Goal: Task Accomplishment & Management: Complete application form

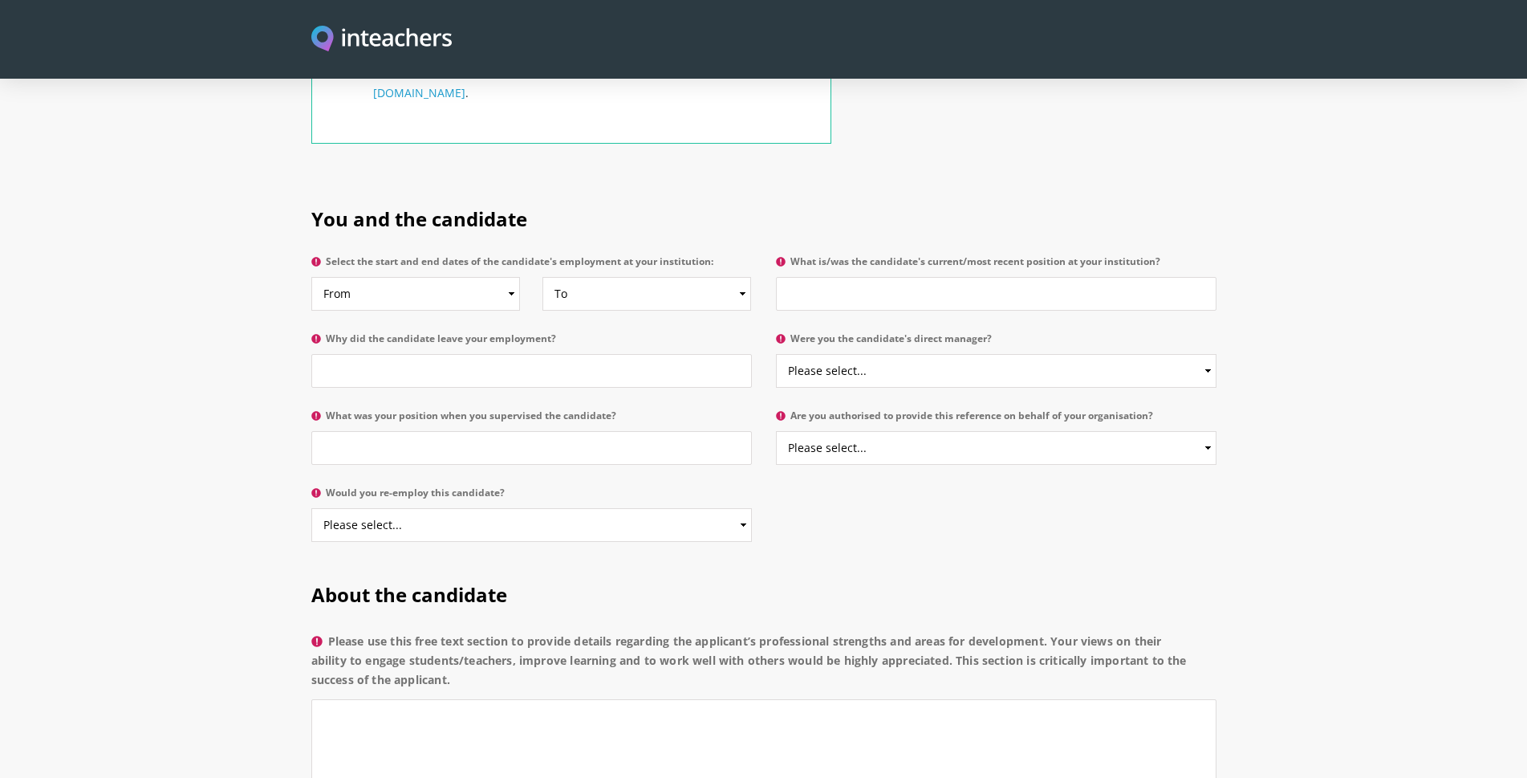
scroll to position [722, 0]
click at [416, 275] on select "From 2025 2024 2023 2022 2021 2020 2019 2018 2017 2016 2015 2014 2013 2012 2011…" at bounding box center [415, 292] width 209 height 34
select select "2024"
click at [311, 275] on select "From 2025 2024 2023 2022 2021 2020 2019 2018 2017 2016 2015 2014 2013 2012 2011…" at bounding box center [415, 292] width 209 height 34
click at [624, 277] on select "To Currently 2025 2024 2023 2022 2021 2020 2019 2018 2017 2016 2015 2014 2013 2…" at bounding box center [646, 292] width 209 height 34
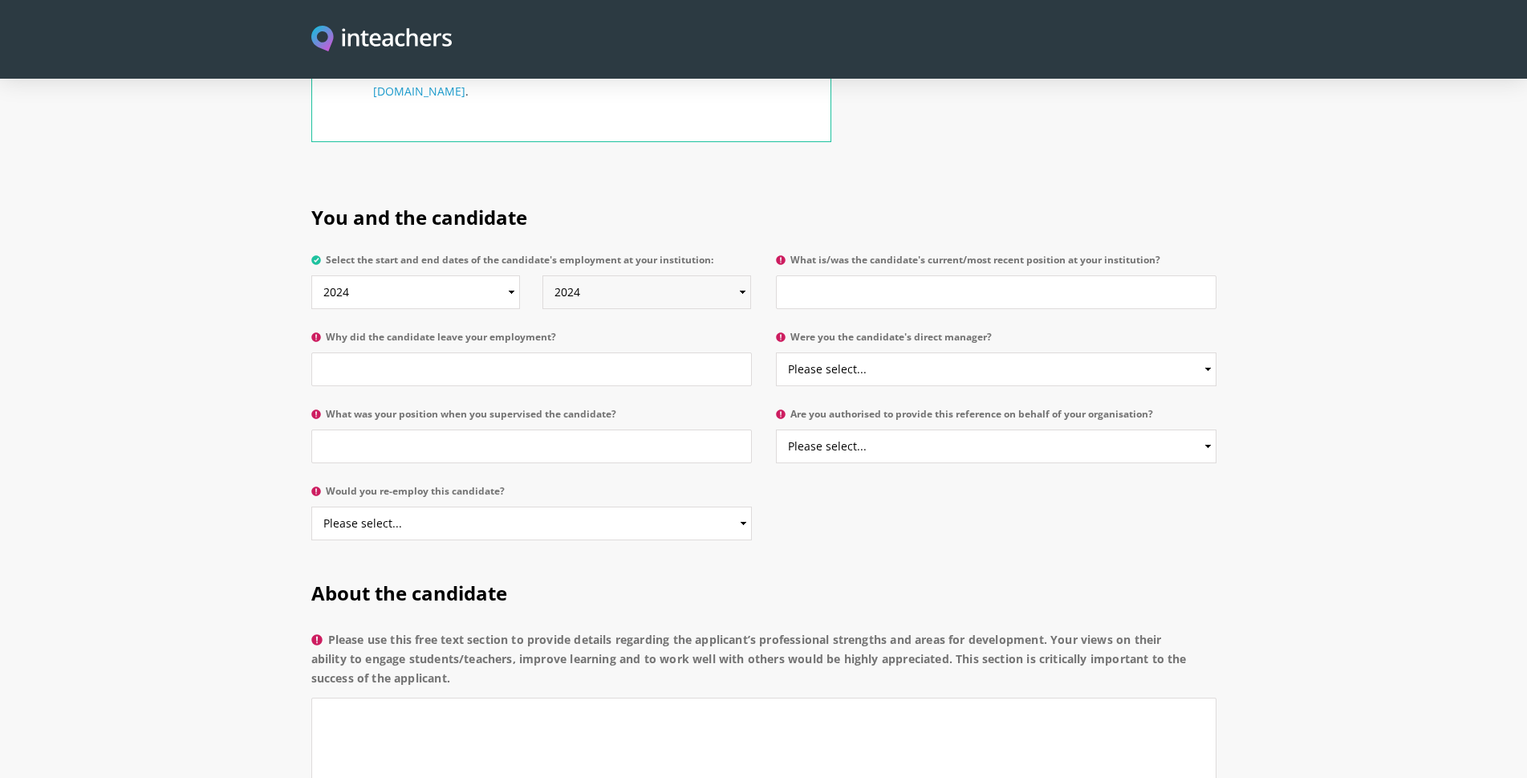
click at [542, 275] on select "To Currently 2025 2024 2023 2022 2021 2020 2019 2018 2017 2016 2015 2014 2013 2…" at bounding box center [646, 292] width 209 height 34
click at [611, 275] on select "To Currently 2025 2024 2023 2022 2021 2020 2019 2018 2017 2016 2015 2014 2013 2…" at bounding box center [646, 292] width 209 height 34
select select "2025"
click at [542, 275] on select "To Currently 2025 2024 2023 2022 2021 2020 2019 2018 2017 2016 2015 2014 2013 2…" at bounding box center [646, 292] width 209 height 34
click at [956, 275] on input "What is/was the candidate's current/most recent position at your institution?" at bounding box center [996, 292] width 441 height 34
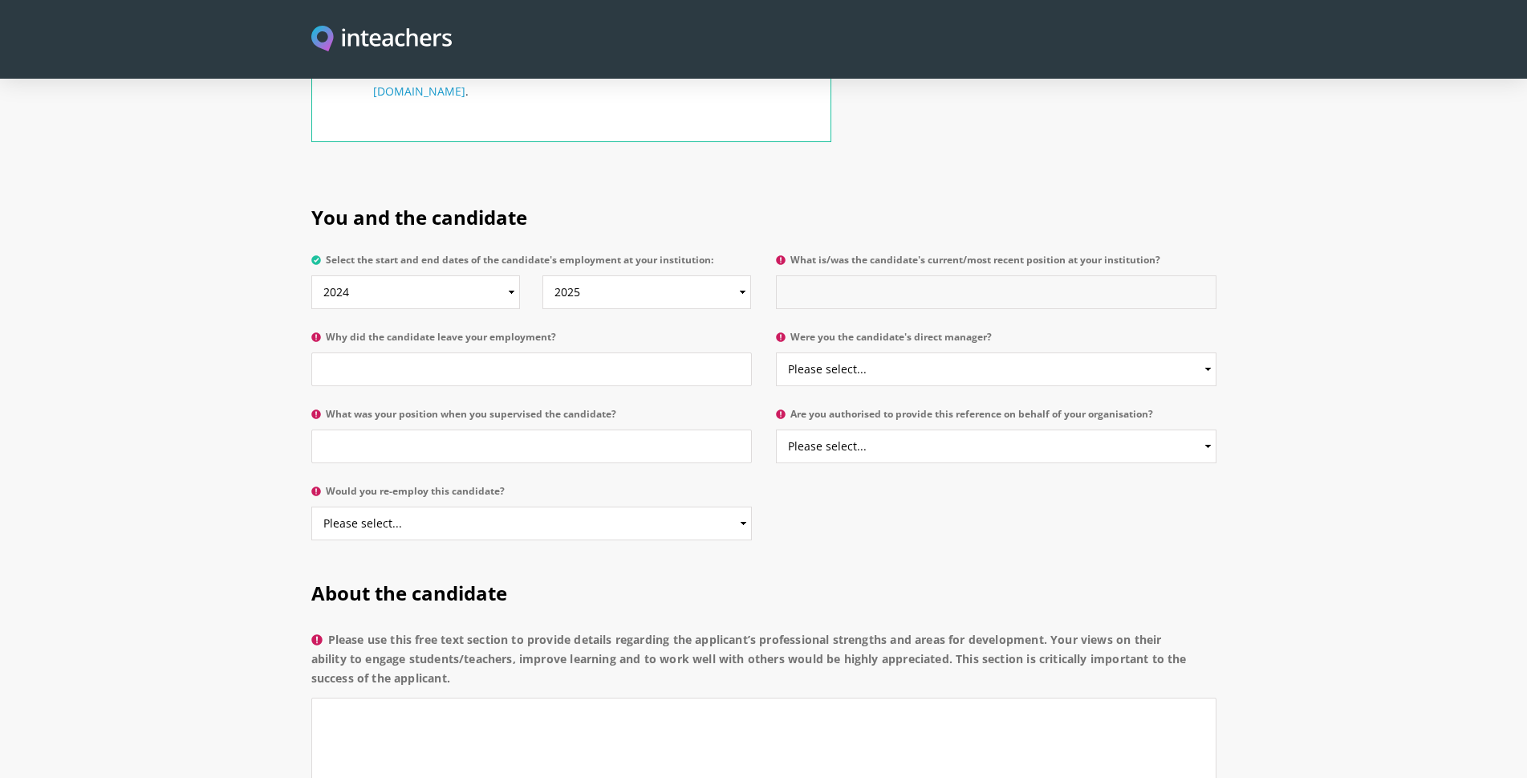
click at [890, 279] on input "What is/was the candidate's current/most recent position at your institution?" at bounding box center [996, 292] width 441 height 34
type input "L"
type input "m"
type input "Lecturer"
click at [587, 372] on p "Why did the candidate leave your employment?" at bounding box center [537, 363] width 453 height 77
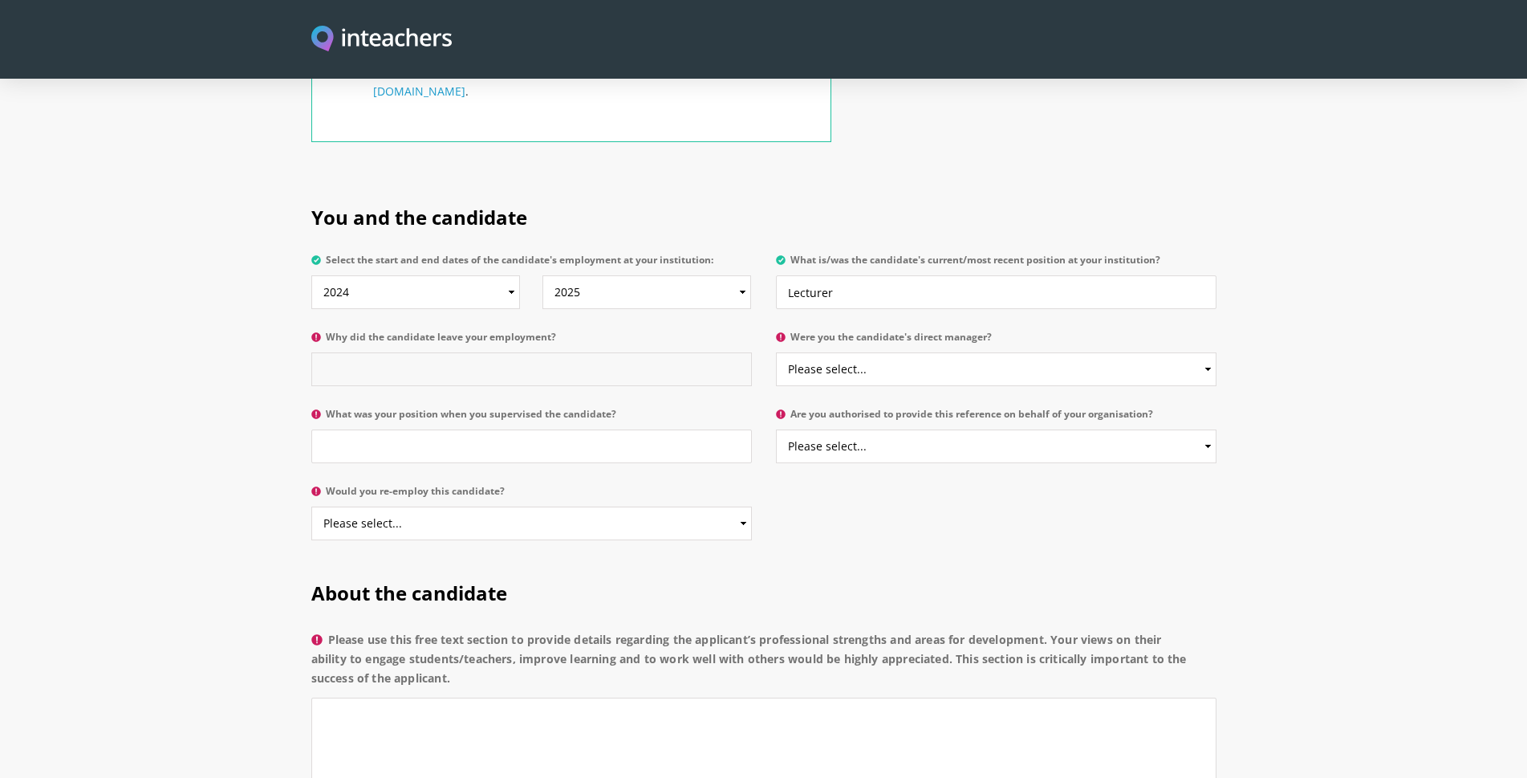
click at [587, 358] on input "Why did the candidate leave your employment?" at bounding box center [531, 369] width 441 height 34
type input "t"
type input "h"
type input "He wanted to go Abroad for his better future."
click at [903, 352] on select "Please select... Yes No" at bounding box center [996, 369] width 441 height 34
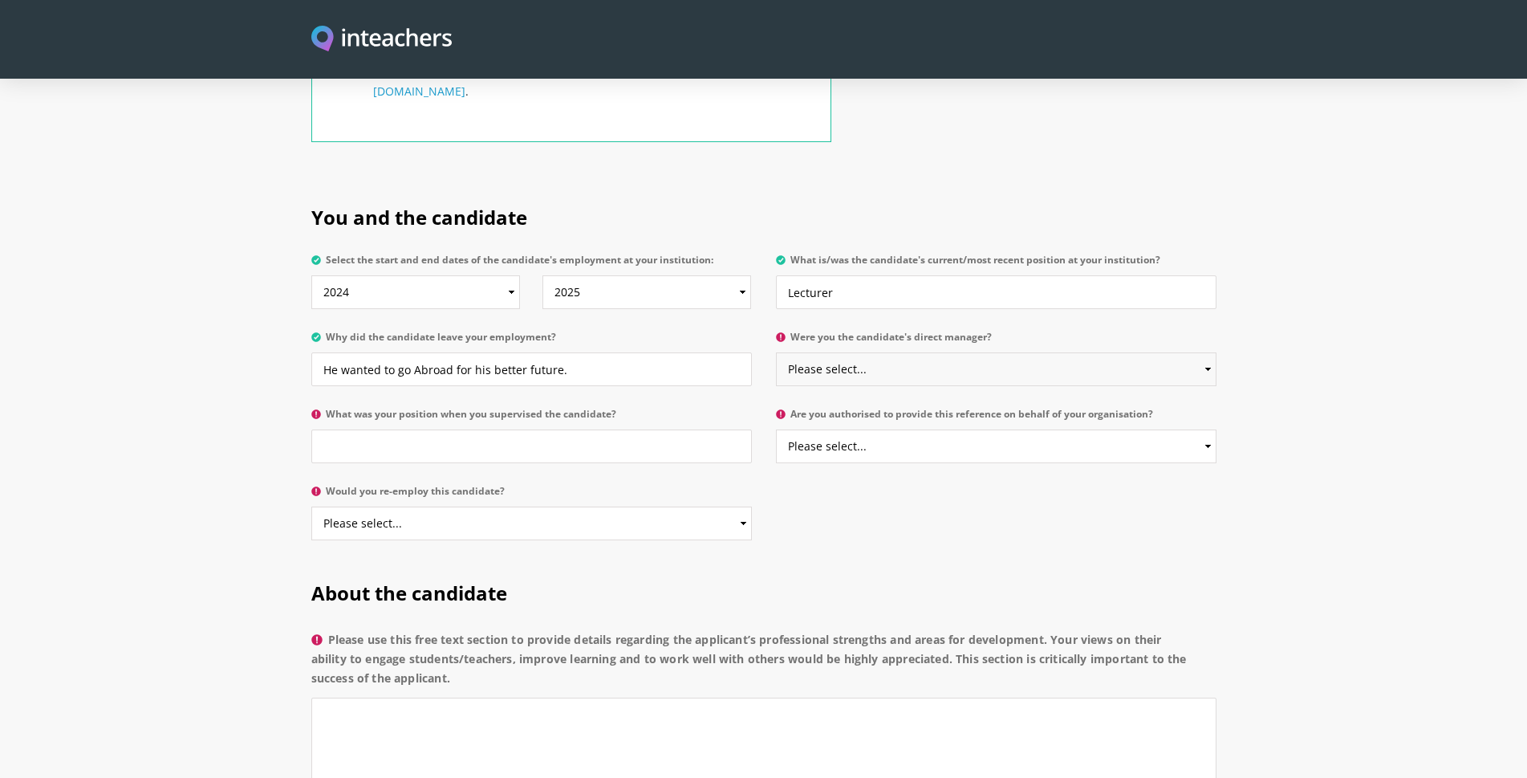
select select "Yes"
click at [776, 352] on select "Please select... Yes No" at bounding box center [996, 369] width 441 height 34
click at [560, 429] on input "What was your position when you supervised the candidate?" at bounding box center [531, 446] width 441 height 34
type input "I am currently working as a university coordinator and V.Principal of College"
click at [1165, 429] on select "Please select... Yes No" at bounding box center [996, 446] width 441 height 34
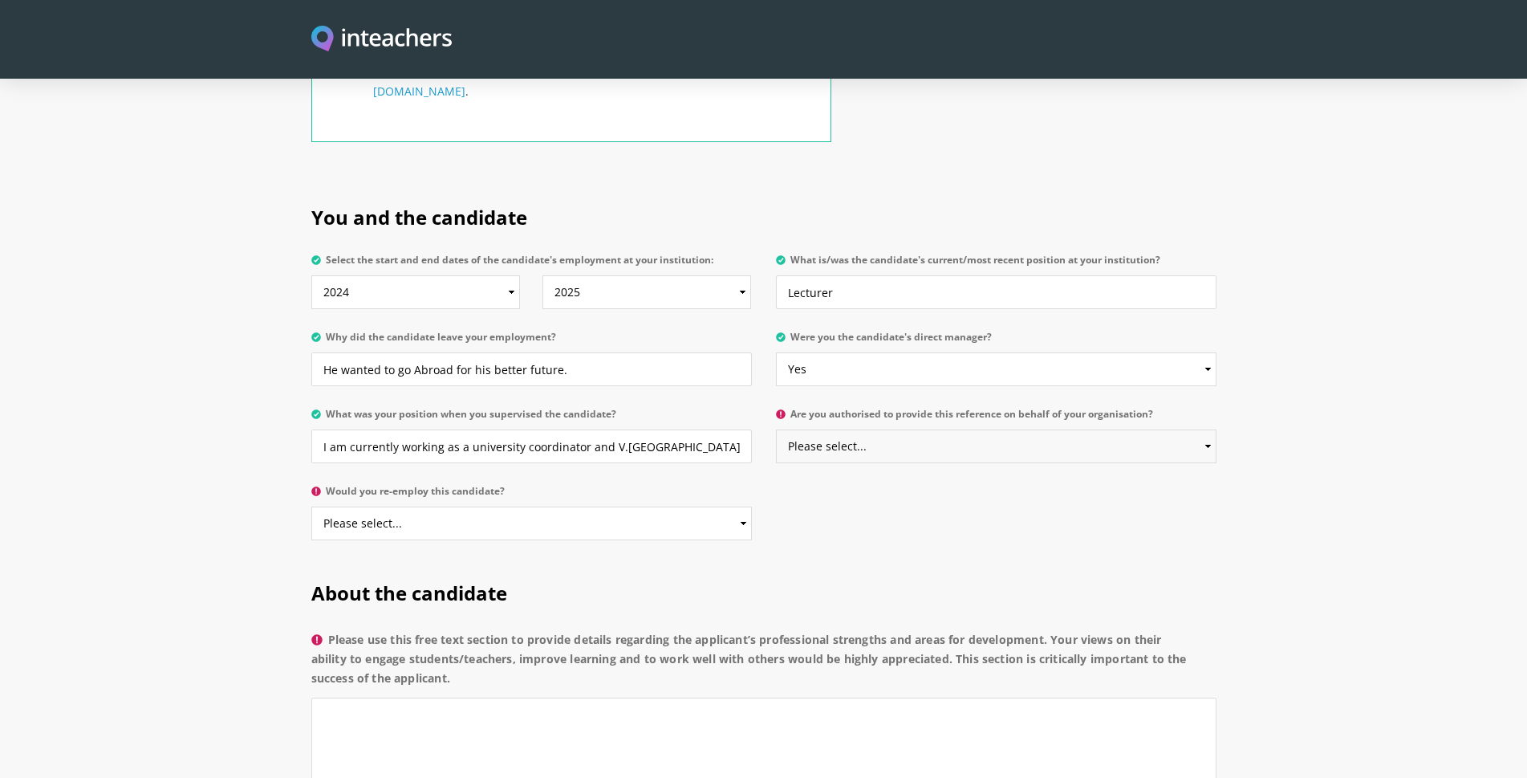
select select "Yes"
click at [776, 429] on select "Please select... Yes No" at bounding box center [996, 446] width 441 height 34
click at [469, 506] on select "Please select... Yes No" at bounding box center [531, 523] width 441 height 34
select select "Yes"
click at [311, 506] on select "Please select... Yes No" at bounding box center [531, 523] width 441 height 34
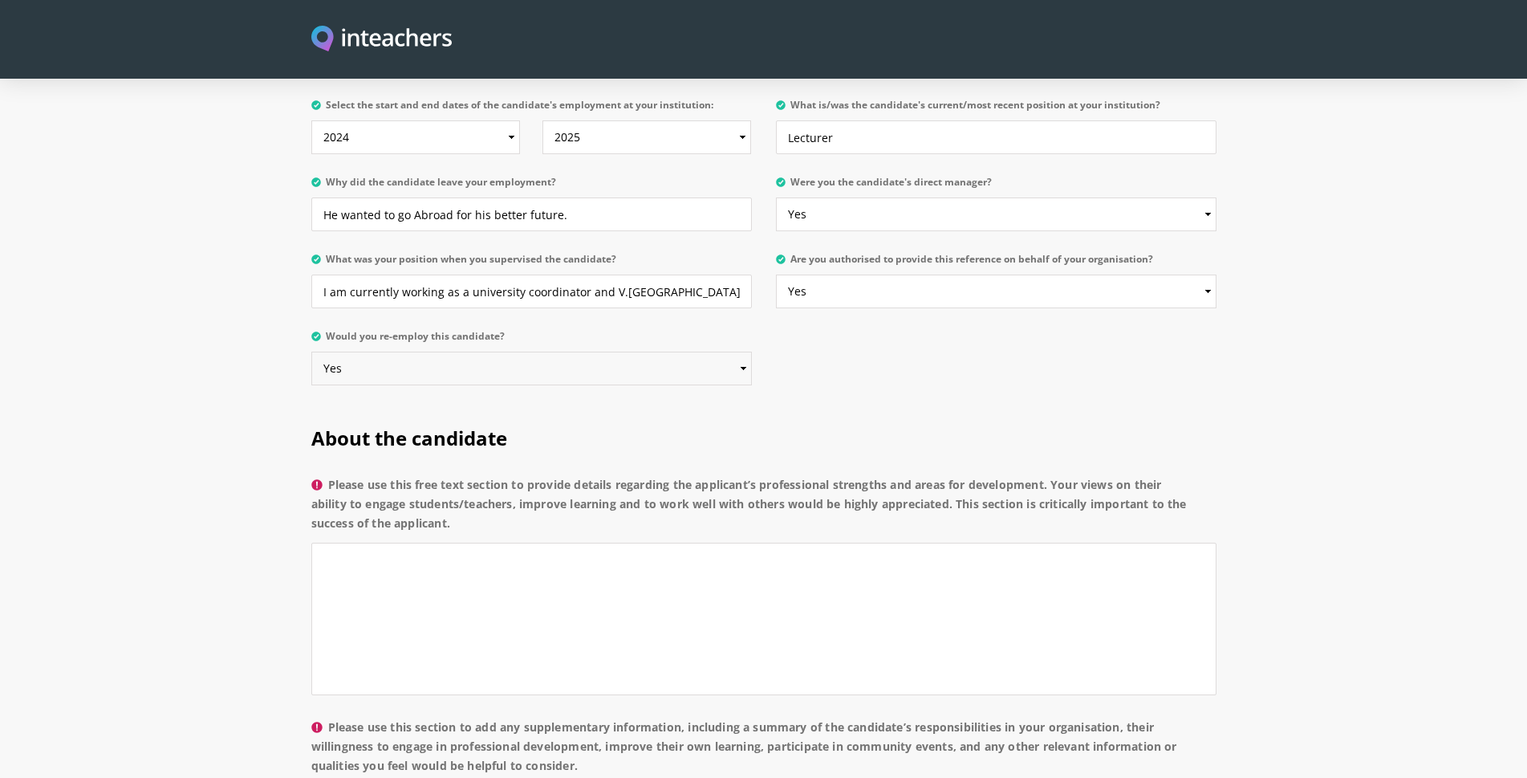
scroll to position [1043, 0]
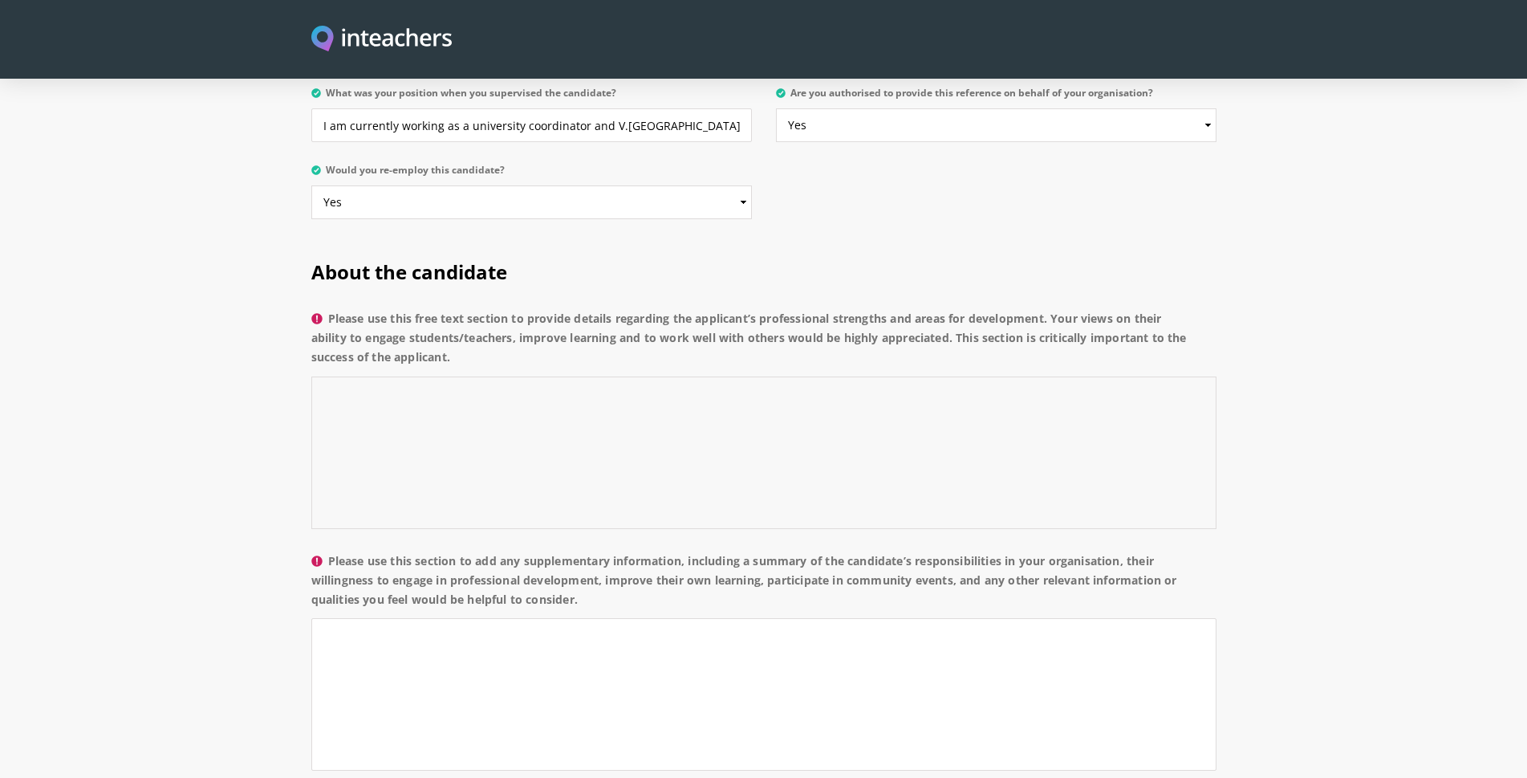
click at [542, 423] on textarea "Please use this free text section to provide details regarding the applicant’s …" at bounding box center [763, 452] width 905 height 152
drag, startPoint x: 332, startPoint y: 294, endPoint x: 452, endPoint y: 338, distance: 127.2
click at [455, 341] on label "Please use this free text section to provide details regarding the applicant’s …" at bounding box center [763, 342] width 905 height 67
copy label "Please use this free text section to provide details regarding the applicant’s …"
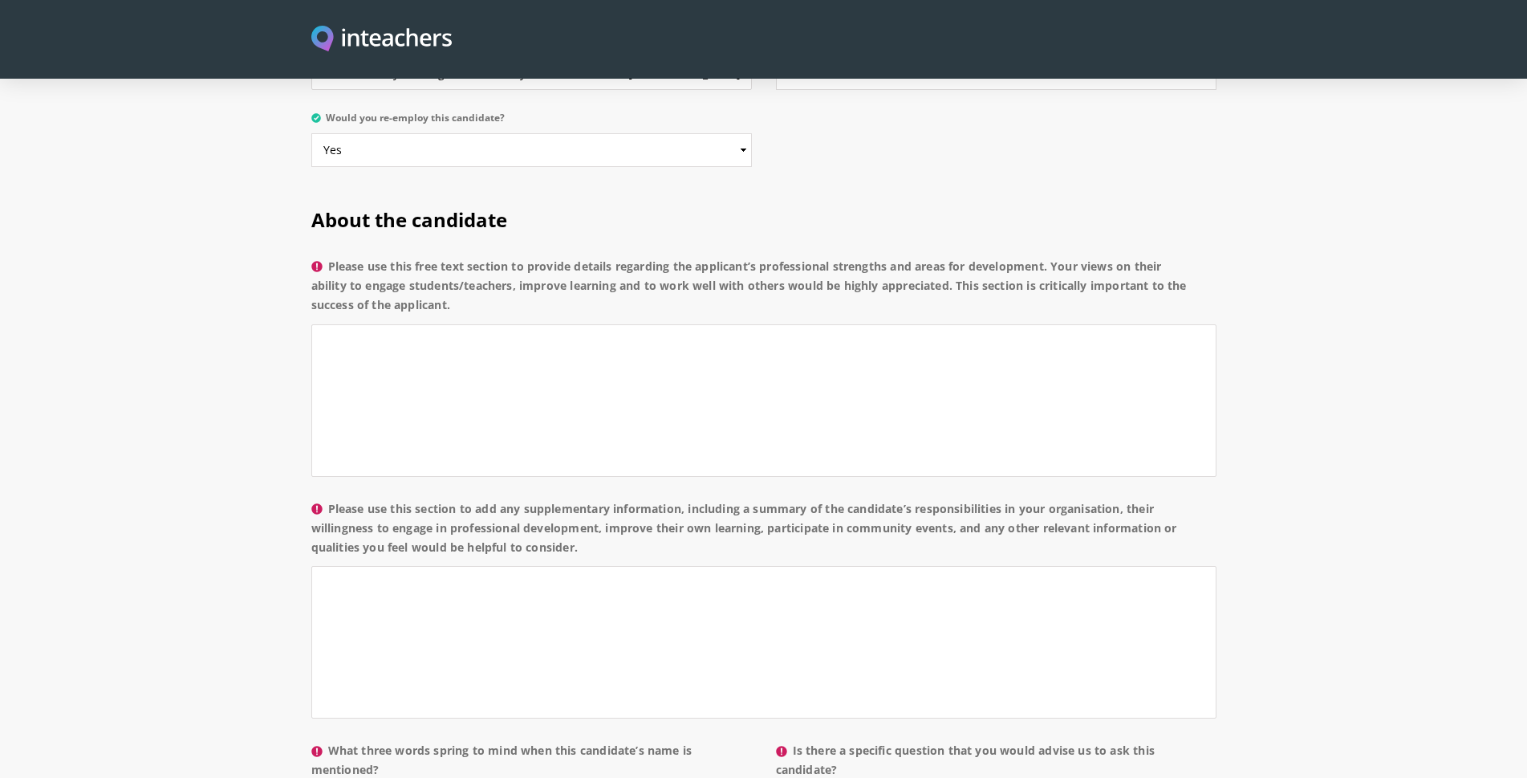
scroll to position [1123, 0]
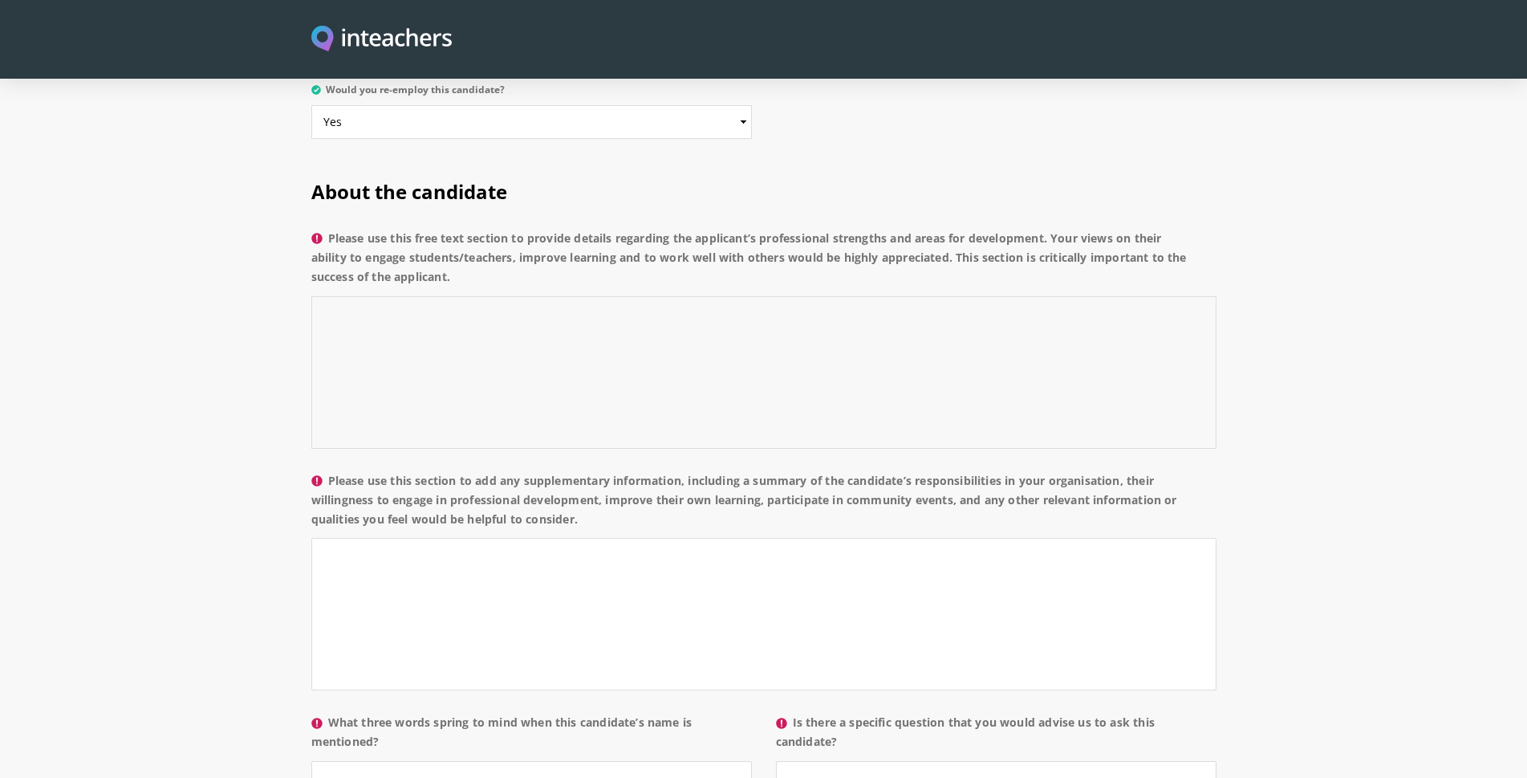
click at [526, 339] on textarea "Please use this free text section to provide details regarding the applicant’s …" at bounding box center [763, 372] width 905 height 152
paste textarea "Zeeshan has consistently demonstrated strong professional strengths that make h…"
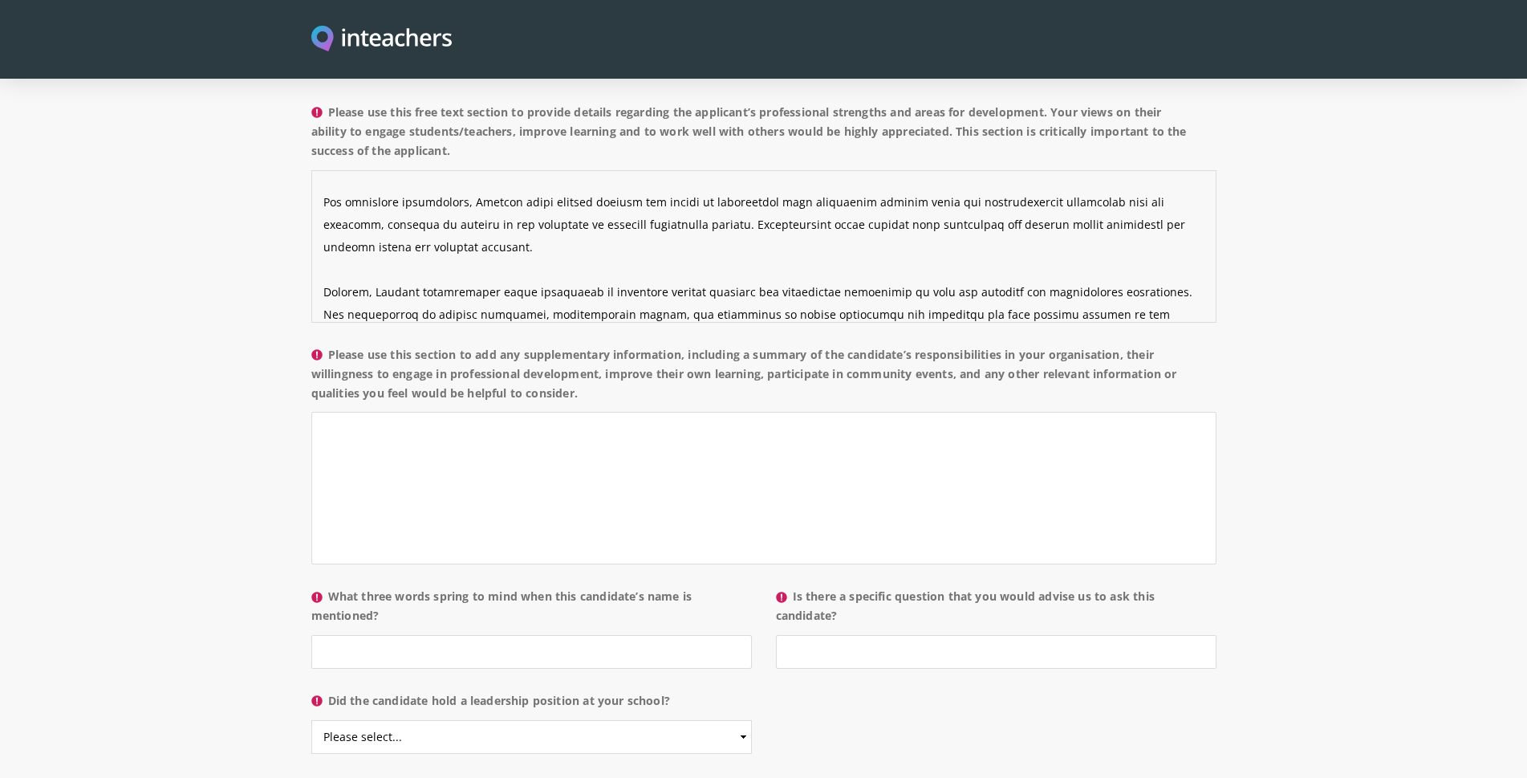
scroll to position [1284, 0]
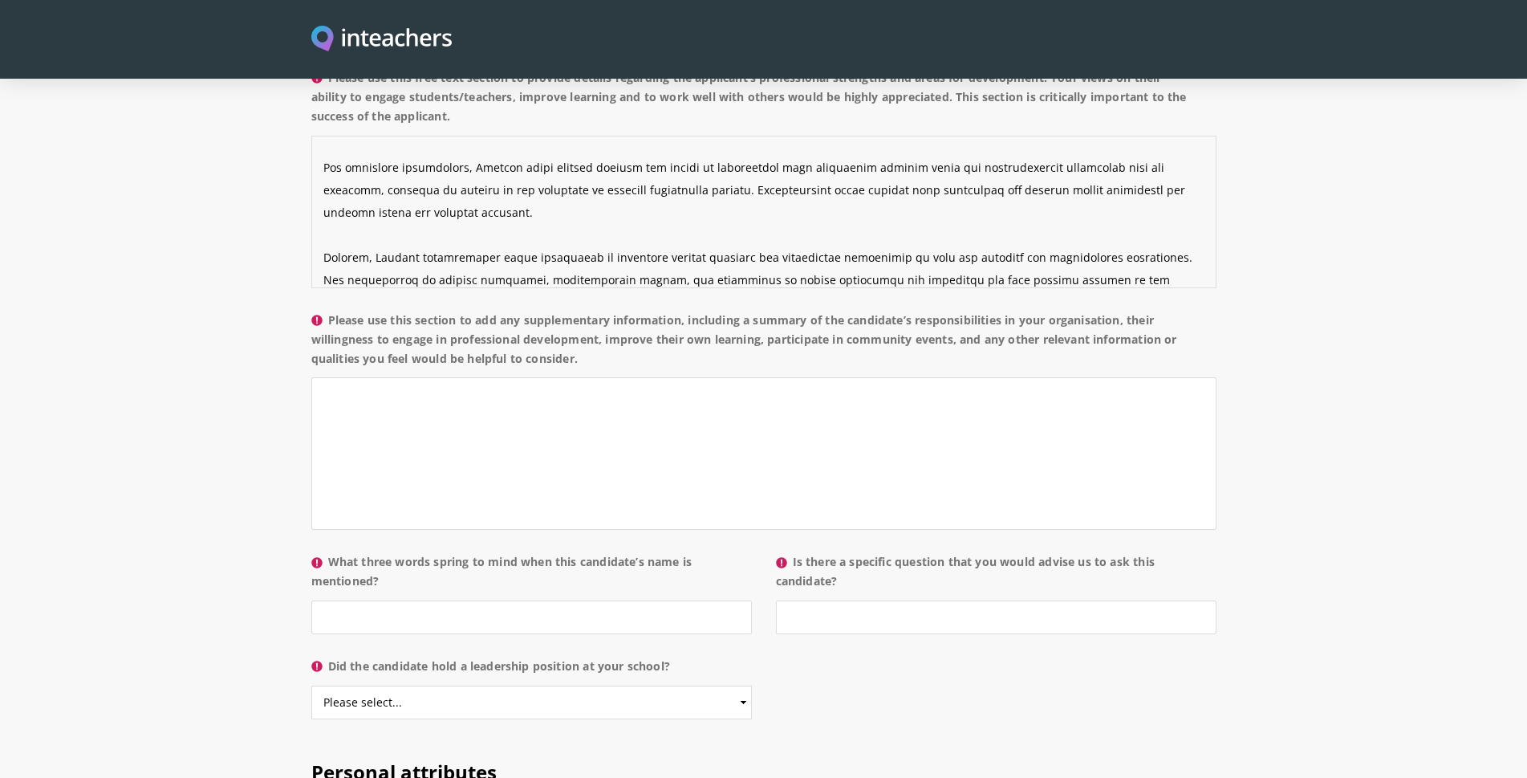
type textarea "Zeeshan has consistently demonstrated strong professional strengths that make h…"
click at [459, 449] on textarea "Please use this section to add any supplementary information, including a summa…" at bounding box center [763, 453] width 905 height 152
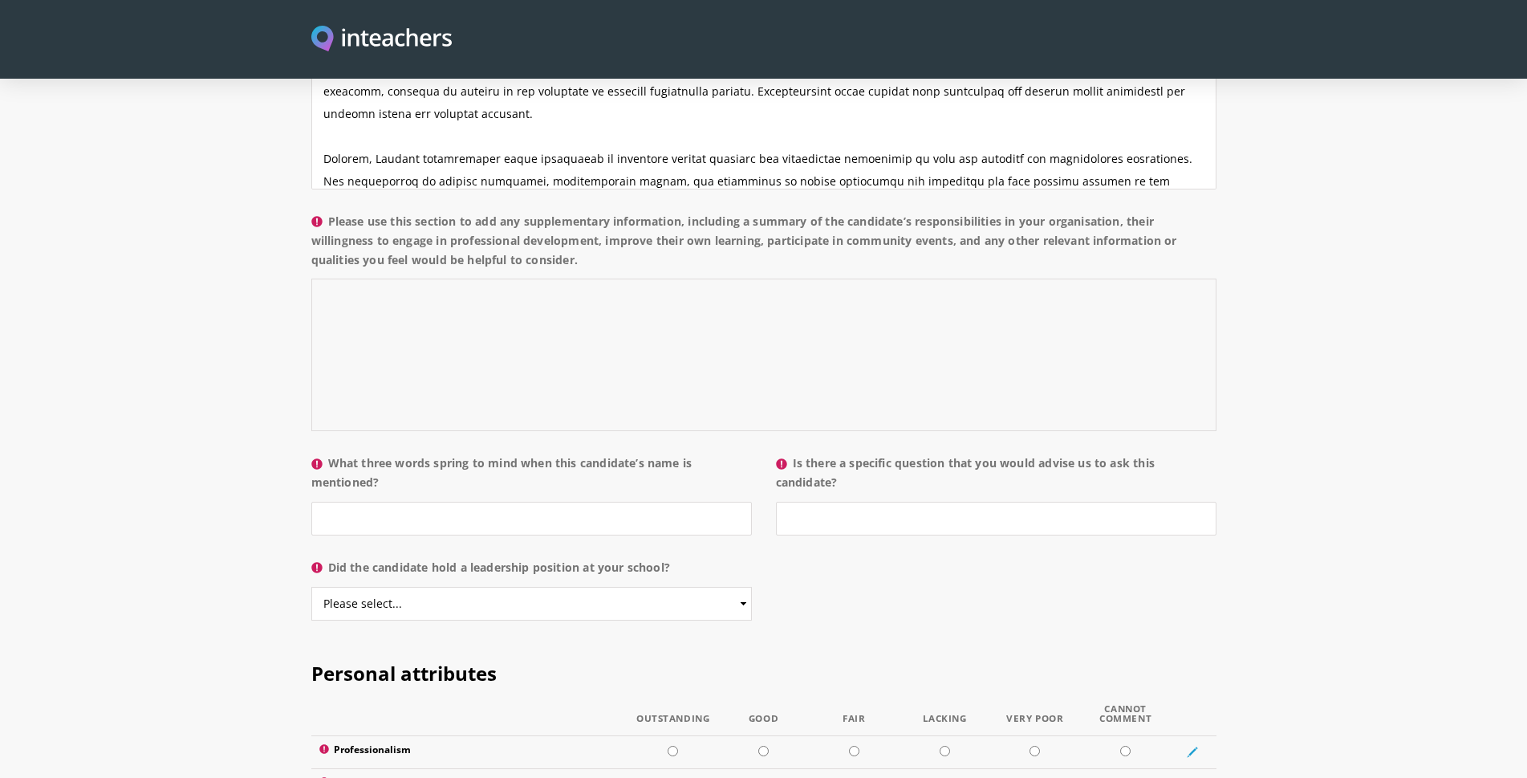
scroll to position [1525, 0]
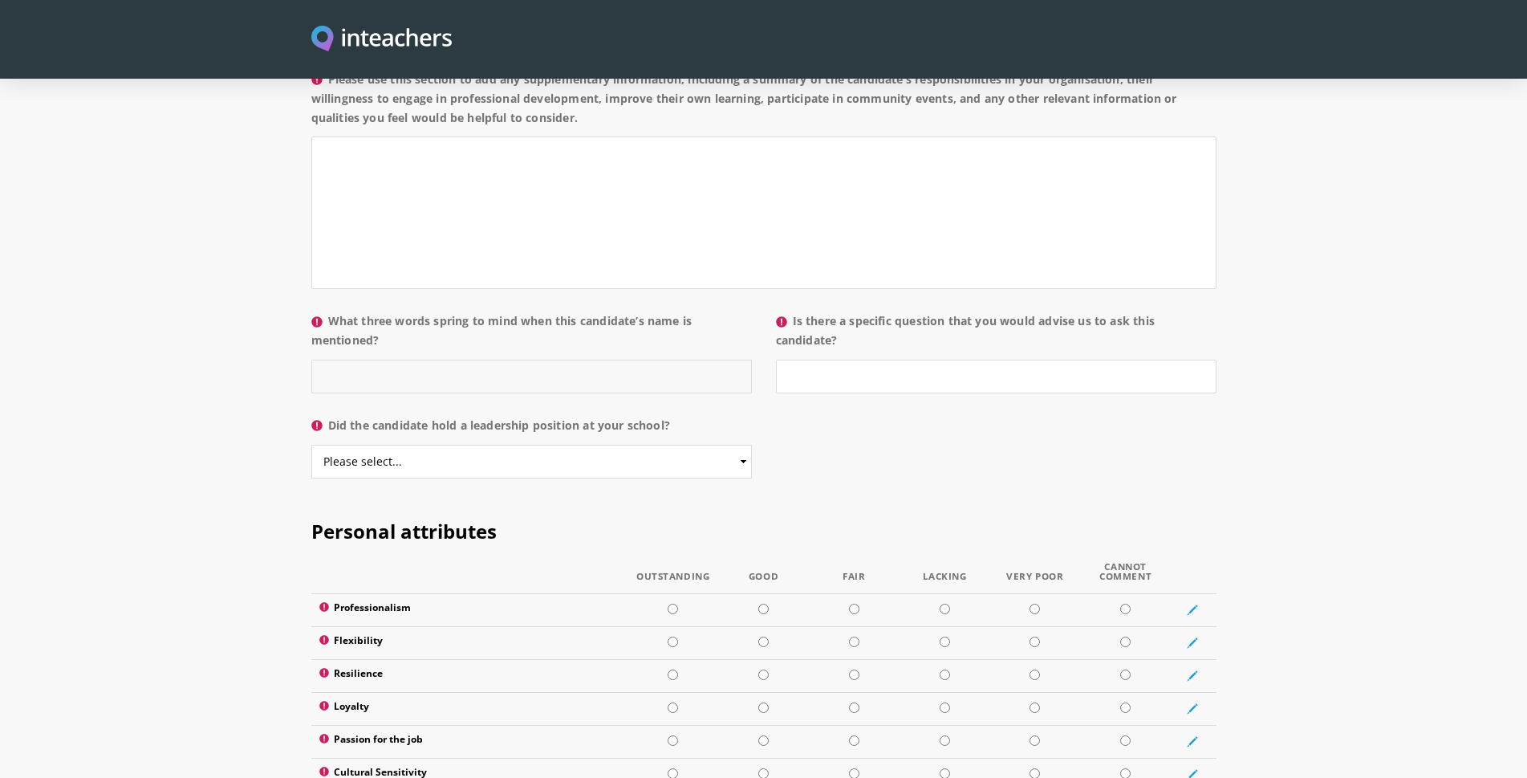
click at [516, 359] on input "What three words spring to mind when this candidate’s name is mentioned?" at bounding box center [531, 376] width 441 height 34
type input "h"
type input "He is Briliant"
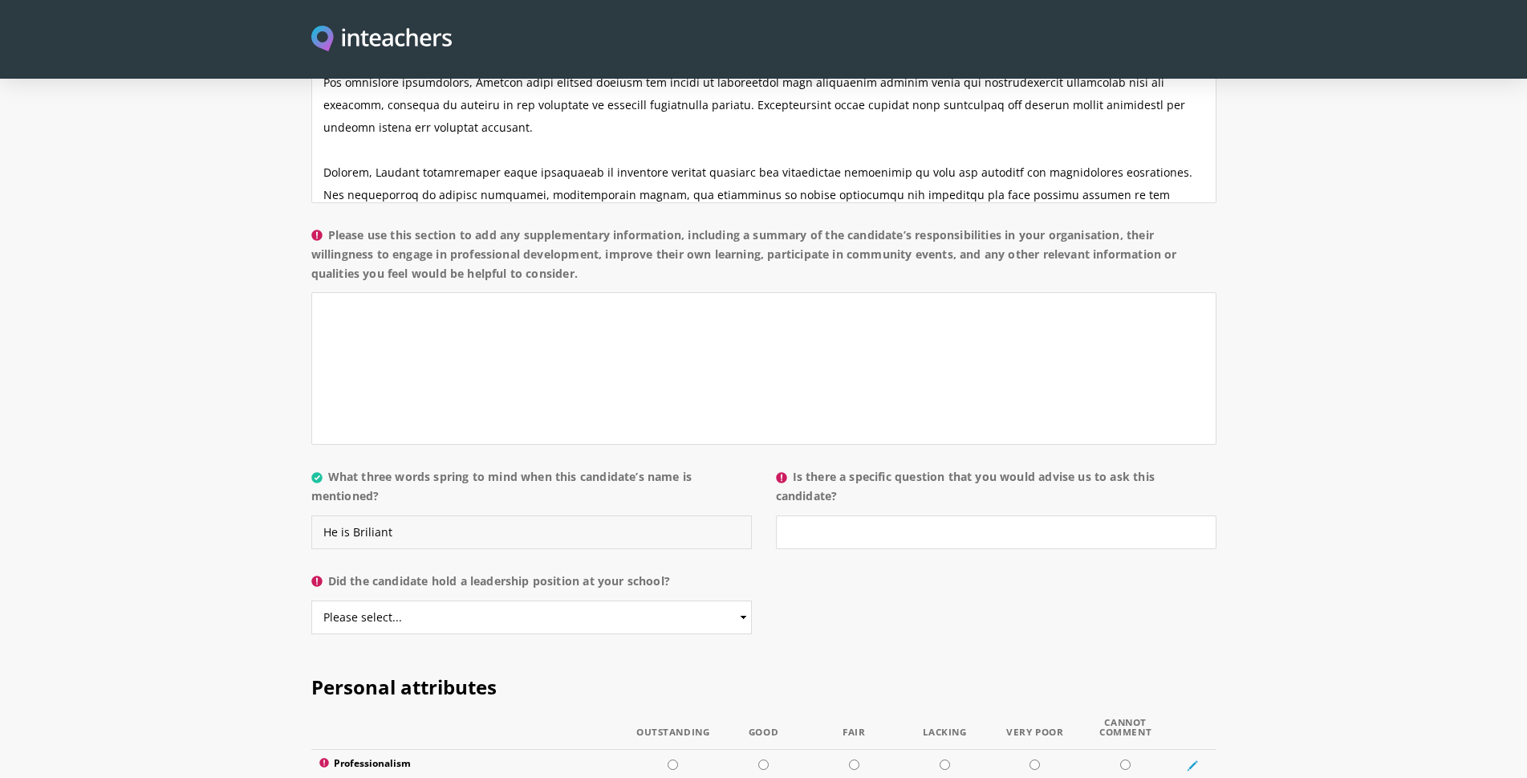
scroll to position [1364, 0]
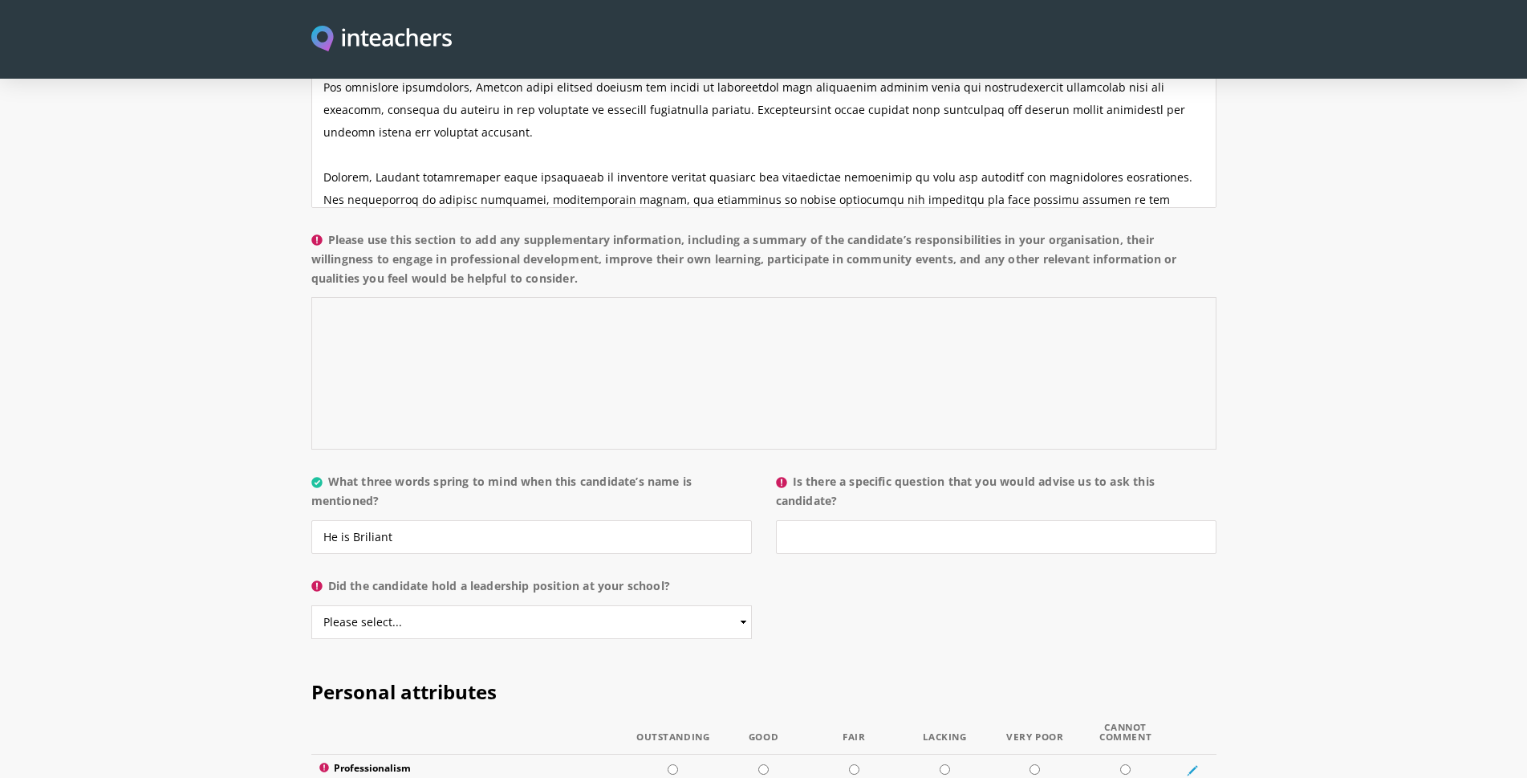
paste textarea "eeshan’s role in our institution has been multifaceted, extending well beyond c…"
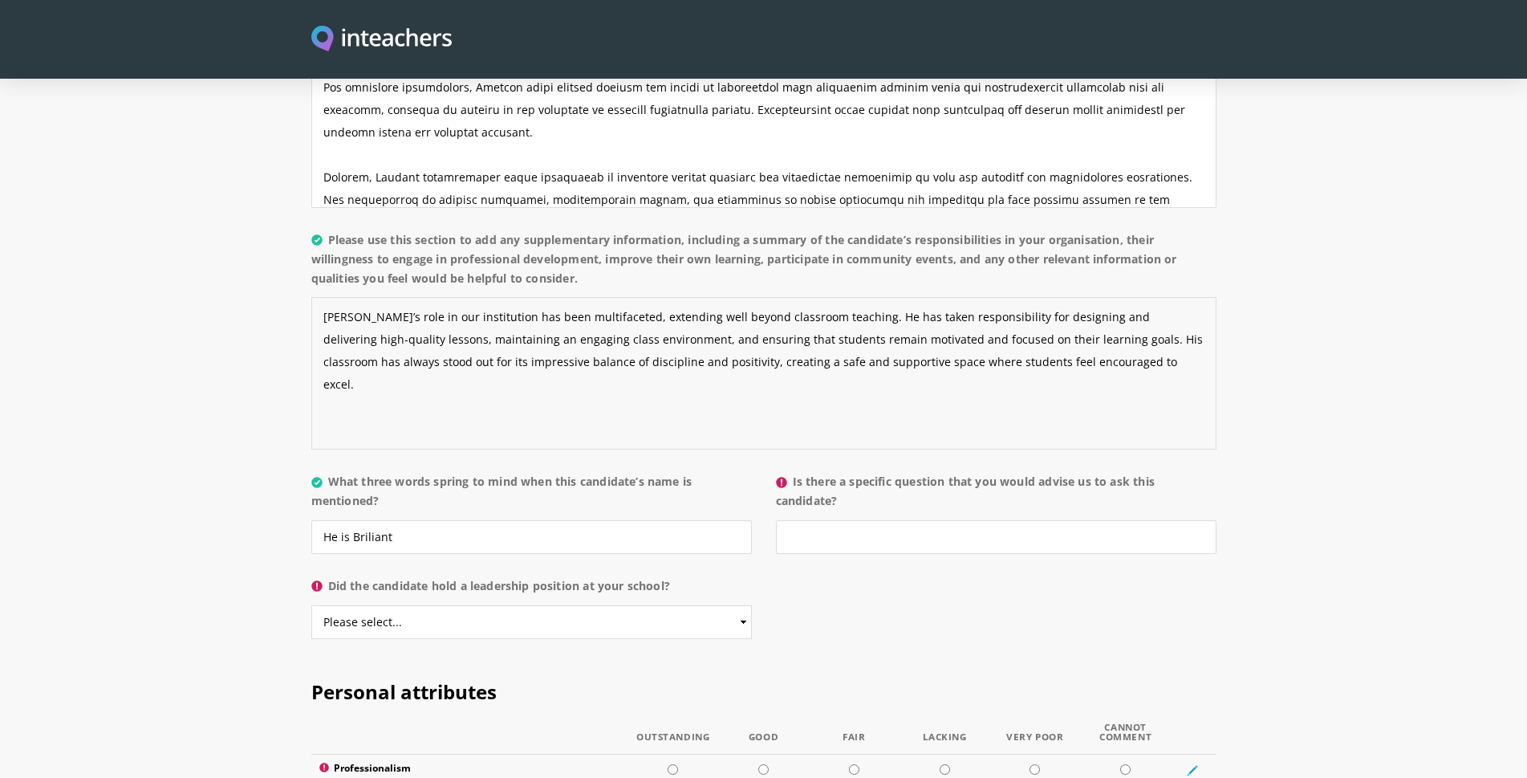
paste textarea "ne of Zeeshan’s most remarkable strengths is his honesty and sincerity towards …"
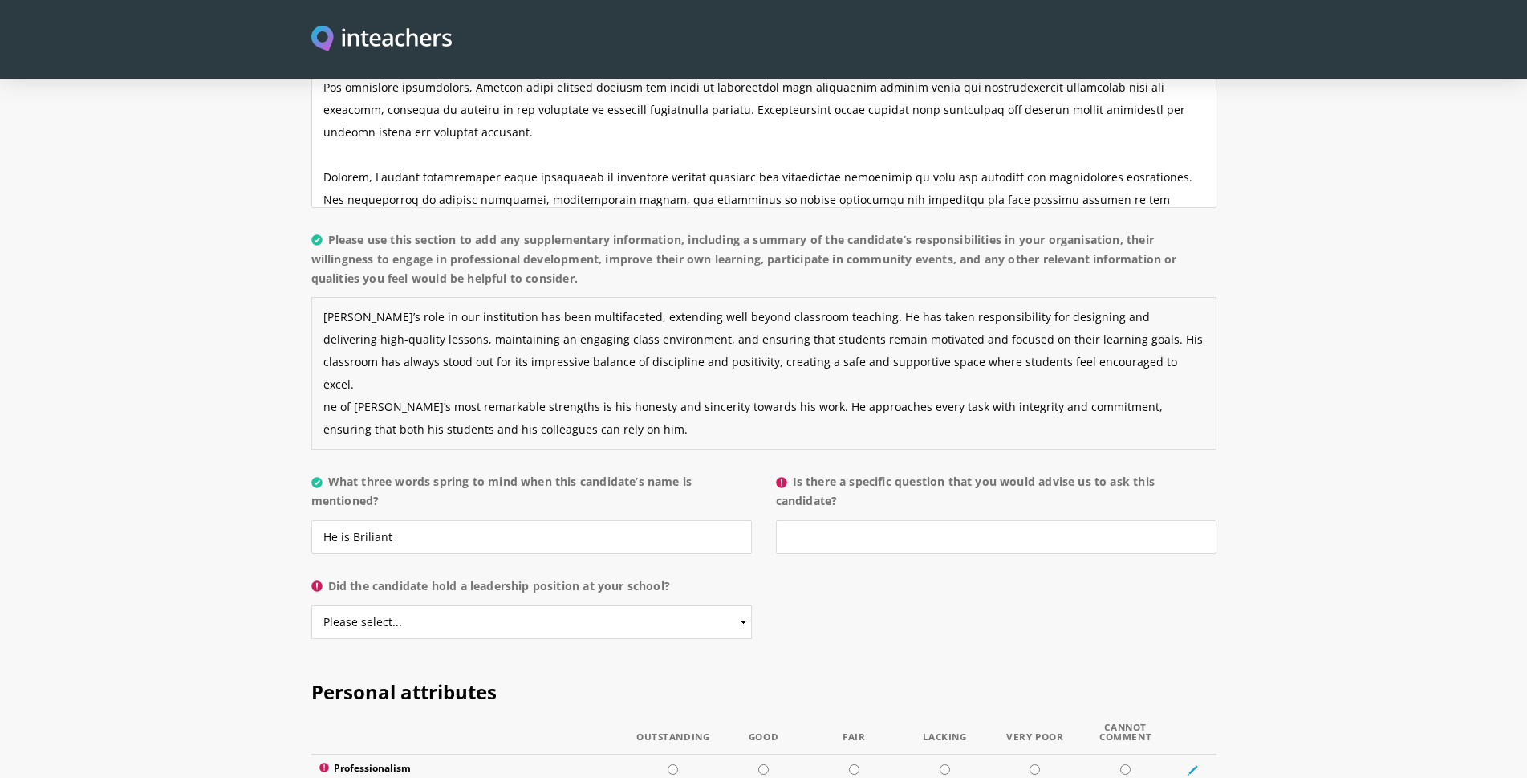
paste textarea "Zeeshan has also shown a strong willingness to engage in professional developme…"
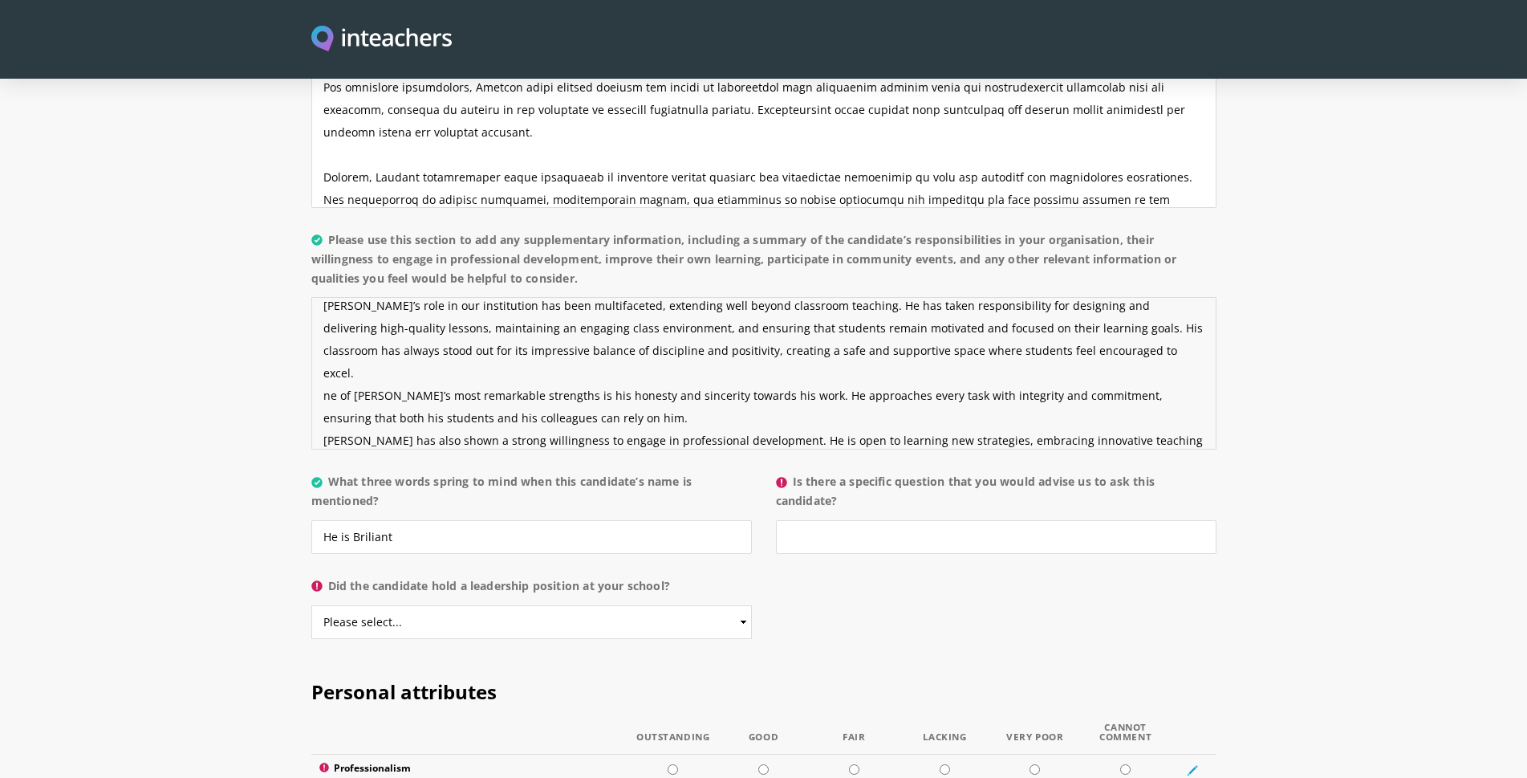
scroll to position [34, 0]
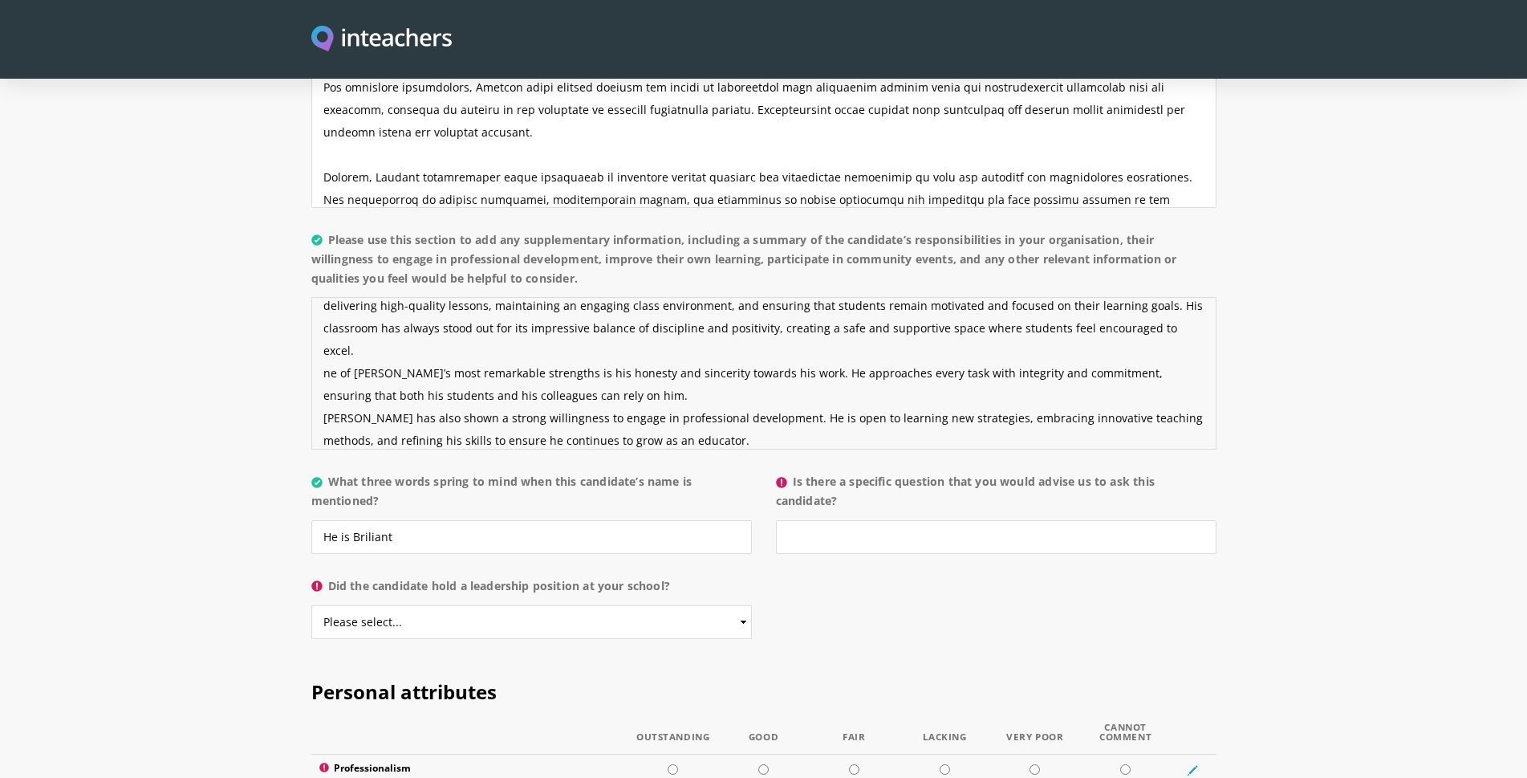
paste textarea "Beyond academics, Zeeshan has been actively involved in student activities and …"
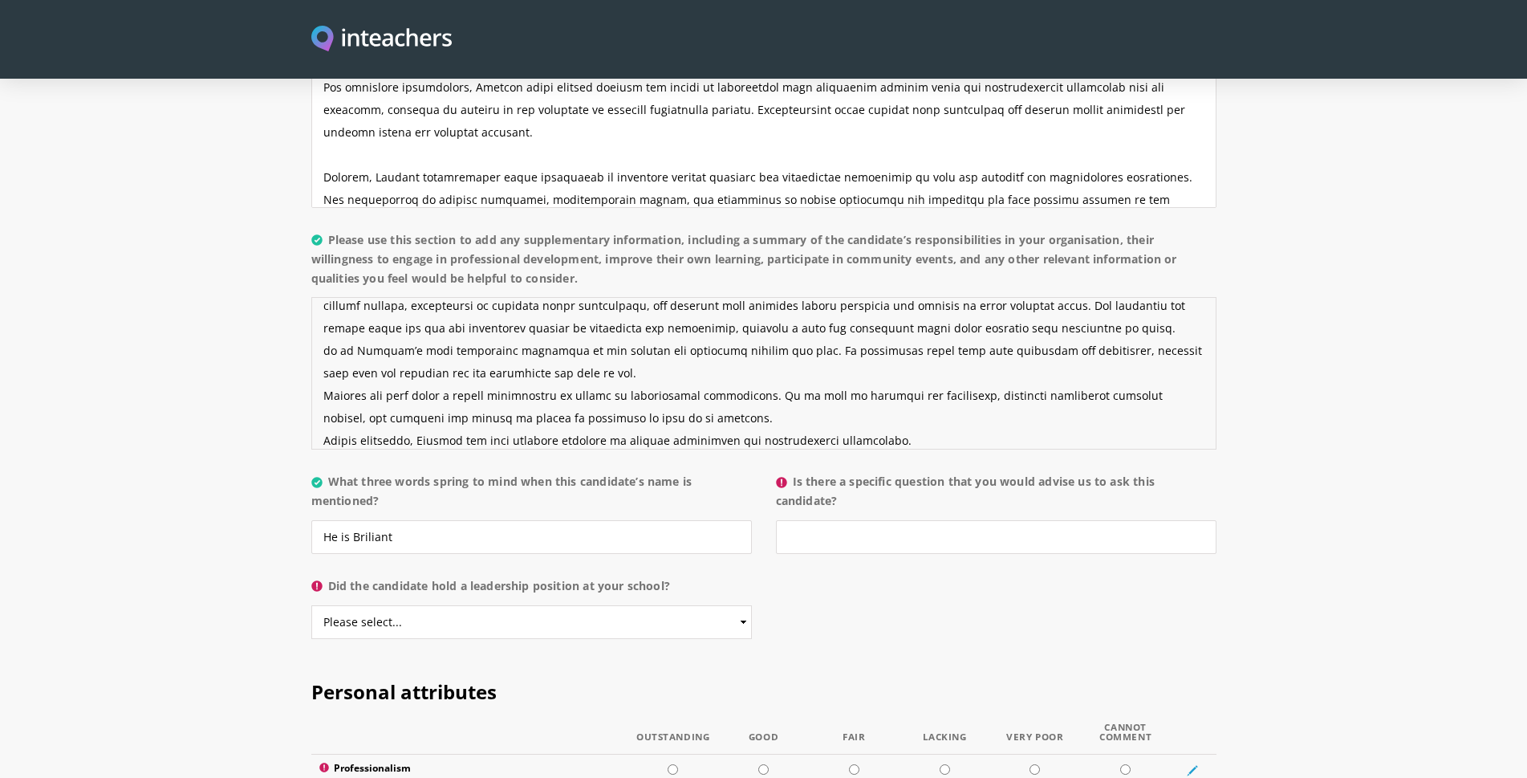
type textarea "eeshan’s role in our institution has been multifaceted, extending well beyond c…"
drag, startPoint x: 443, startPoint y: 518, endPoint x: 221, endPoint y: 531, distance: 221.8
click at [221, 531] on section "About the candidate Please use this free text section to provide details regard…" at bounding box center [763, 284] width 1527 height 741
type input "Dedicated , hardworking, honest"
click at [963, 520] on input "Is there a specific question that you would advise us to ask this candidate?" at bounding box center [996, 537] width 441 height 34
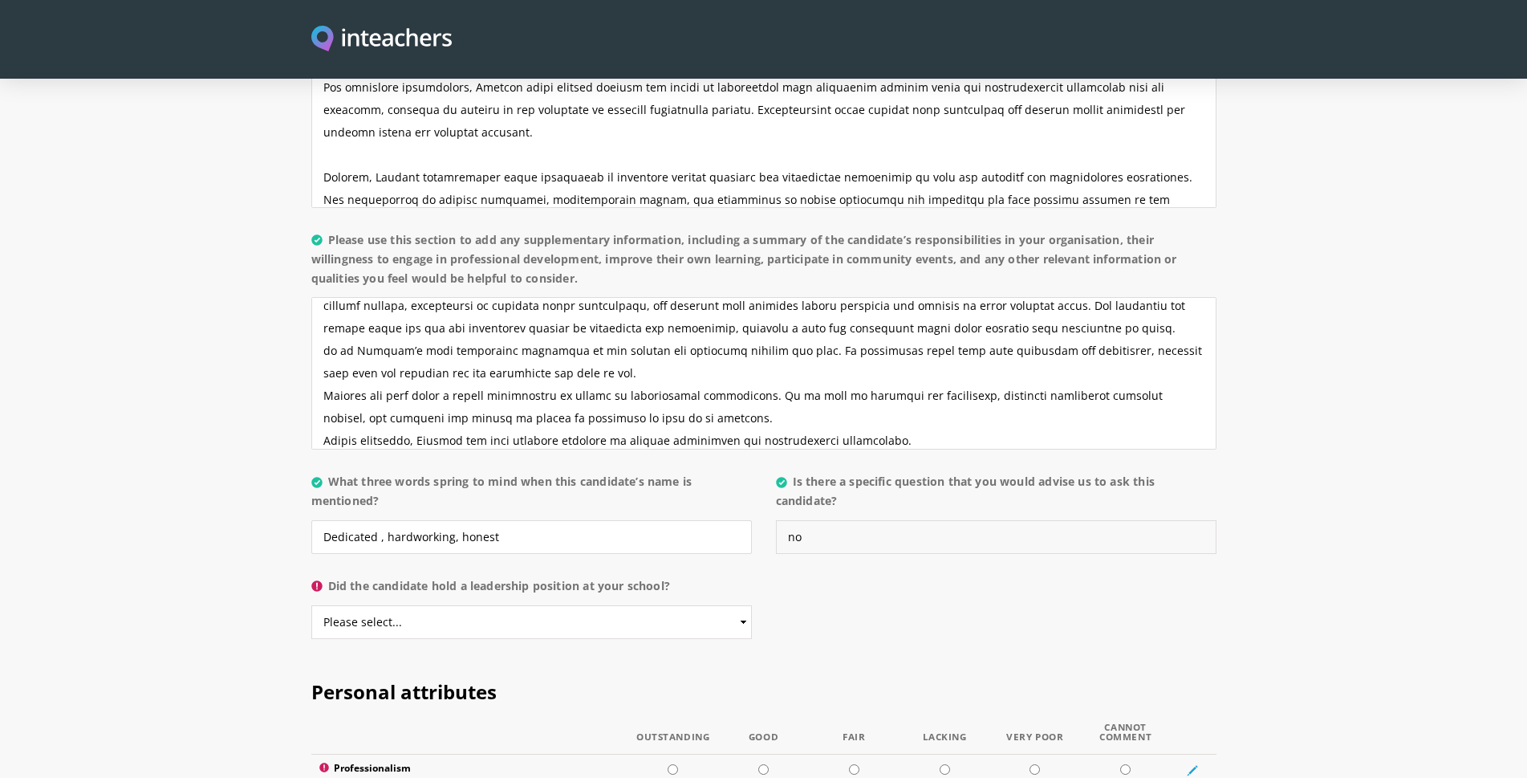
type input "no"
click at [611, 605] on select "Please select... Yes No" at bounding box center [531, 622] width 441 height 34
select select "No"
click at [311, 605] on select "Please select... Yes No" at bounding box center [531, 622] width 441 height 34
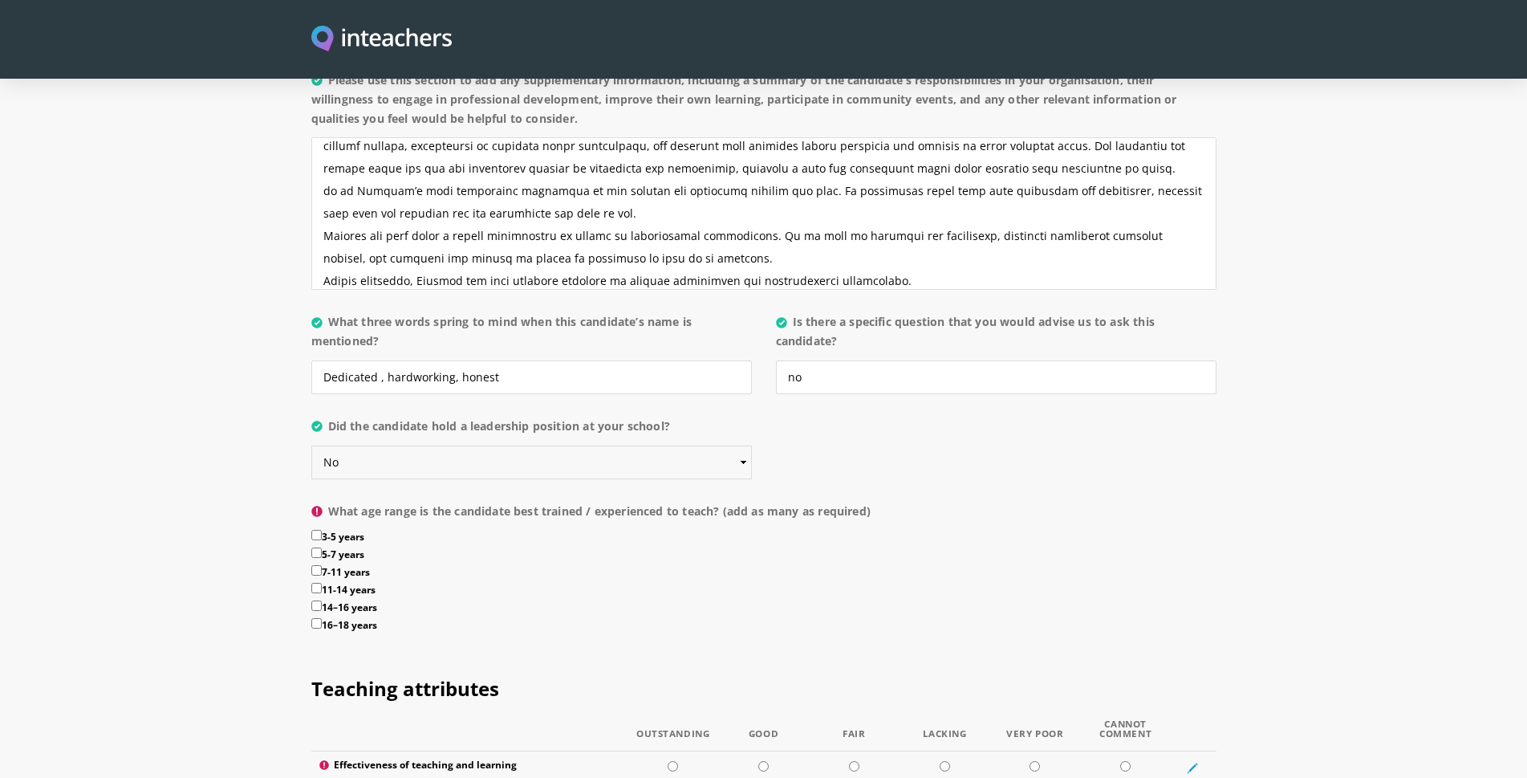
scroll to position [1525, 0]
click at [315, 617] on input "16–18 years" at bounding box center [316, 622] width 10 height 10
checkbox input "true"
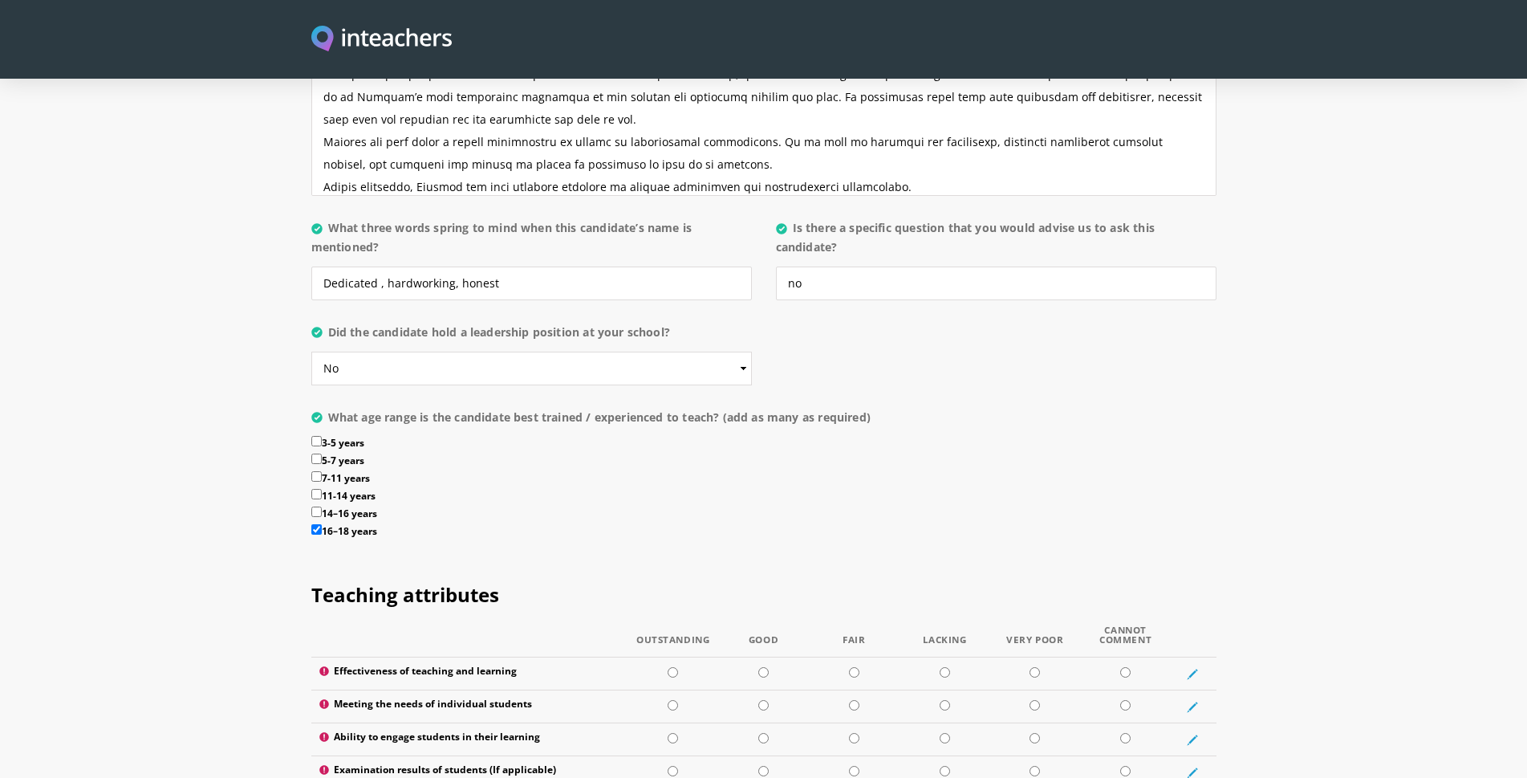
scroll to position [1685, 0]
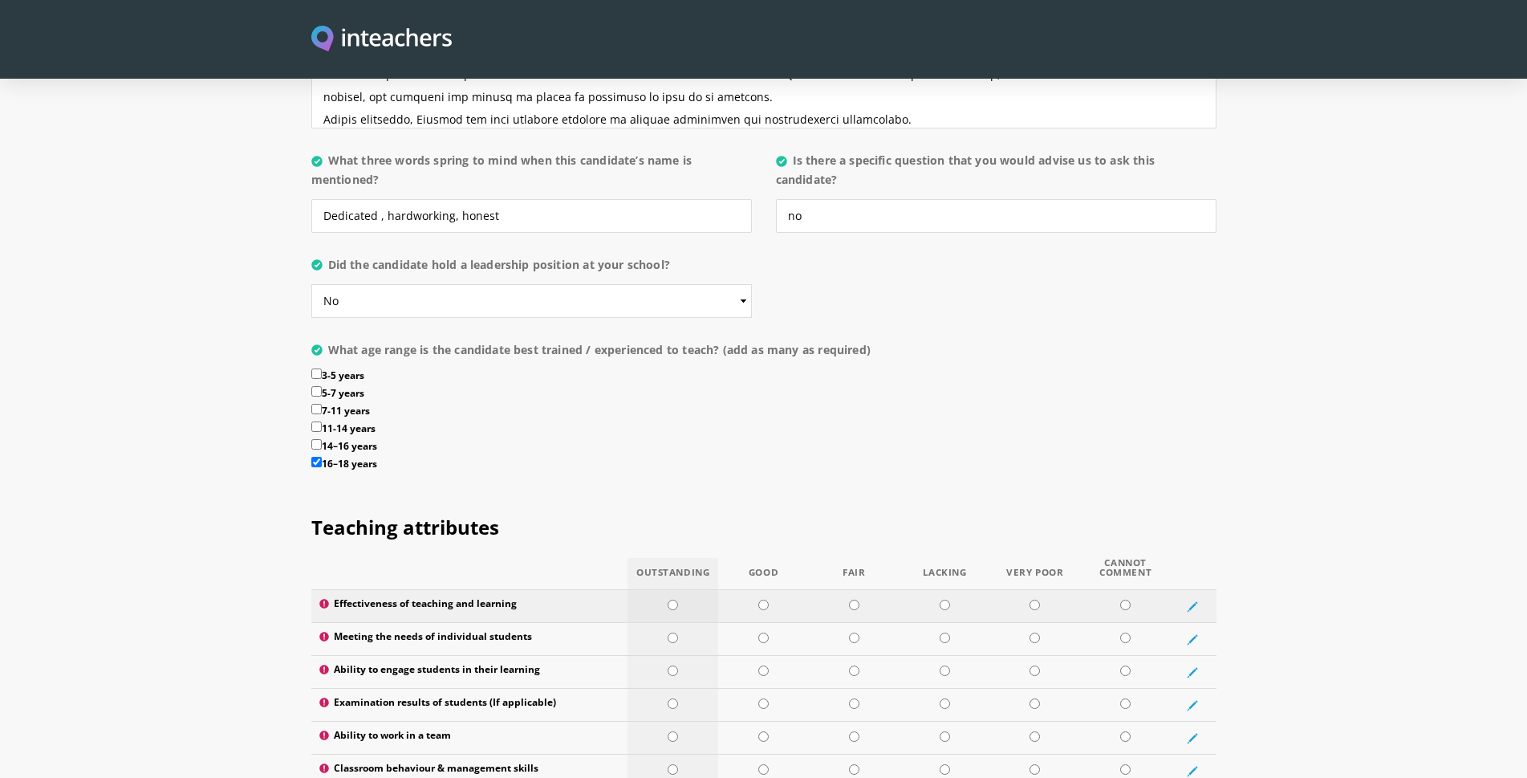
click at [671, 599] on input "radio" at bounding box center [673, 604] width 10 height 10
radio input "true"
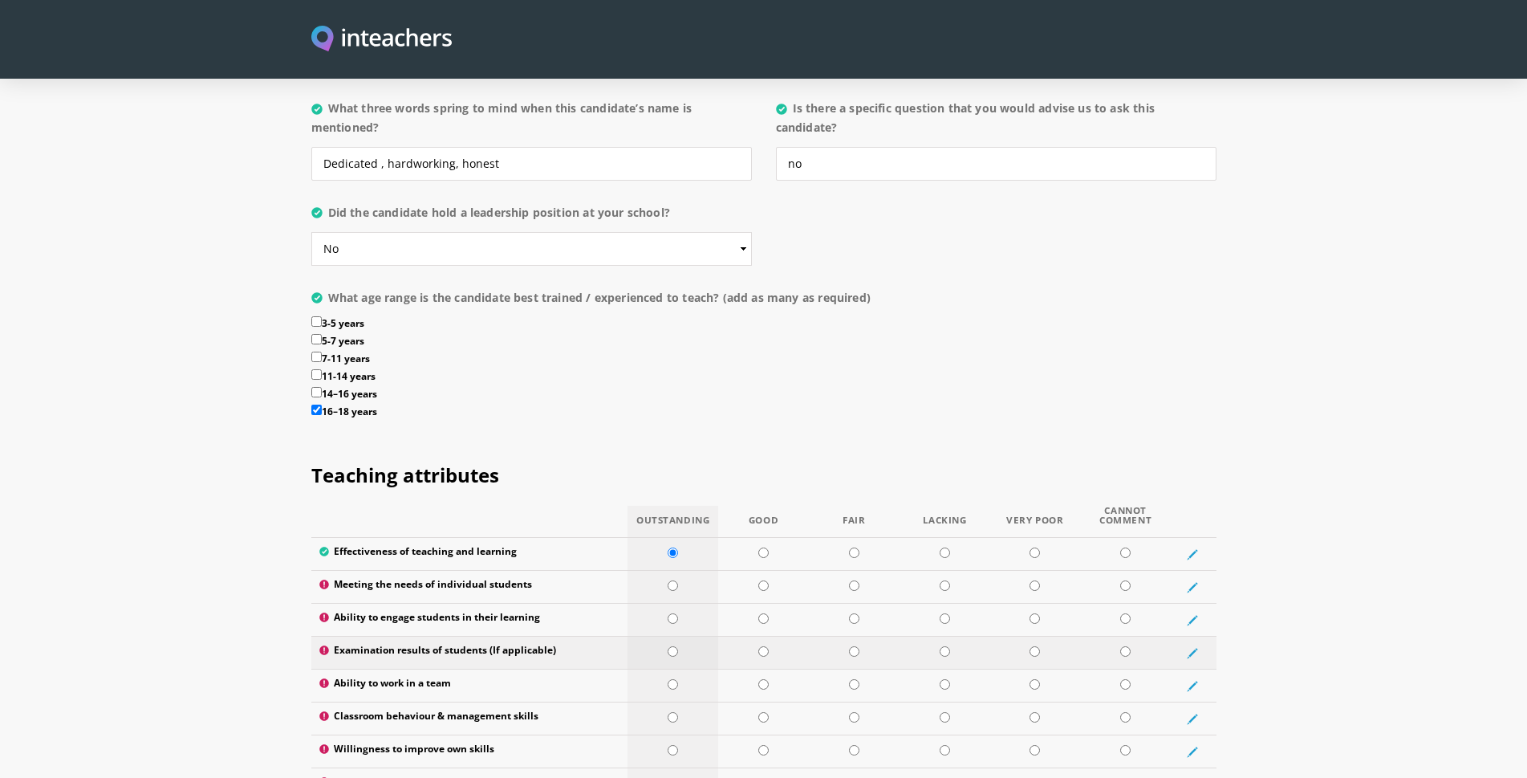
scroll to position [1765, 0]
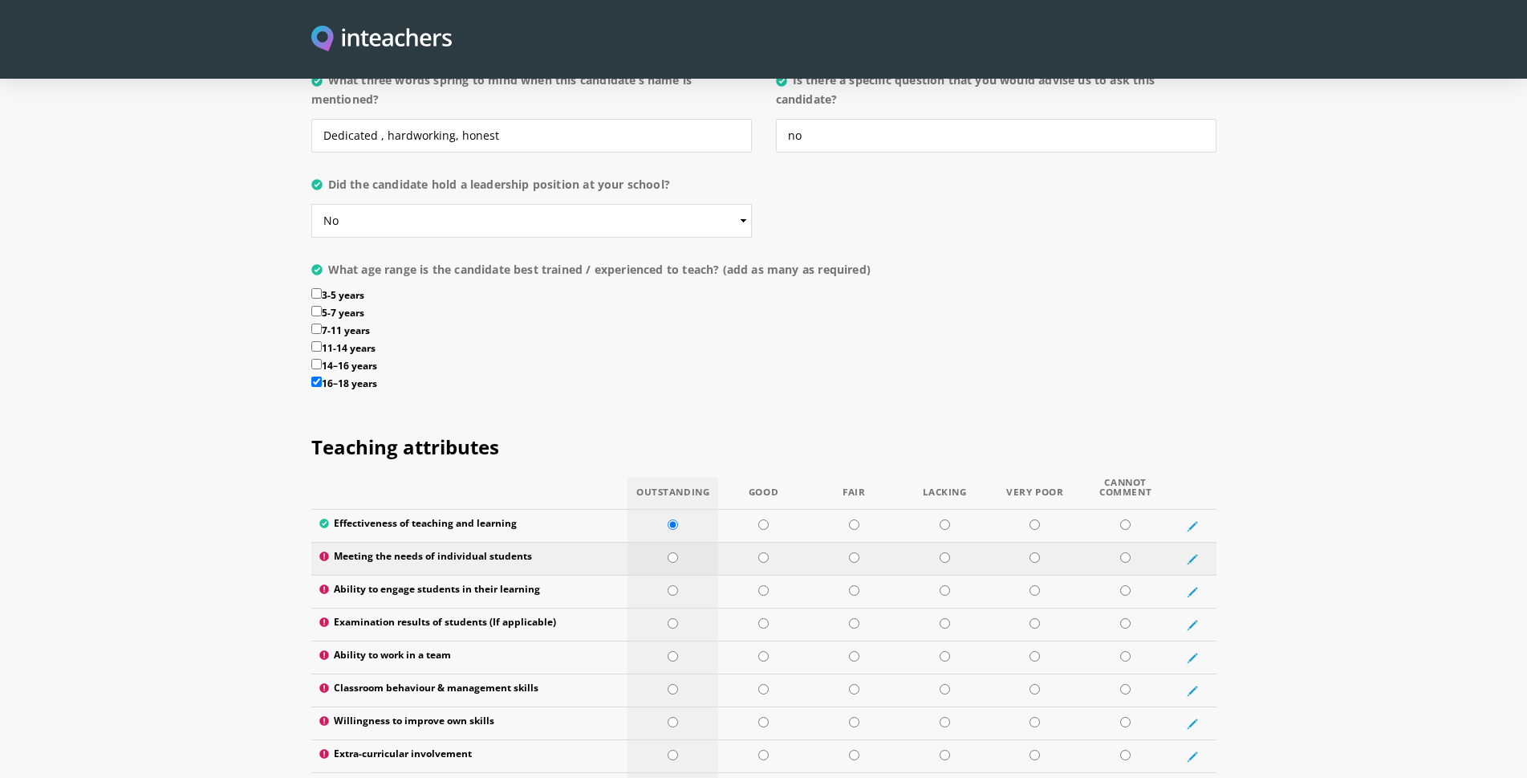
click at [674, 552] on input "radio" at bounding box center [673, 557] width 10 height 10
radio input "true"
click at [678, 585] on input "radio" at bounding box center [673, 590] width 10 height 10
radio input "true"
click at [763, 618] on input "radio" at bounding box center [763, 623] width 10 height 10
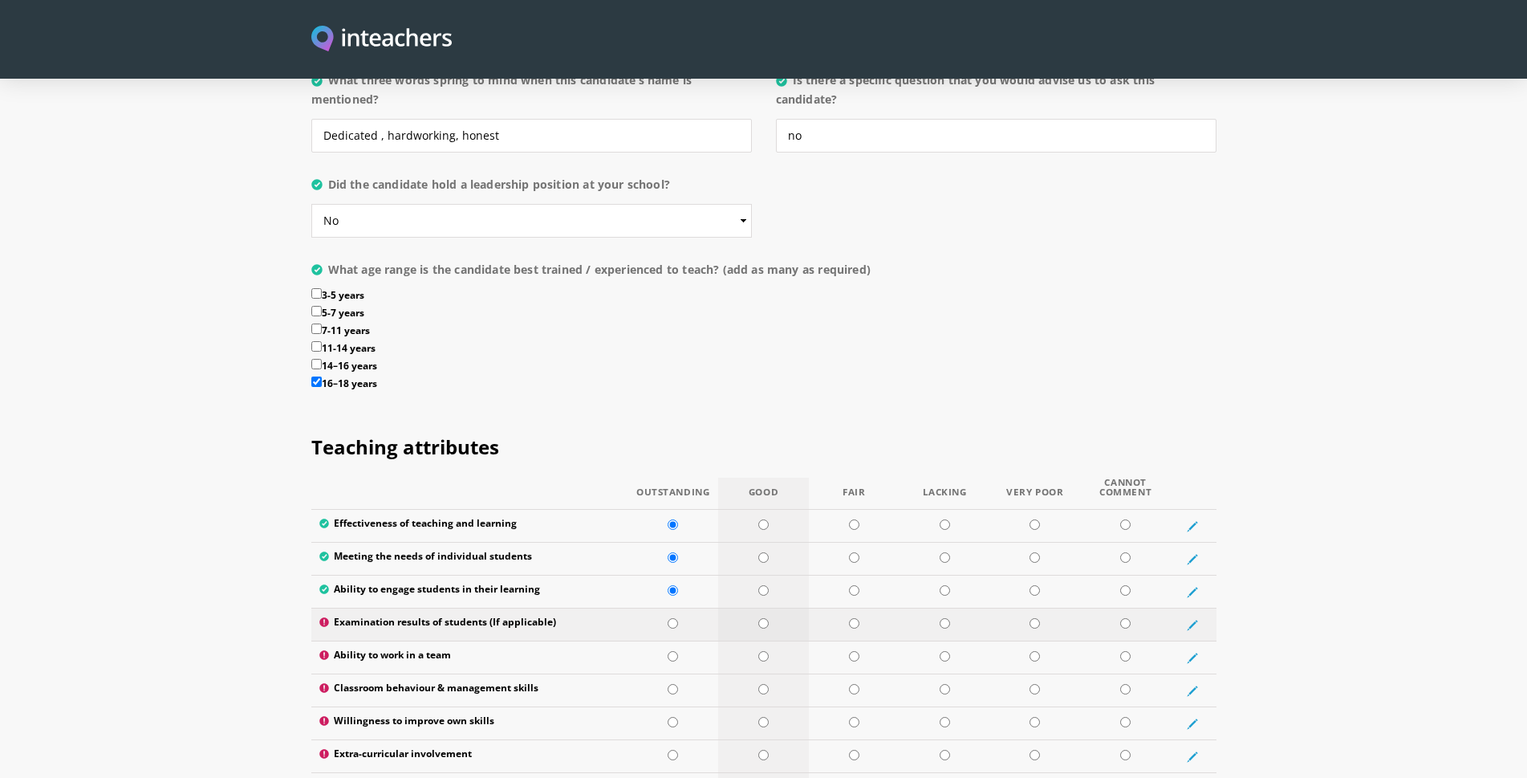
radio input "true"
click at [673, 618] on input "radio" at bounding box center [673, 623] width 10 height 10
radio input "true"
click at [676, 651] on input "radio" at bounding box center [673, 656] width 10 height 10
radio input "true"
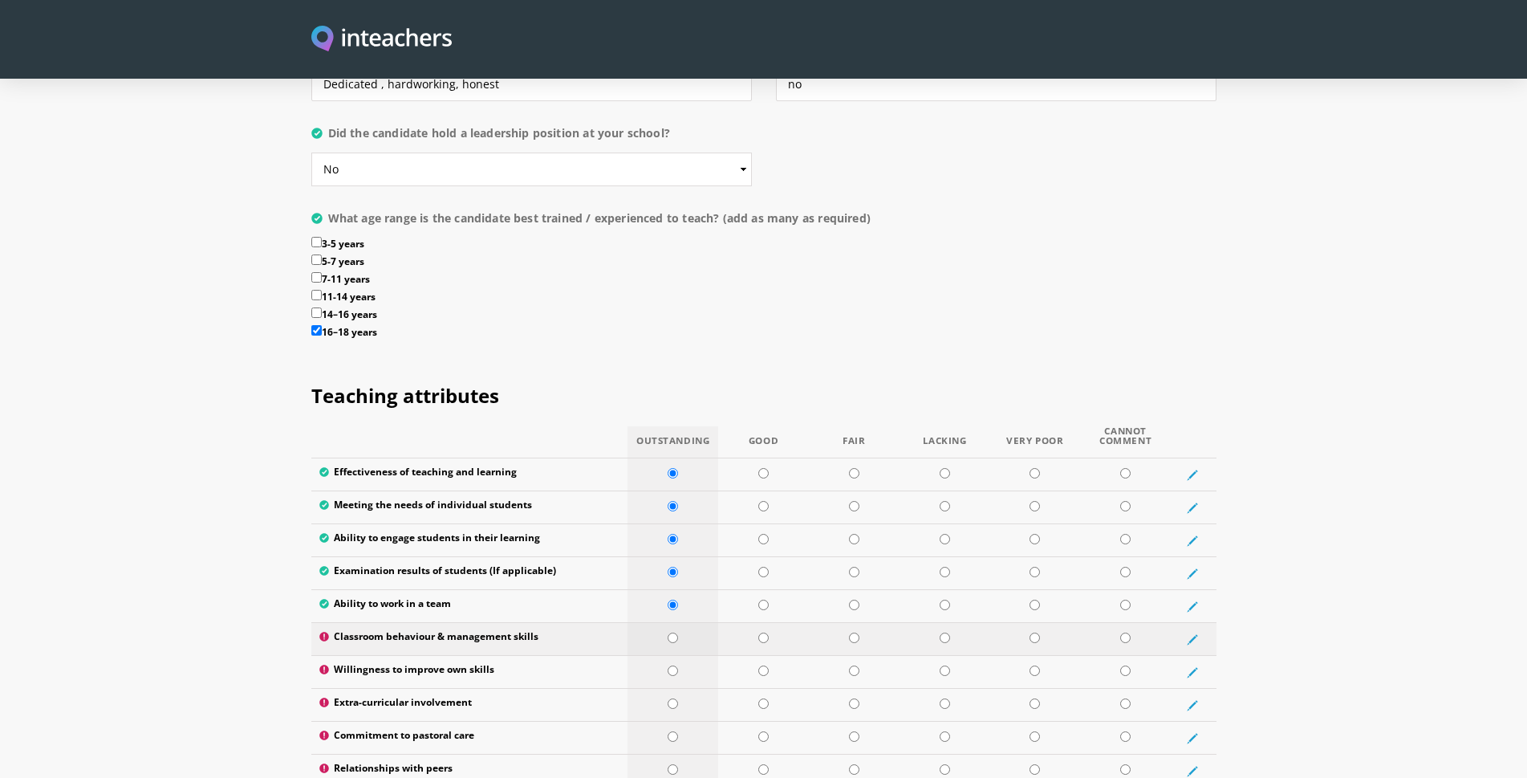
scroll to position [1845, 0]
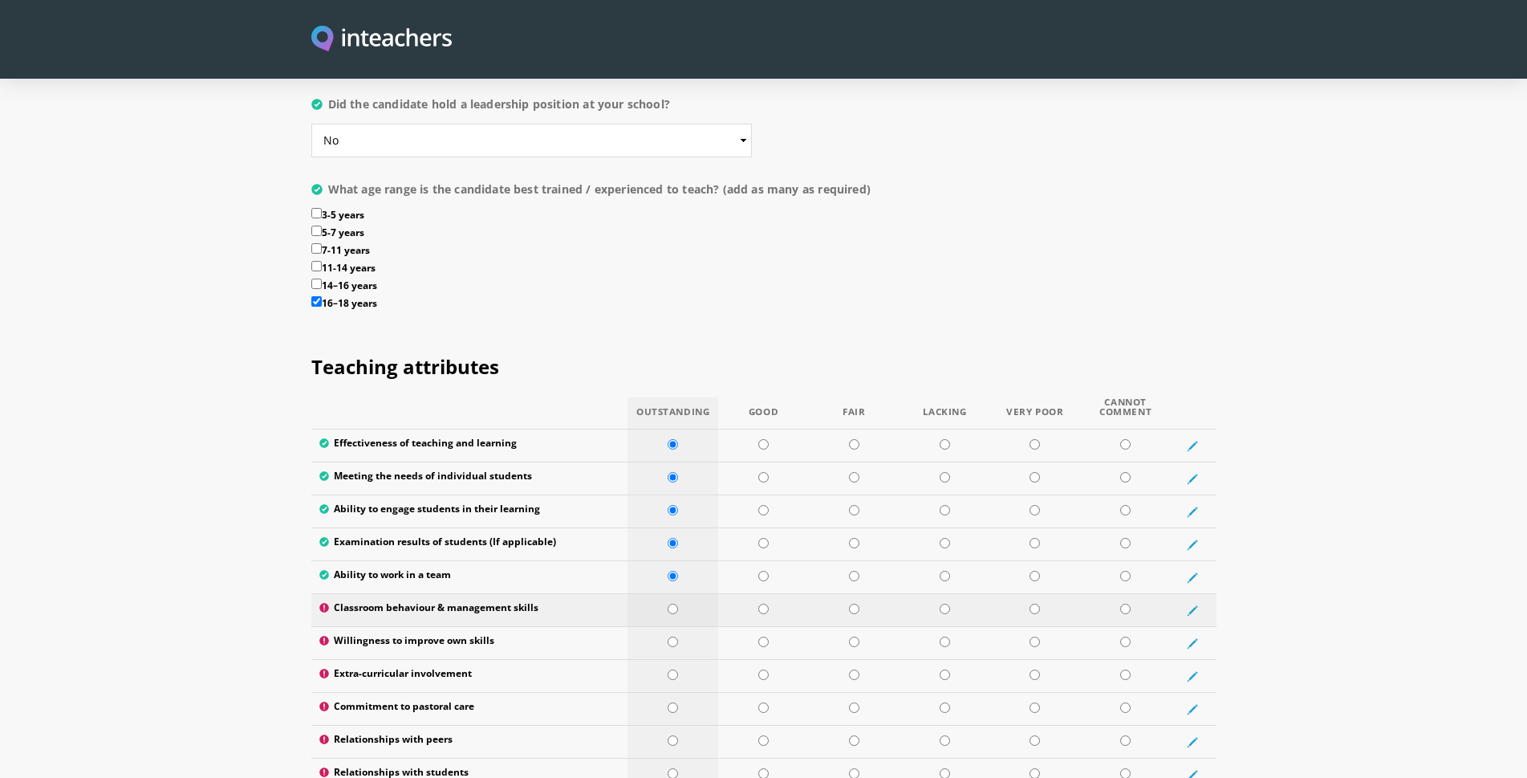
click at [674, 603] on input "radio" at bounding box center [673, 608] width 10 height 10
radio input "true"
click at [769, 636] on input "radio" at bounding box center [763, 641] width 10 height 10
radio input "true"
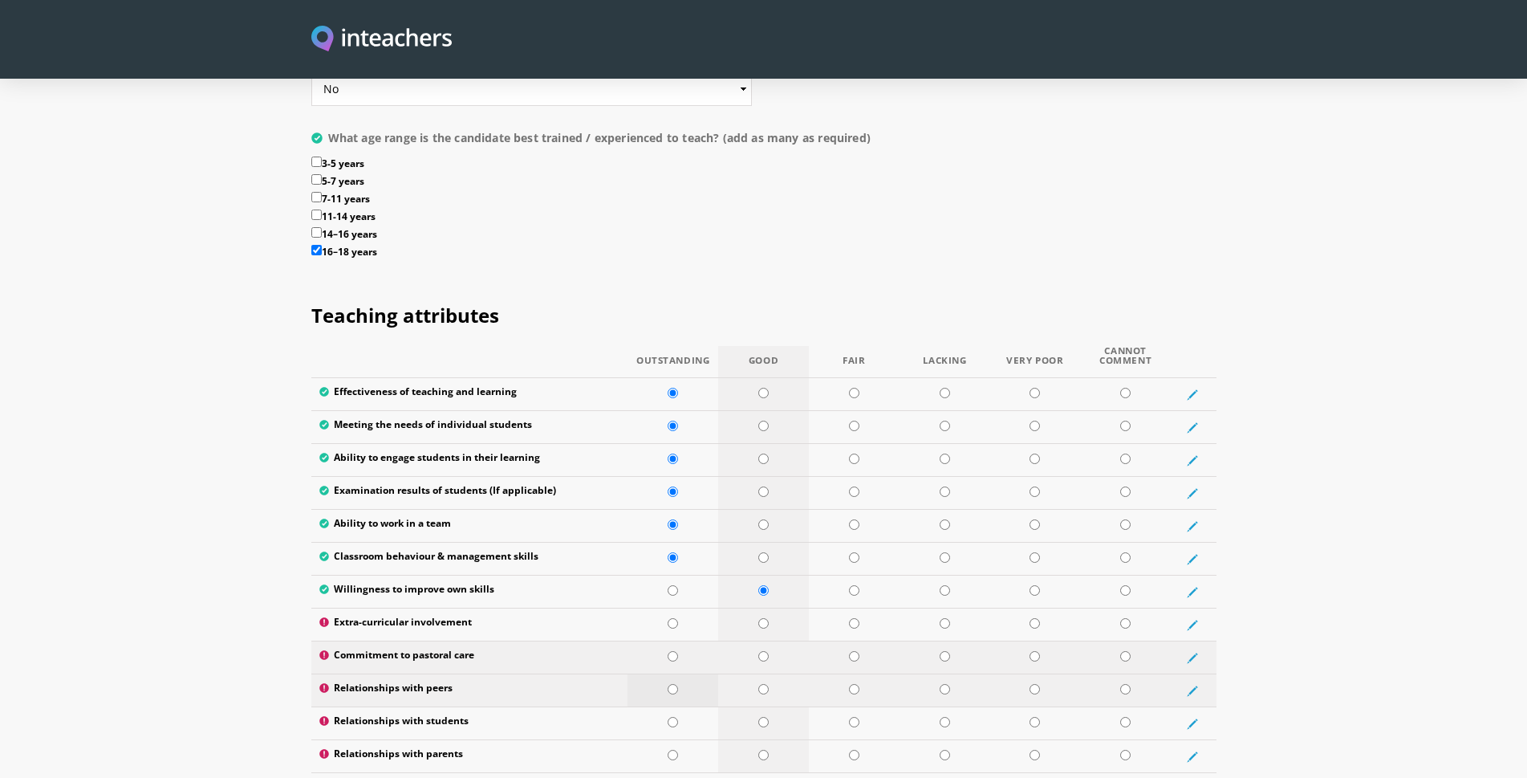
scroll to position [1926, 0]
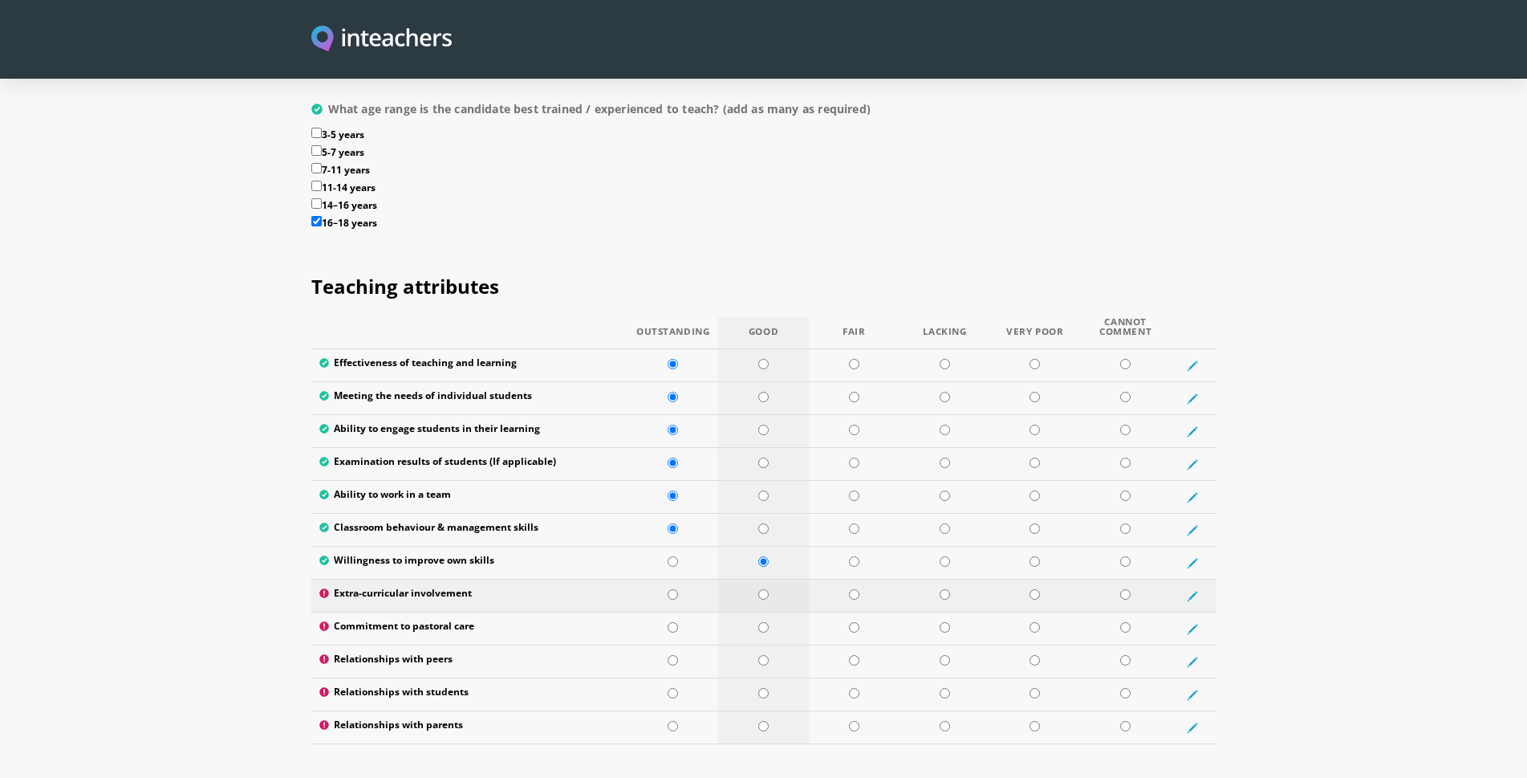
click at [762, 589] on input "radio" at bounding box center [763, 594] width 10 height 10
radio input "true"
click at [767, 622] on input "radio" at bounding box center [763, 627] width 10 height 10
radio input "true"
click at [672, 655] on input "radio" at bounding box center [673, 660] width 10 height 10
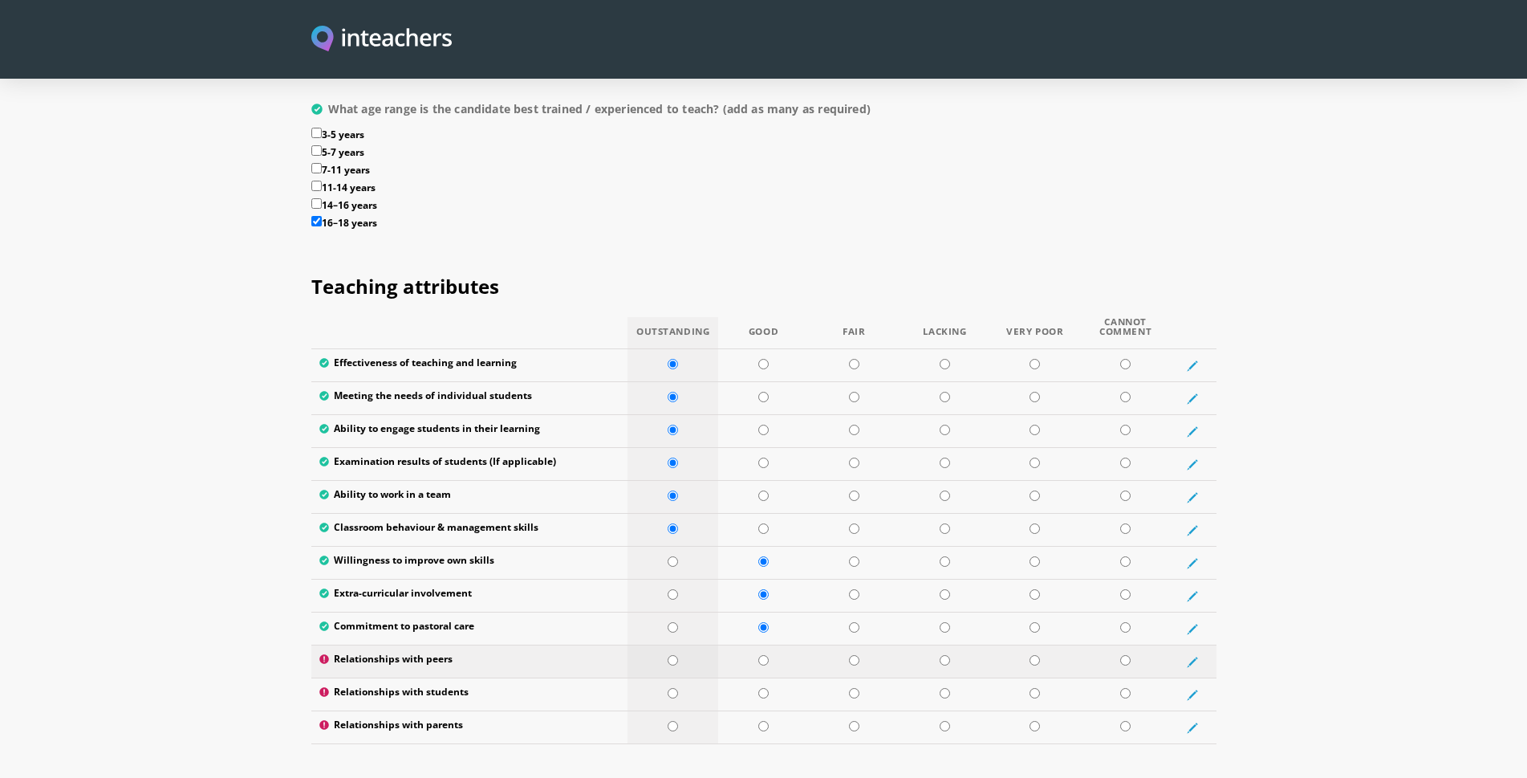
radio input "true"
click at [671, 688] on input "radio" at bounding box center [673, 693] width 10 height 10
radio input "true"
click at [764, 721] on input "radio" at bounding box center [763, 726] width 10 height 10
radio input "true"
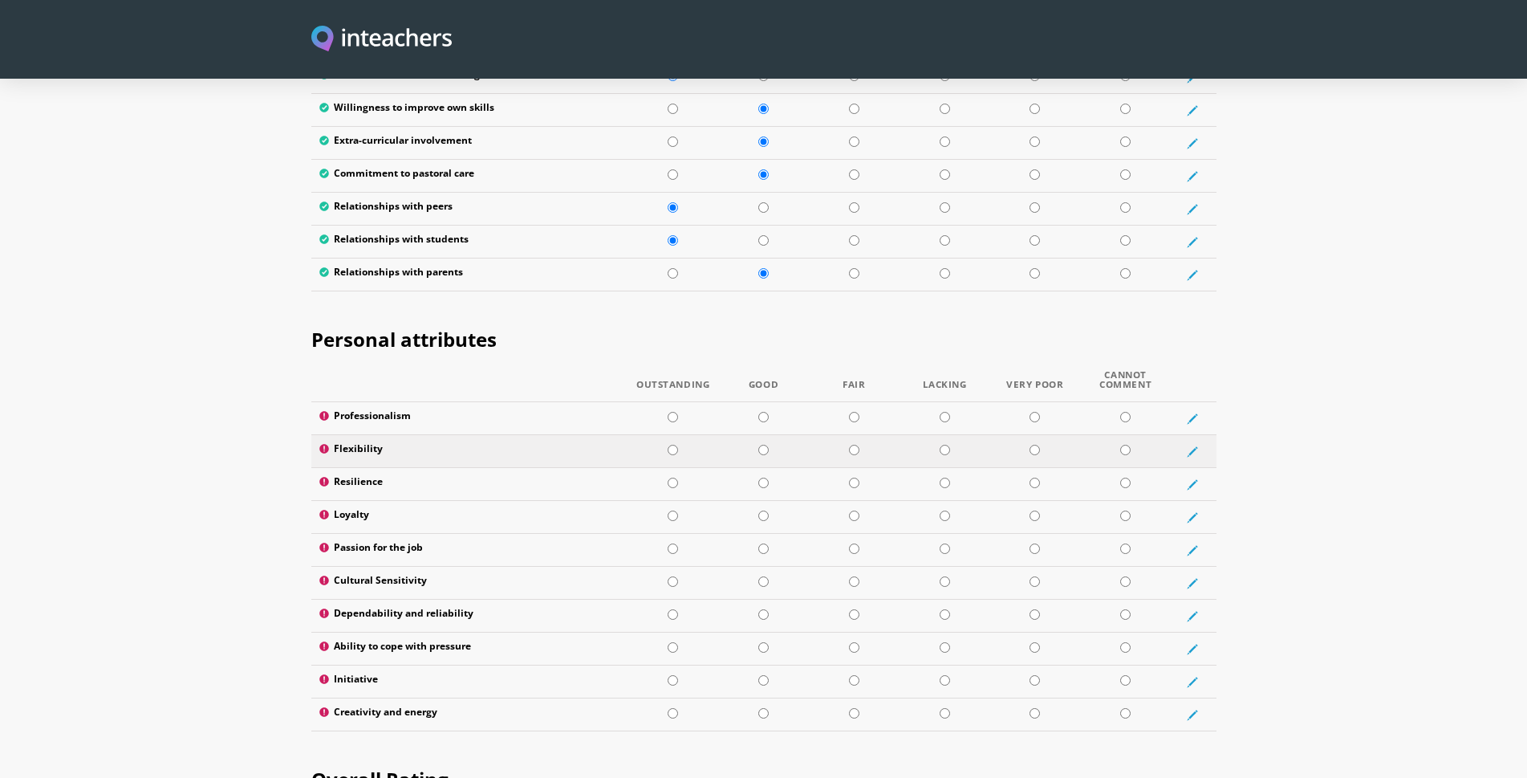
scroll to position [2407, 0]
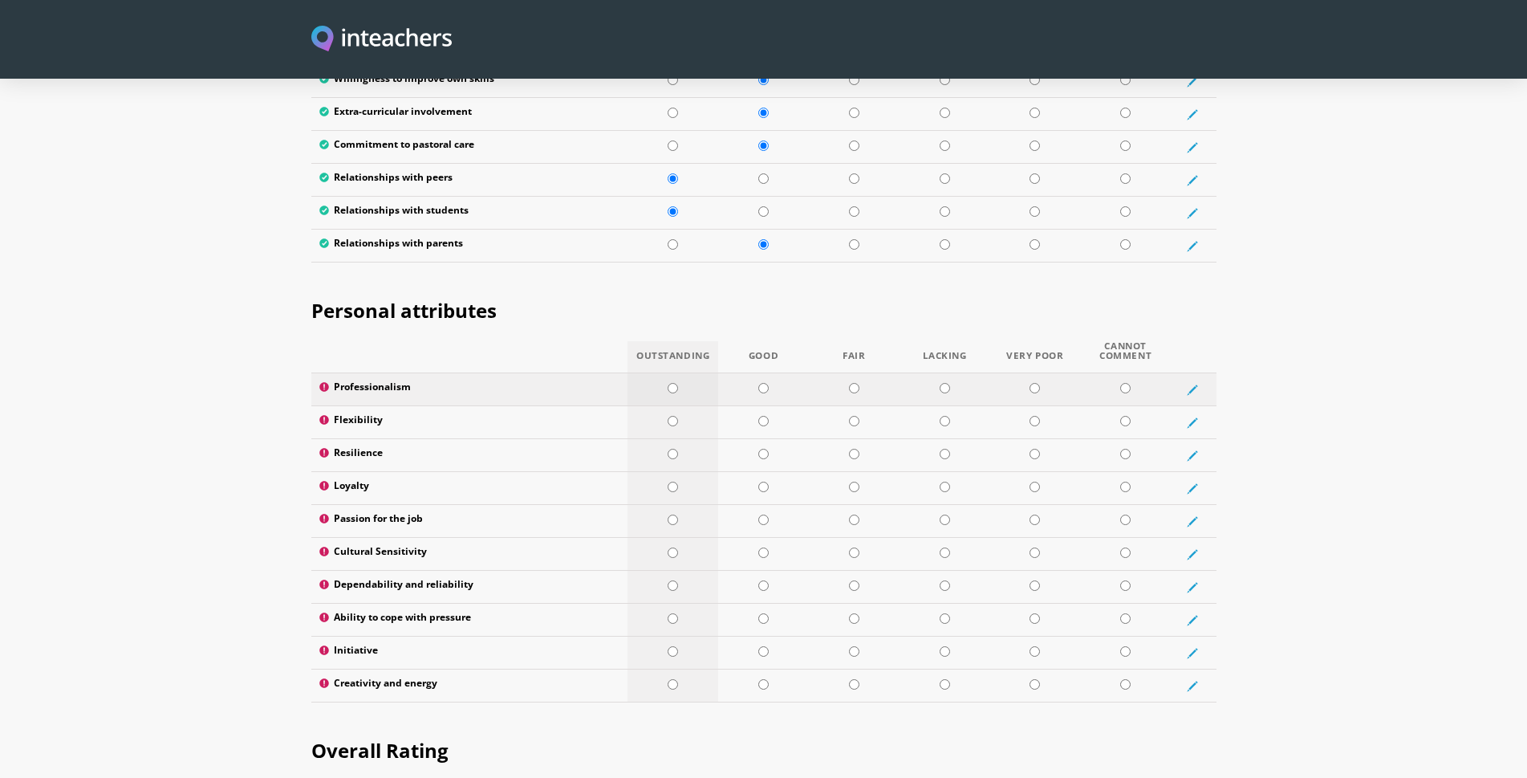
click at [672, 383] on input "radio" at bounding box center [673, 388] width 10 height 10
radio input "true"
click at [765, 416] on input "radio" at bounding box center [763, 421] width 10 height 10
radio input "true"
click at [767, 449] on input "radio" at bounding box center [763, 454] width 10 height 10
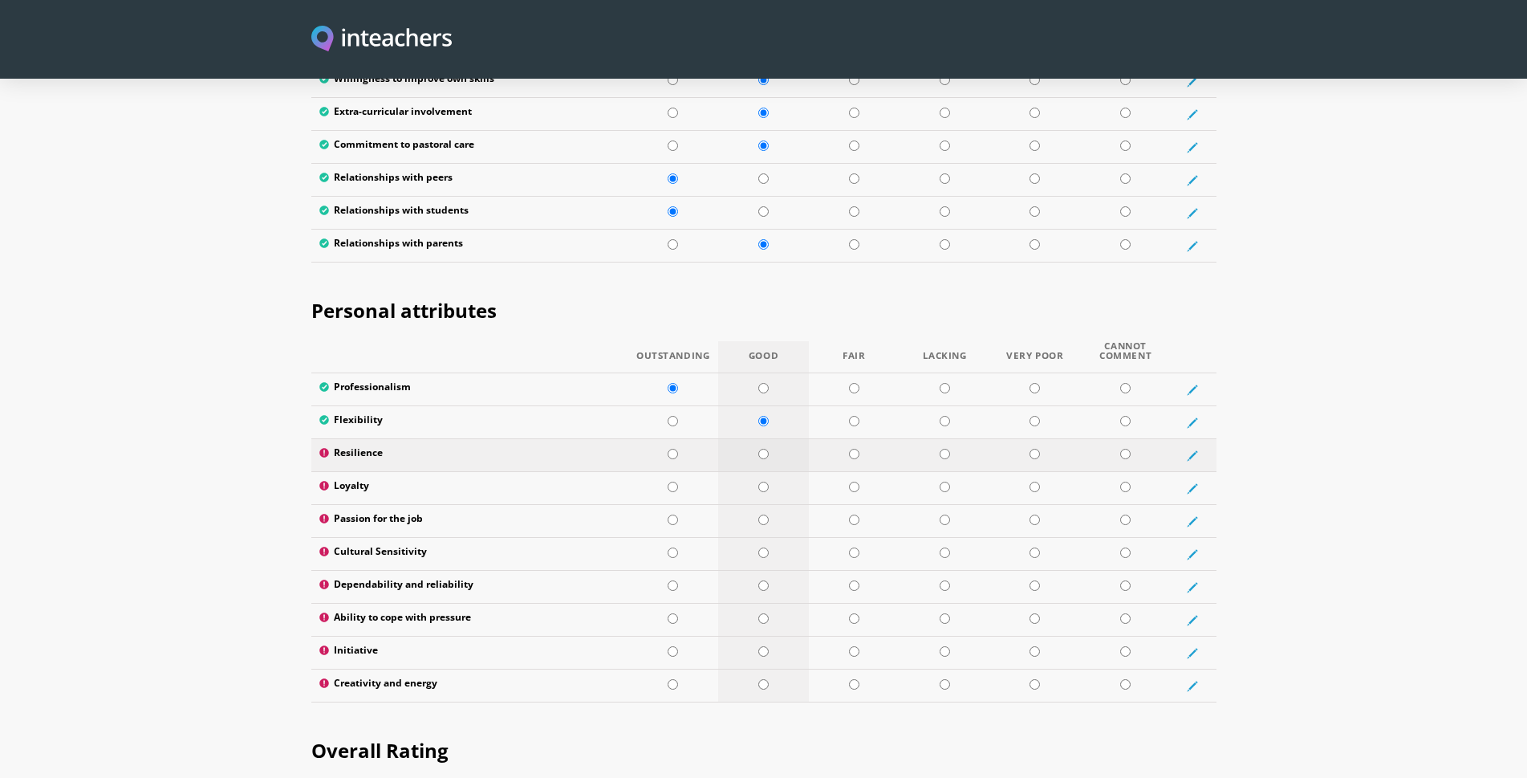
radio input "true"
click at [670, 481] on input "radio" at bounding box center [673, 486] width 10 height 10
radio input "true"
click at [672, 514] on input "radio" at bounding box center [673, 519] width 10 height 10
radio input "true"
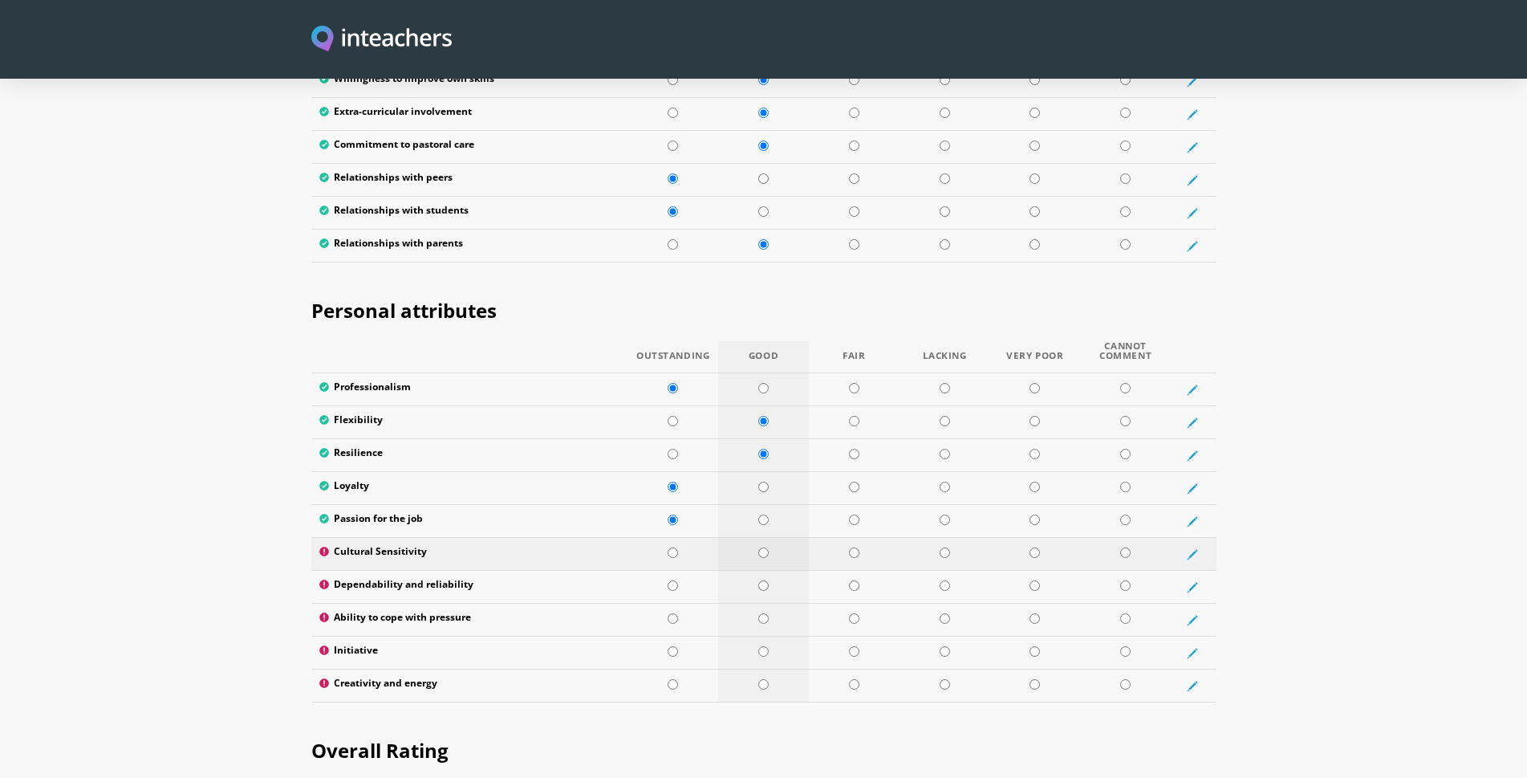
click at [769, 547] on input "radio" at bounding box center [763, 552] width 10 height 10
radio input "true"
click at [672, 580] on input "radio" at bounding box center [673, 585] width 10 height 10
radio input "true"
click at [774, 603] on td at bounding box center [763, 619] width 91 height 33
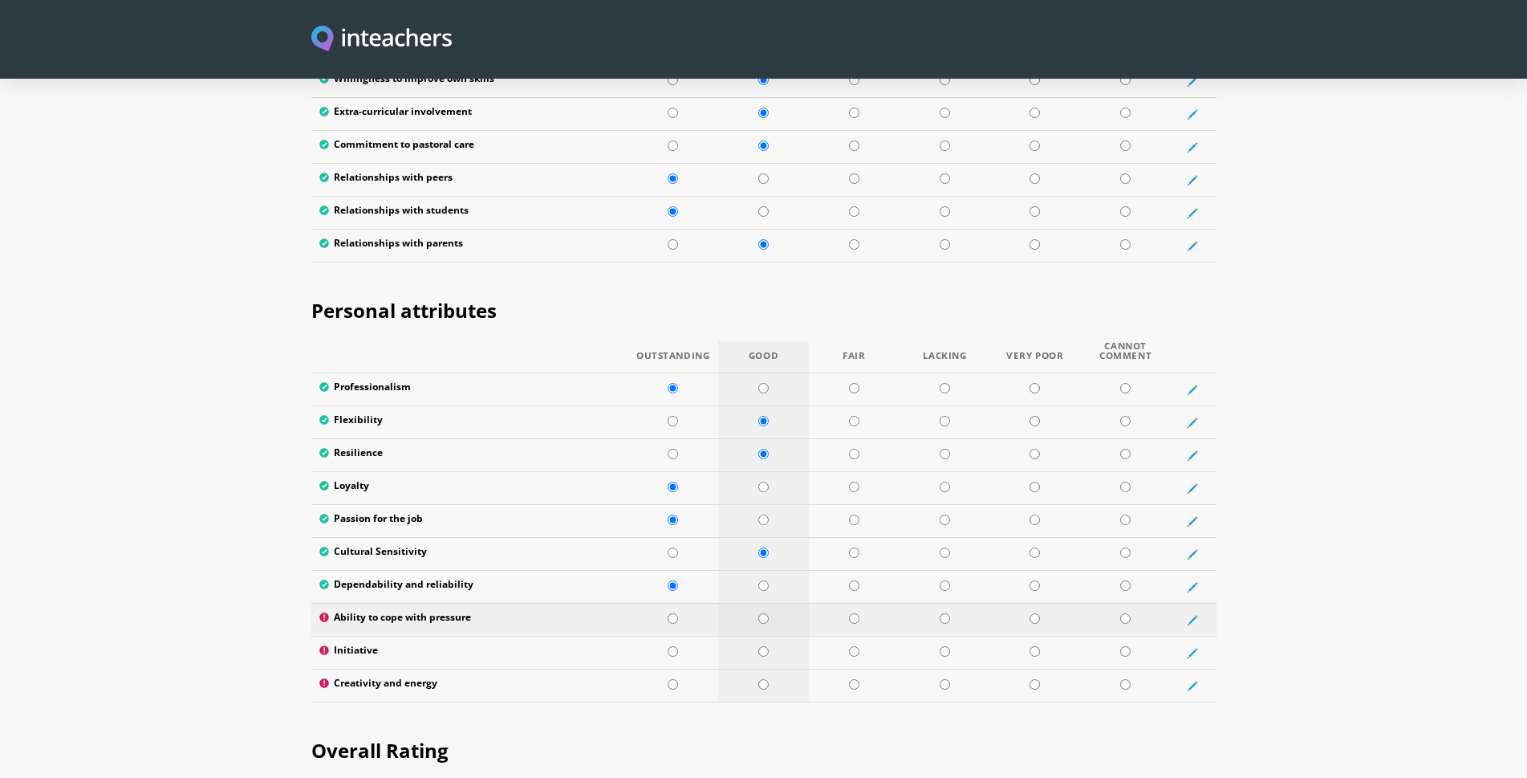
radio input "true"
click at [669, 646] on input "radio" at bounding box center [673, 651] width 10 height 10
radio input "true"
click at [676, 679] on input "radio" at bounding box center [673, 684] width 10 height 10
radio input "true"
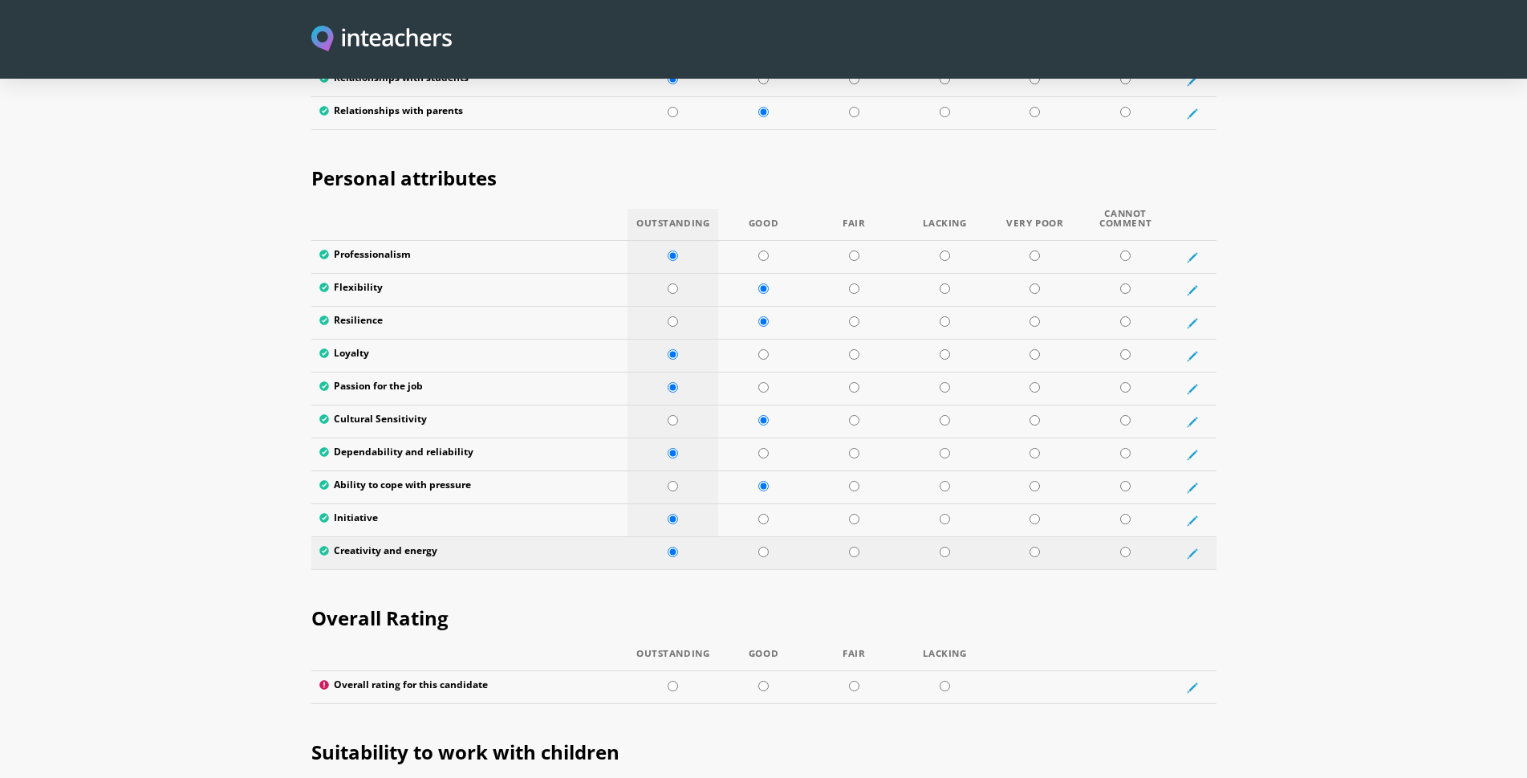
scroll to position [2808, 0]
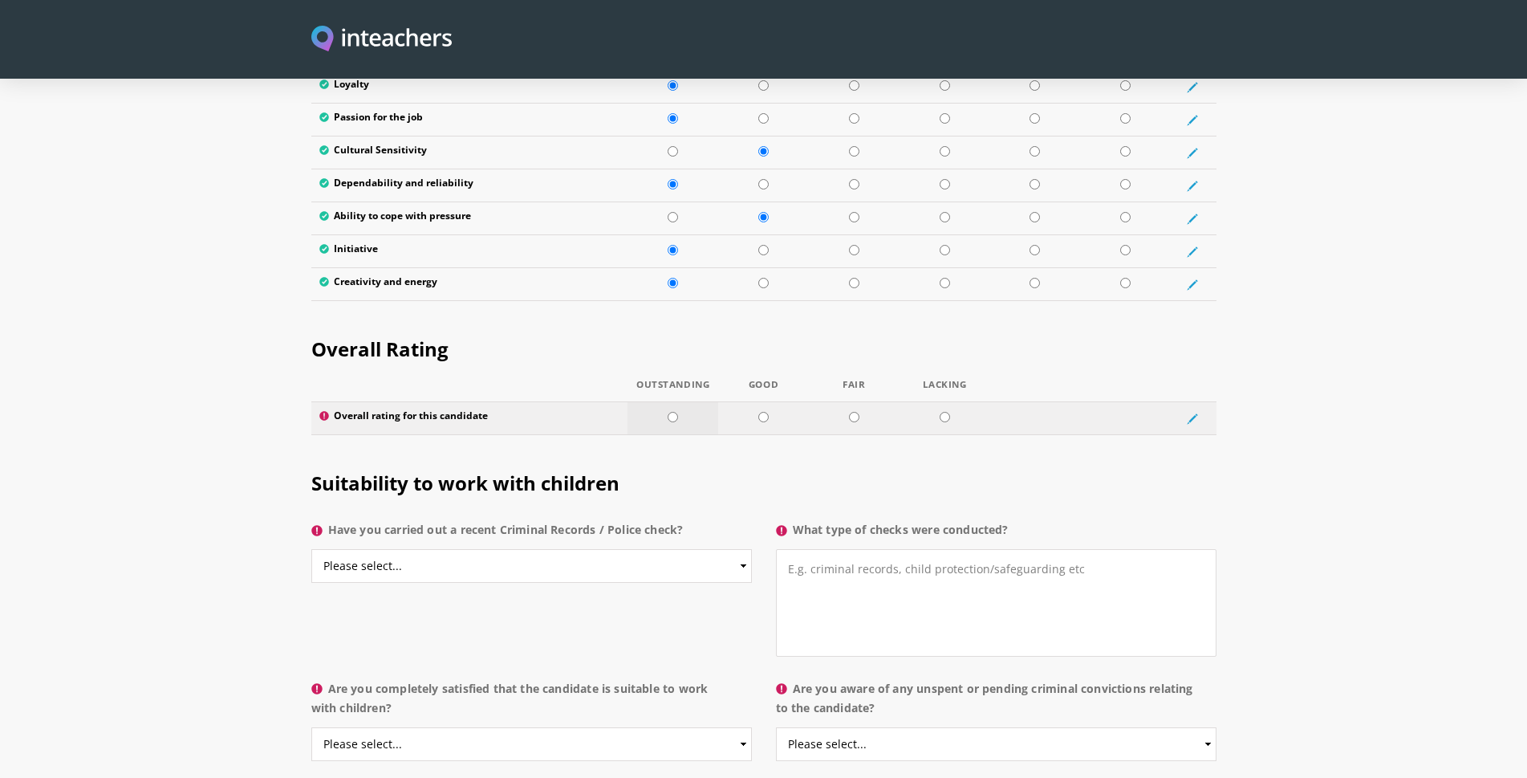
click at [673, 412] on input "radio" at bounding box center [673, 417] width 10 height 10
radio input "true"
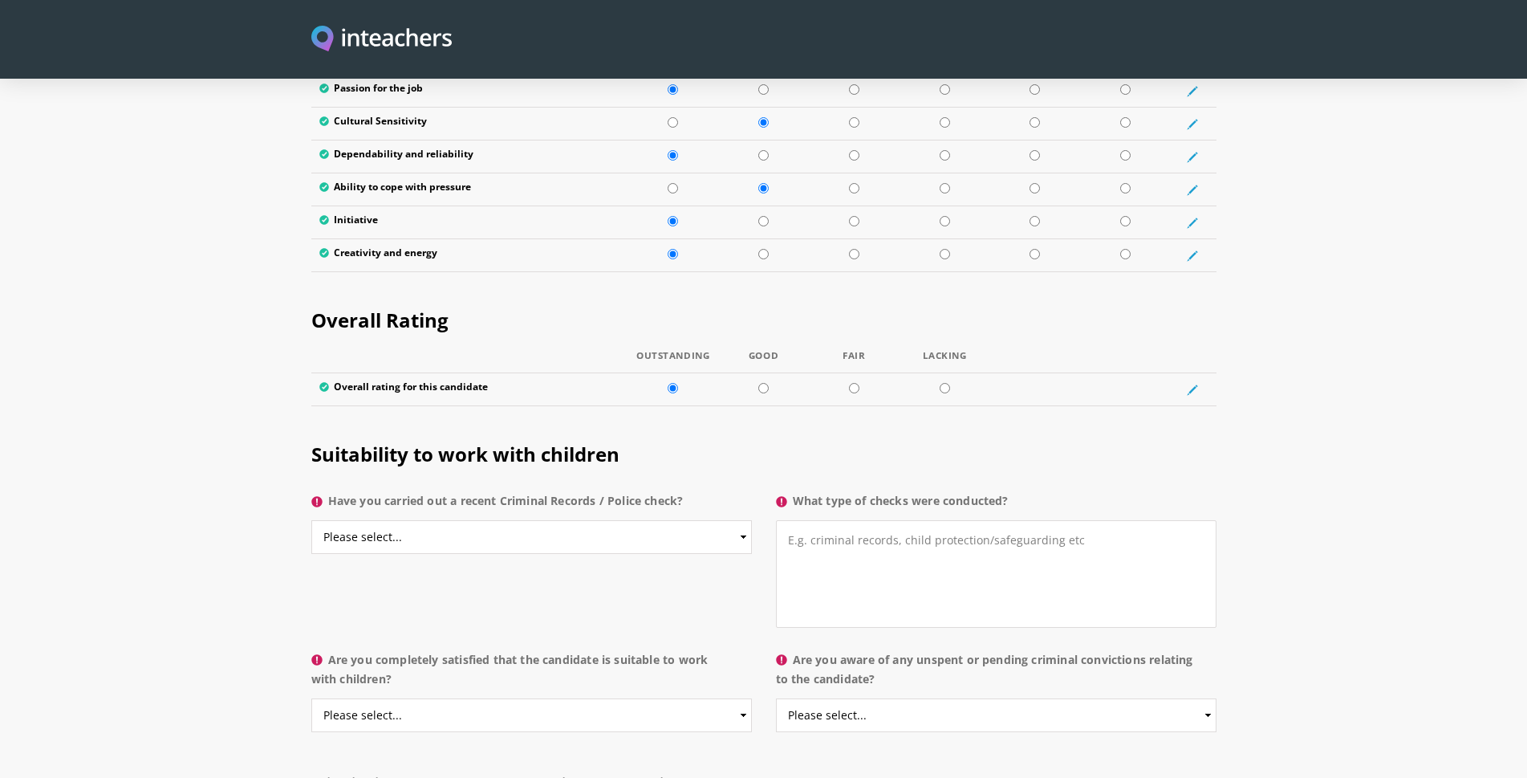
scroll to position [2889, 0]
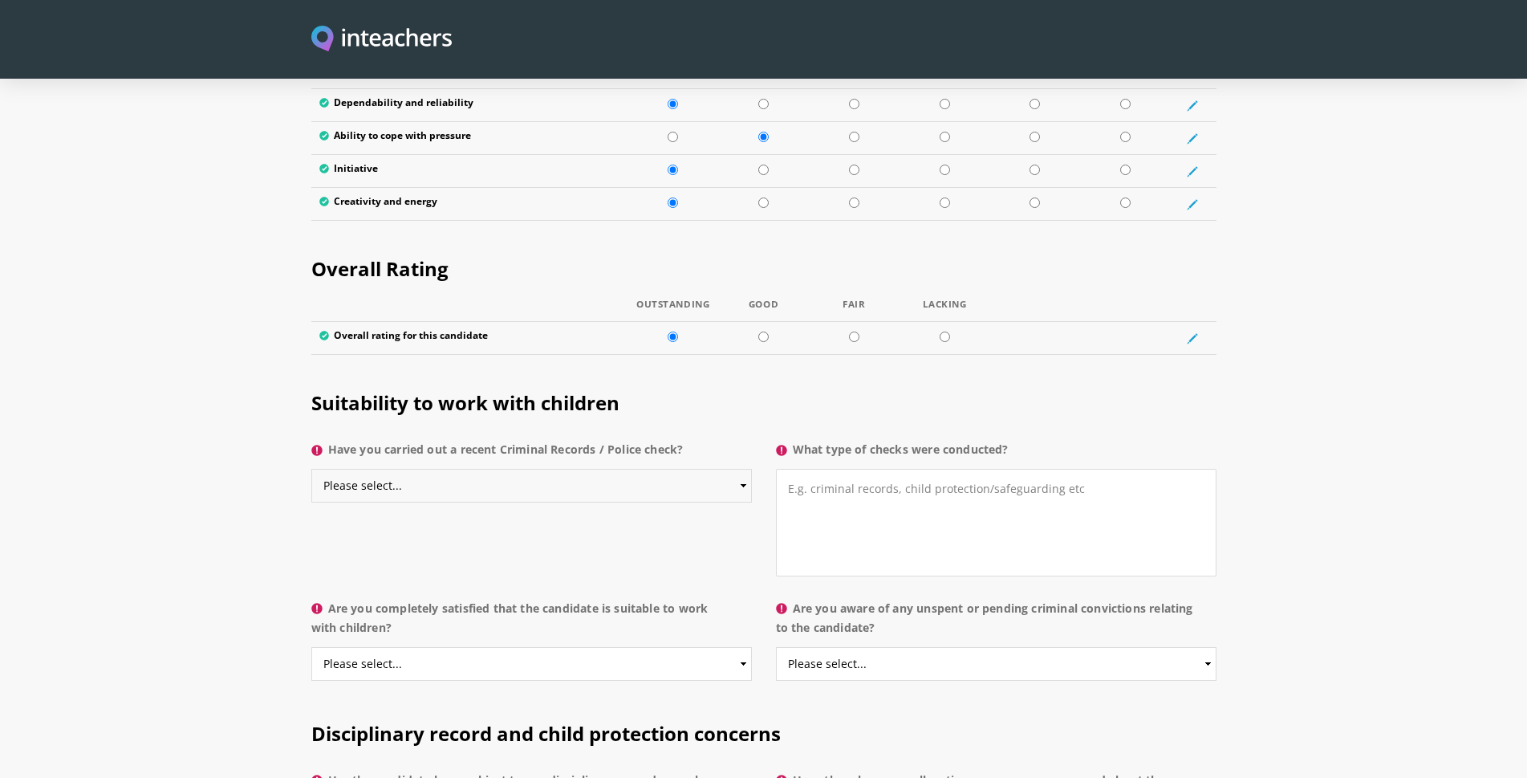
click at [664, 469] on select "Please select... Yes No Do not know" at bounding box center [531, 486] width 441 height 34
select select "Yes"
click at [311, 469] on select "Please select... Yes No Do not know" at bounding box center [531, 486] width 441 height 34
drag, startPoint x: 834, startPoint y: 465, endPoint x: 828, endPoint y: 476, distance: 12.2
click at [834, 469] on textarea "What type of checks were conducted?" at bounding box center [996, 523] width 441 height 108
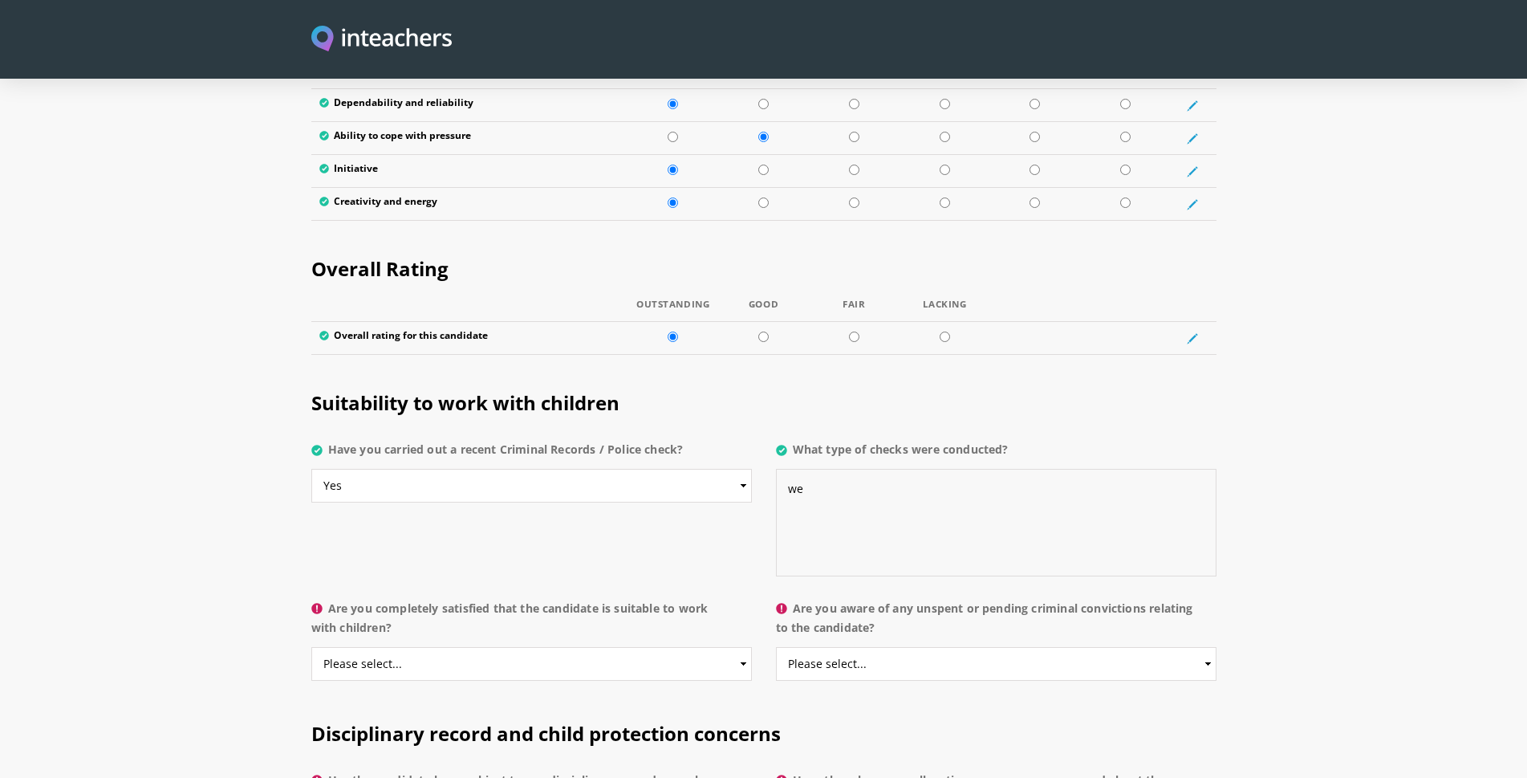
type textarea "w"
drag, startPoint x: 855, startPoint y: 495, endPoint x: 790, endPoint y: 501, distance: 66.1
click at [790, 501] on textarea "We always hired our lecturer by verifying their record from police entrapment" at bounding box center [996, 523] width 441 height 108
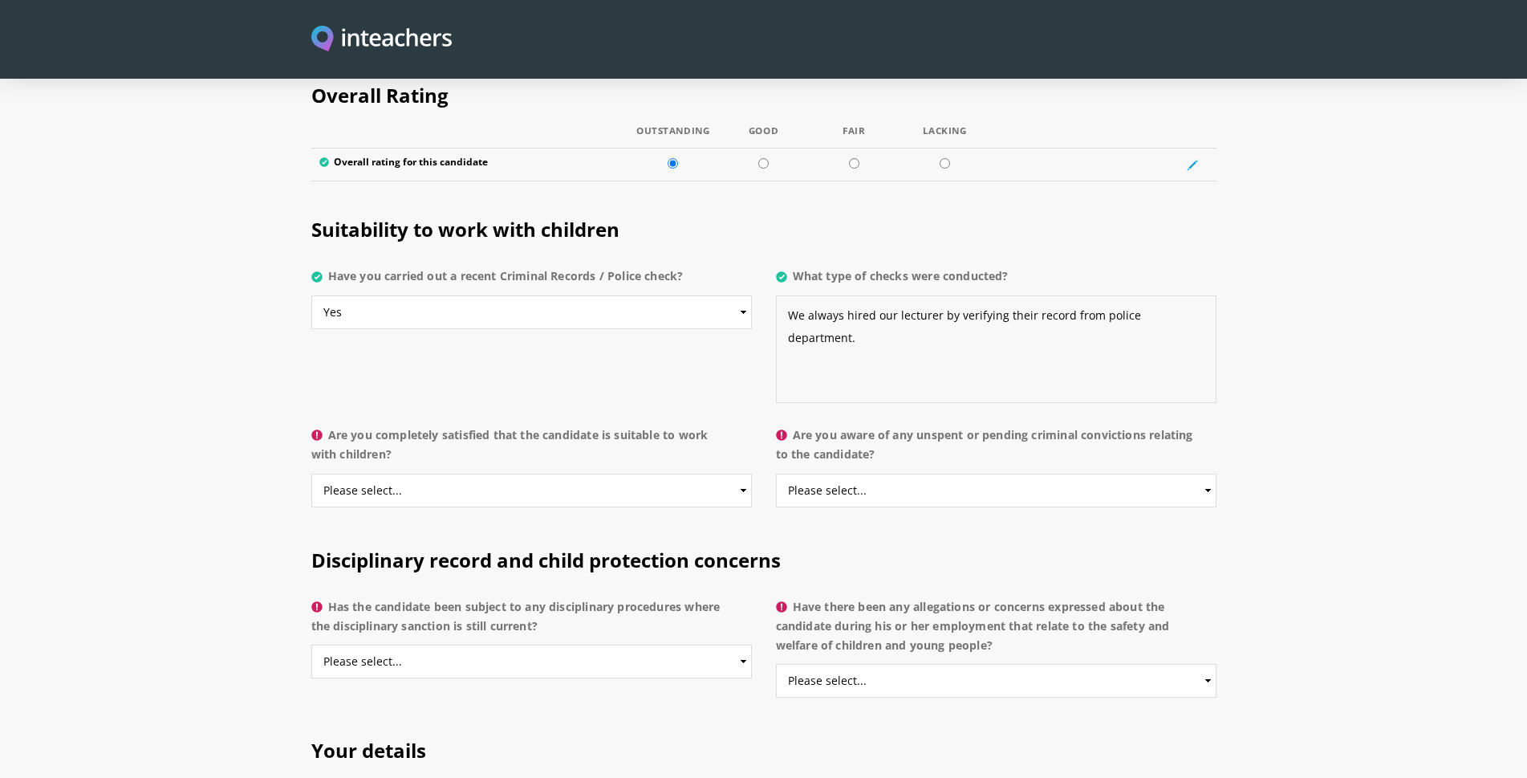
scroll to position [3129, 0]
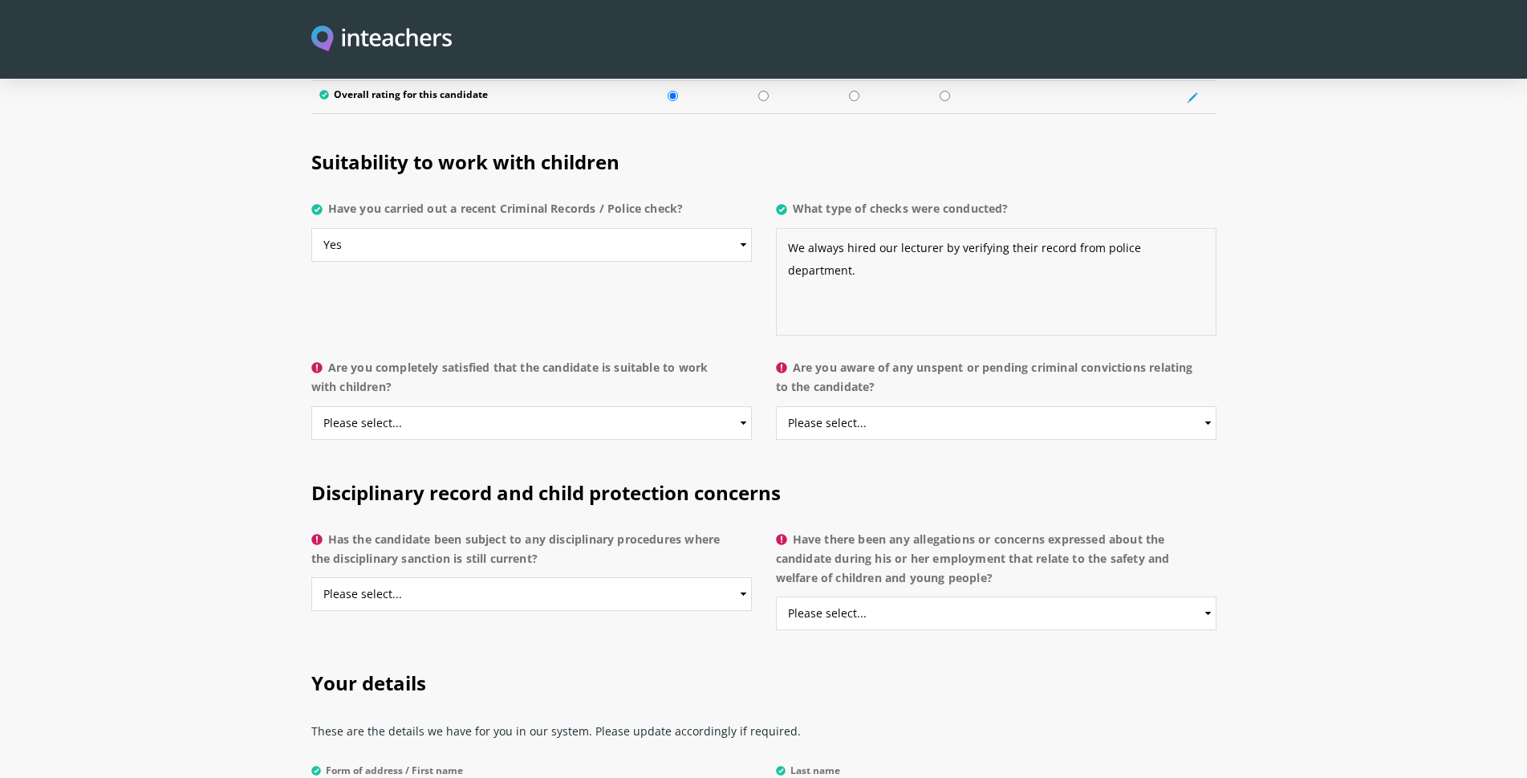
type textarea "We always hired our lecturer by verifying their record from police department."
click at [555, 406] on select "Please select... Yes No Do not know" at bounding box center [531, 423] width 441 height 34
select select "Yes"
click at [311, 406] on select "Please select... Yes No Do not know" at bounding box center [531, 423] width 441 height 34
click at [852, 406] on select "Please select... Yes No Do not know" at bounding box center [996, 423] width 441 height 34
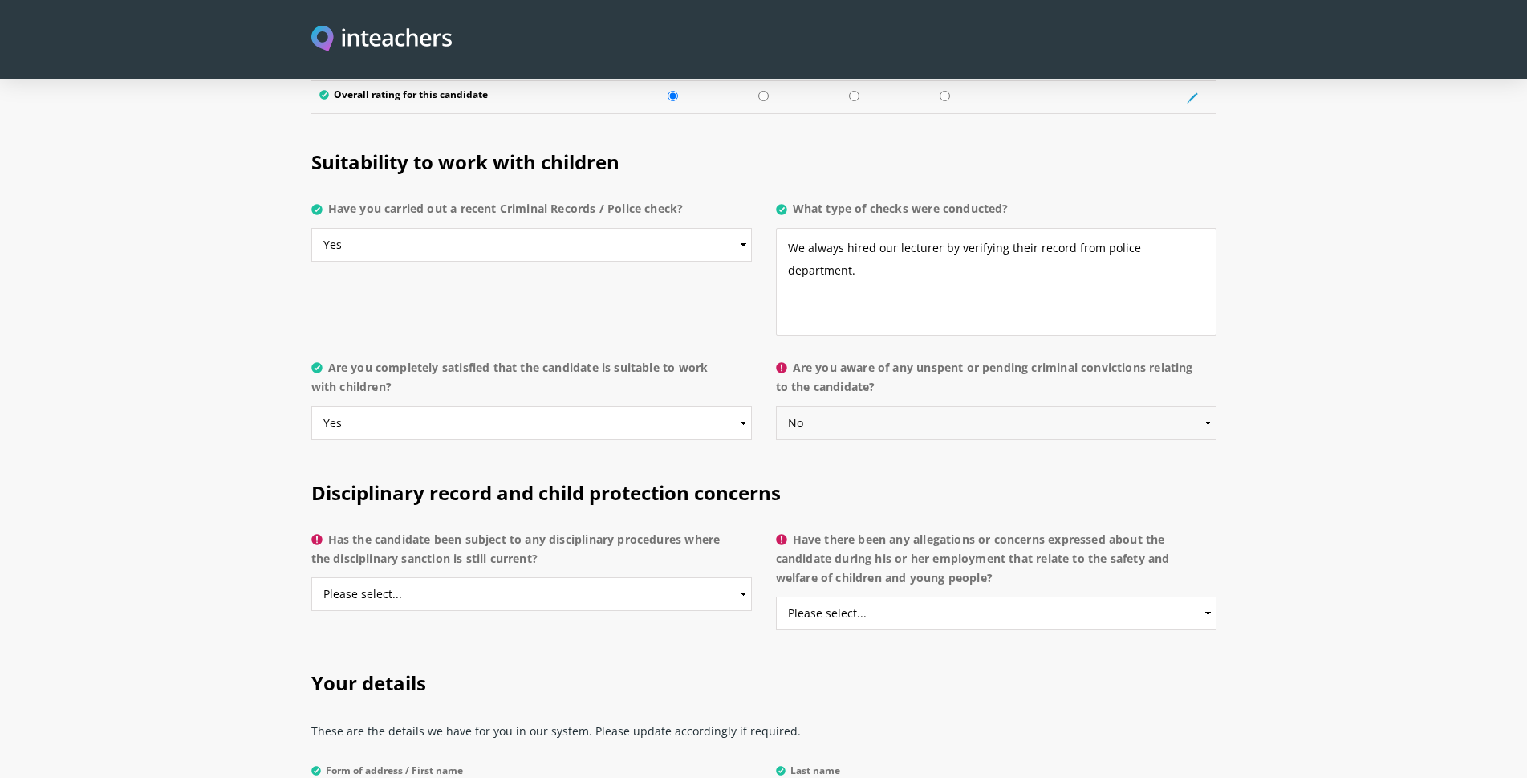
click at [776, 406] on select "Please select... Yes No Do not know" at bounding box center [996, 423] width 441 height 34
click at [822, 406] on select "Please select... Yes No Do not know" at bounding box center [996, 423] width 441 height 34
click at [776, 406] on select "Please select... Yes No Do not know" at bounding box center [996, 423] width 441 height 34
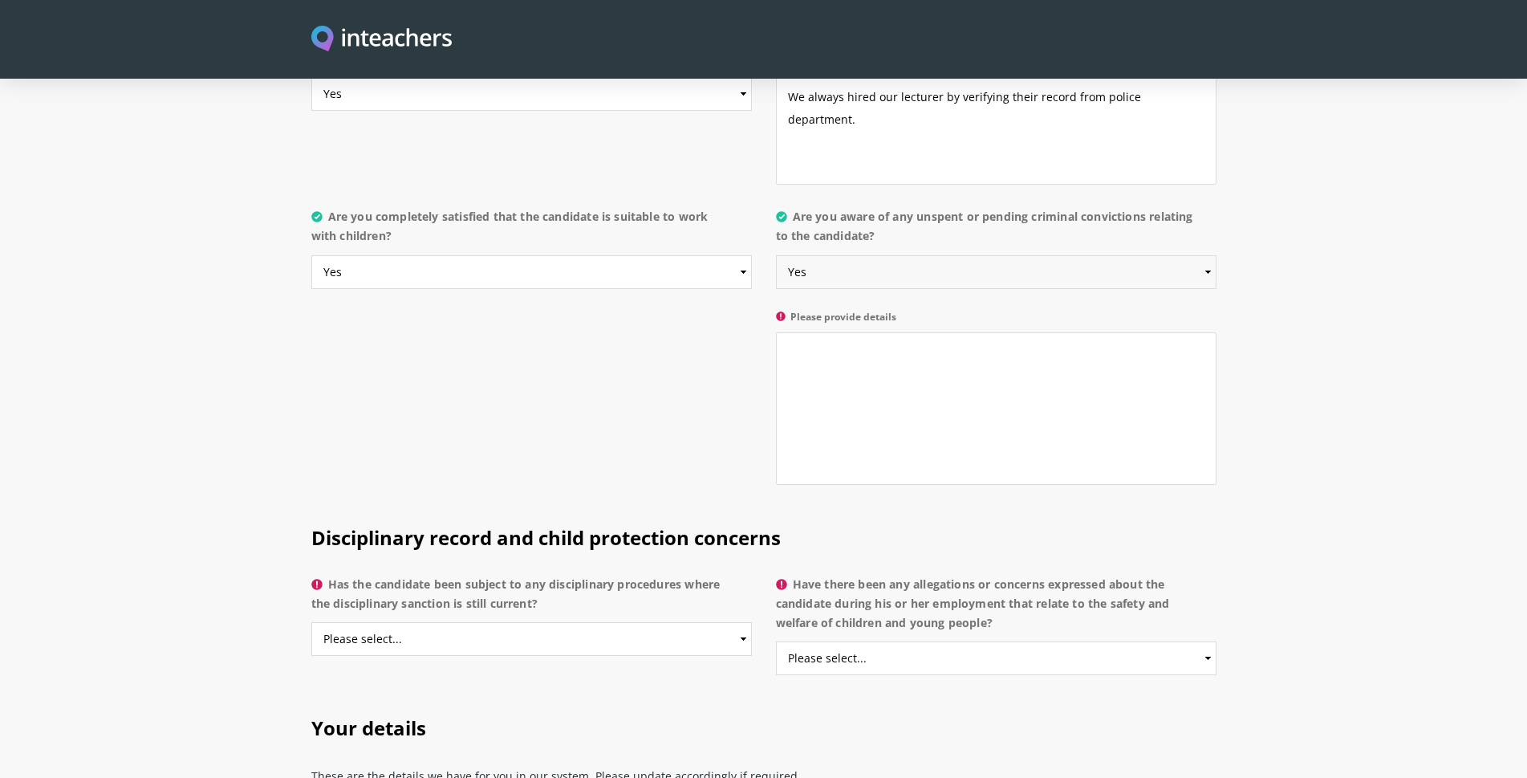
scroll to position [3290, 0]
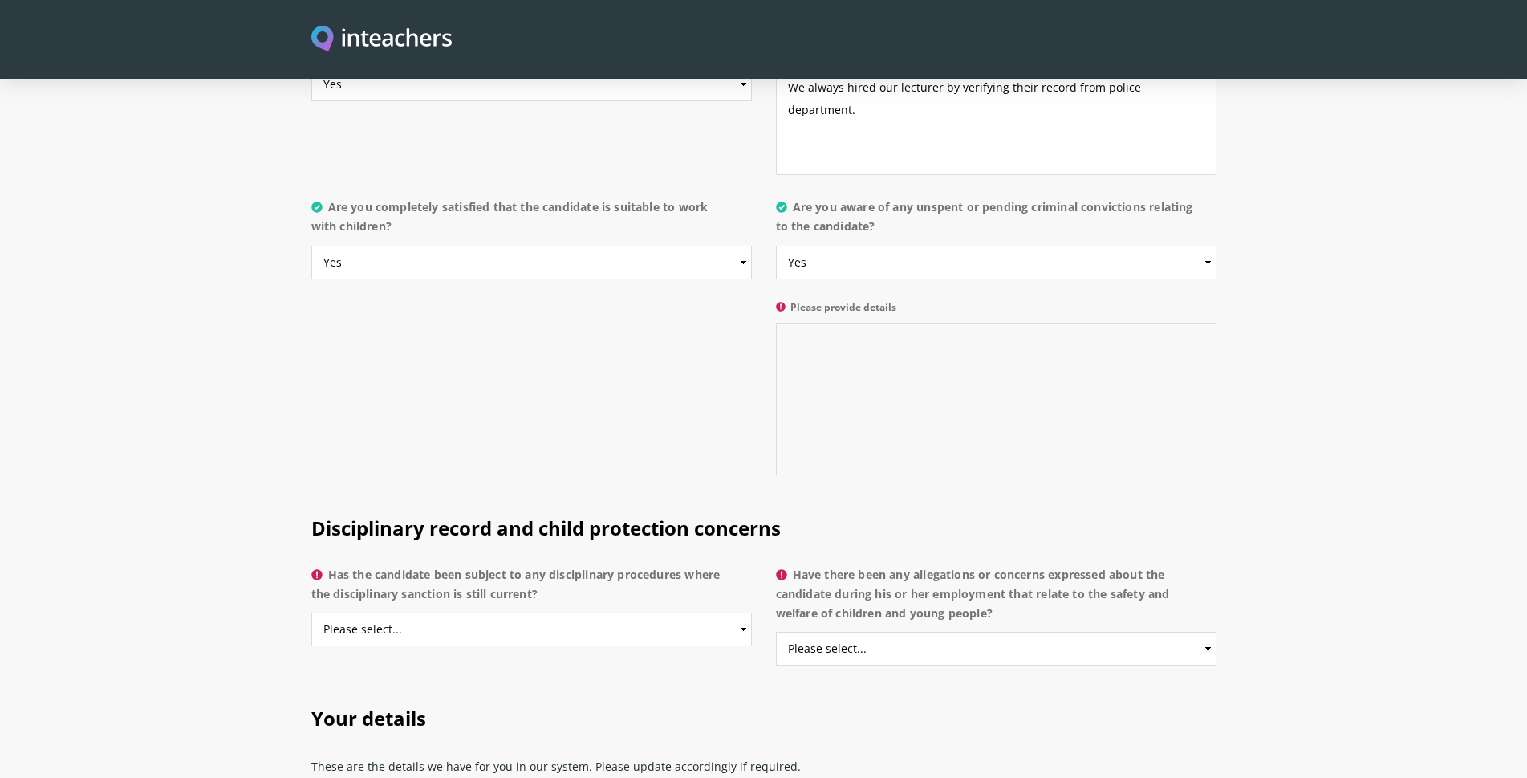
click at [883, 395] on textarea "Please provide details" at bounding box center [996, 399] width 441 height 152
click at [838, 246] on select "Please select... Yes No Do not know" at bounding box center [996, 263] width 441 height 34
select select "No"
click at [776, 246] on select "Please select... Yes No Do not know" at bounding box center [996, 263] width 441 height 34
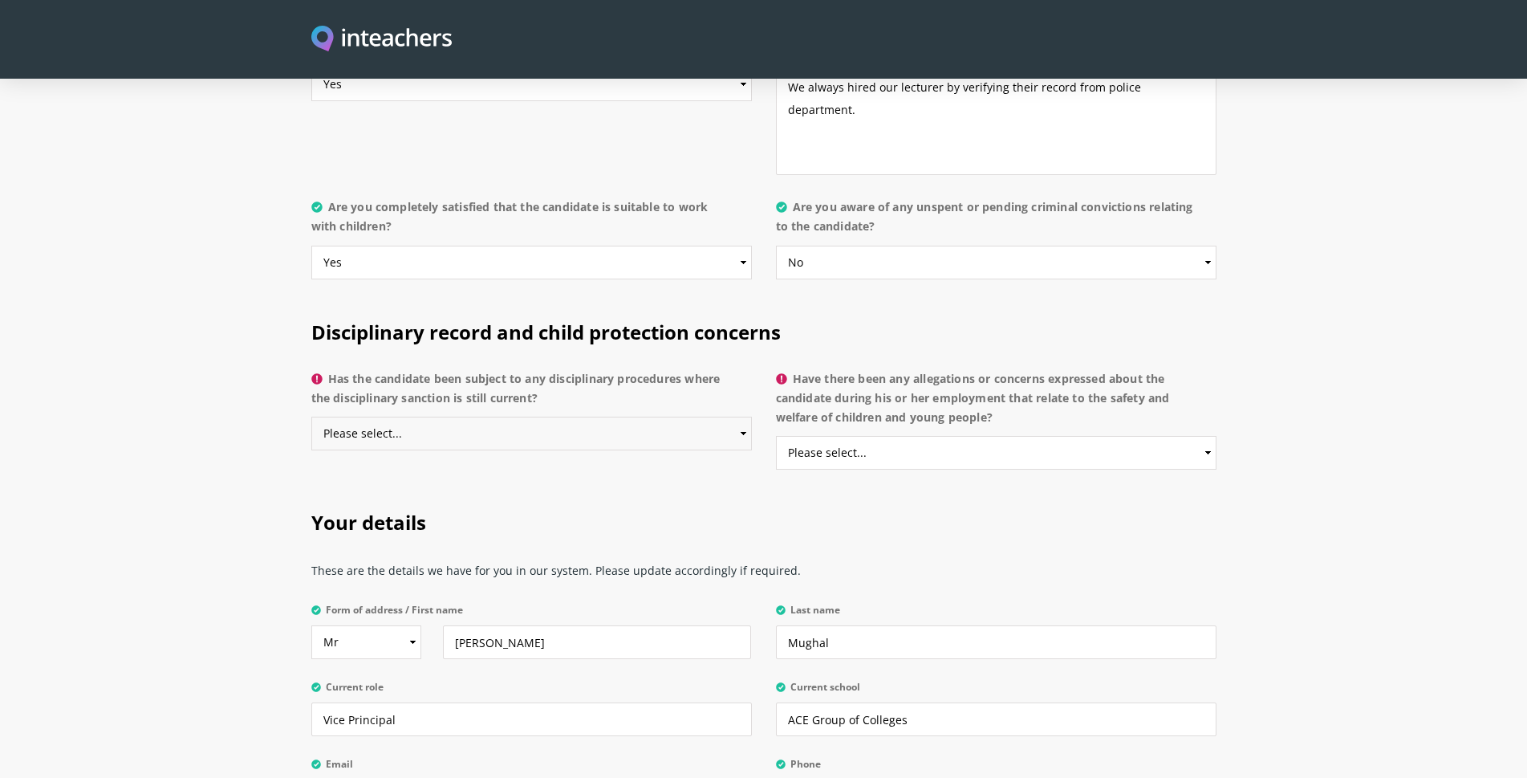
click at [456, 416] on select "Please select... Yes No Do not know" at bounding box center [531, 433] width 441 height 34
select select "No"
click at [311, 416] on select "Please select... Yes No Do not know" at bounding box center [531, 433] width 441 height 34
click at [842, 436] on select "Please select... Yes No Do not know" at bounding box center [996, 453] width 441 height 34
select select "No"
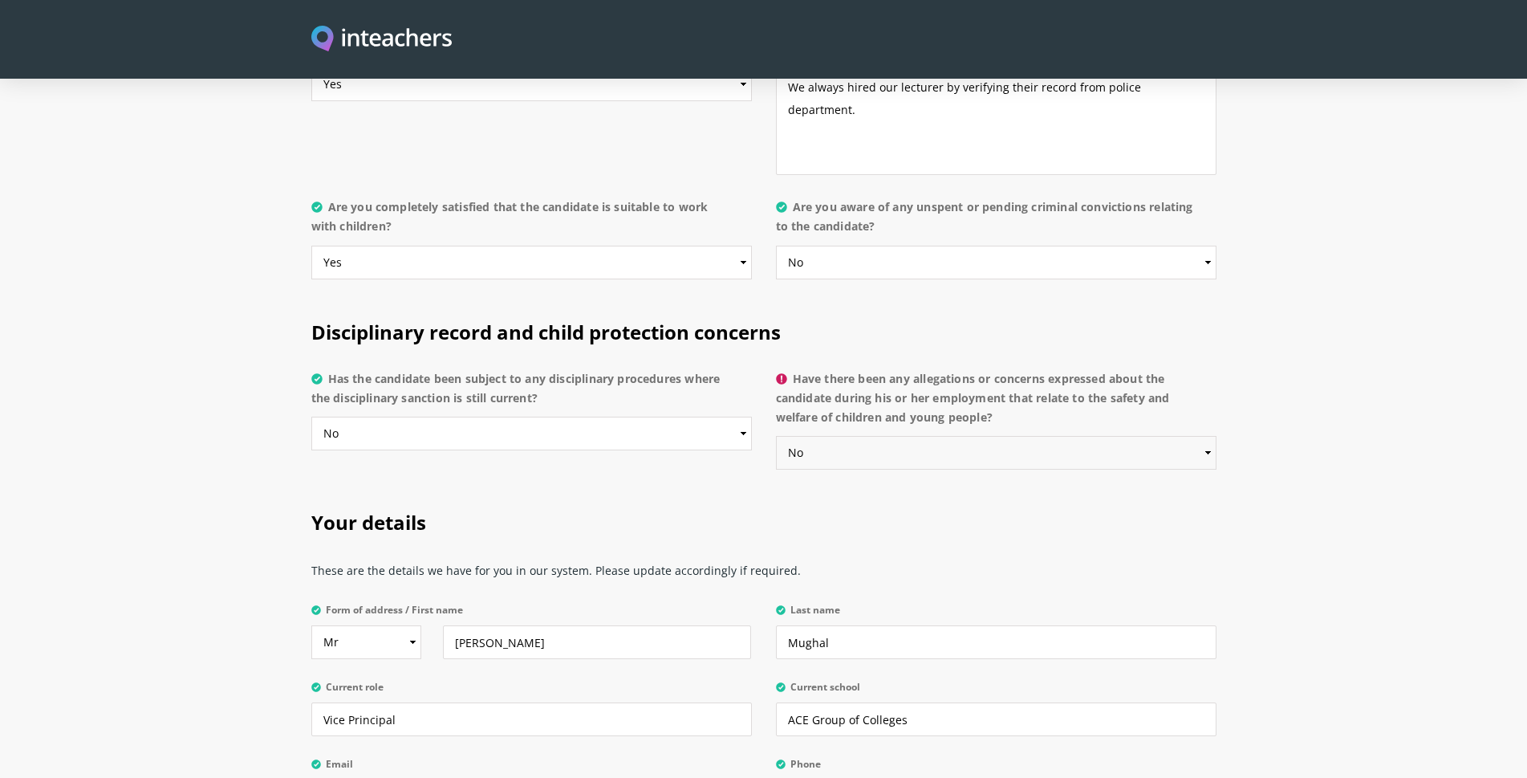
click at [776, 436] on select "Please select... Yes No Do not know" at bounding box center [996, 453] width 441 height 34
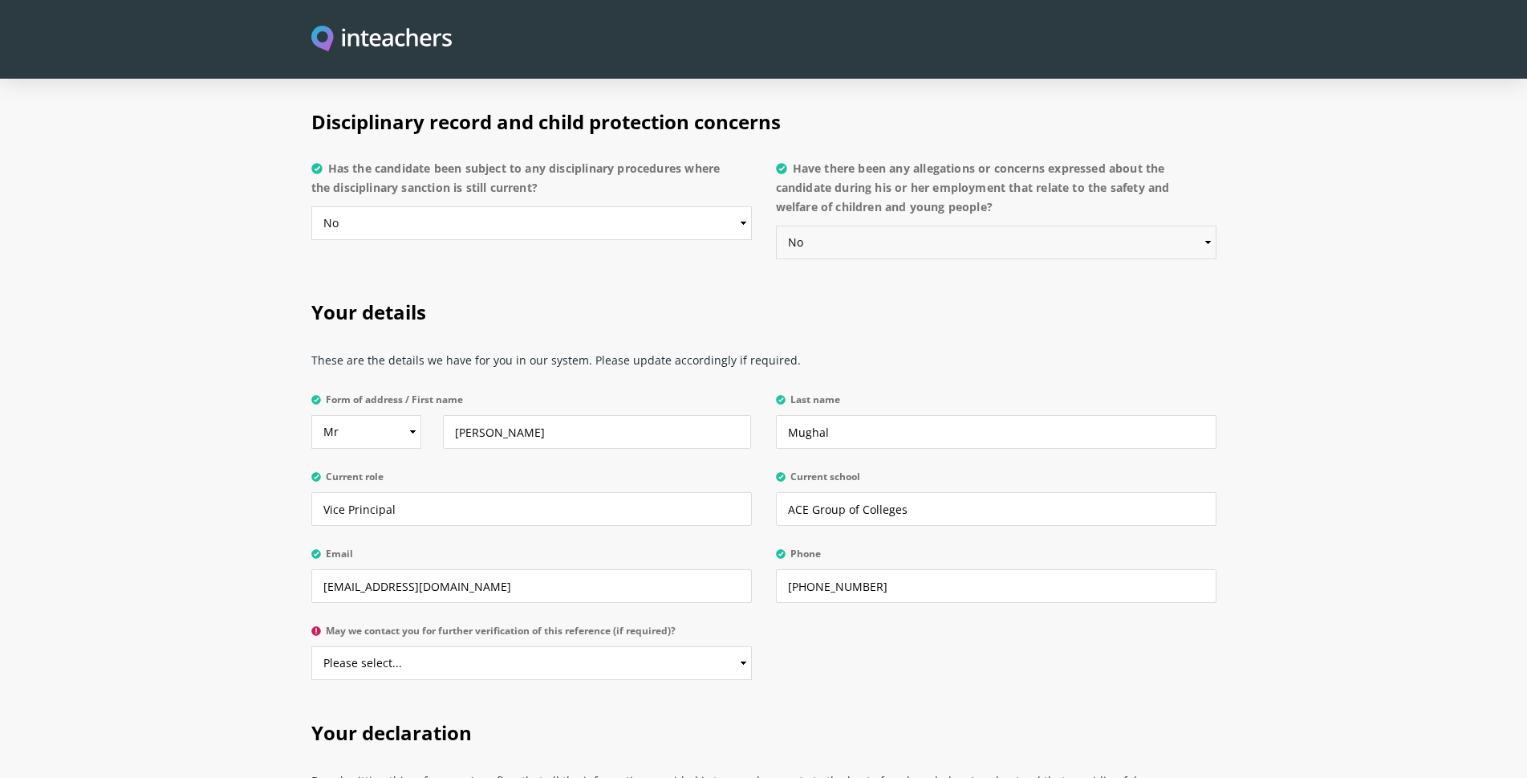
scroll to position [3530, 0]
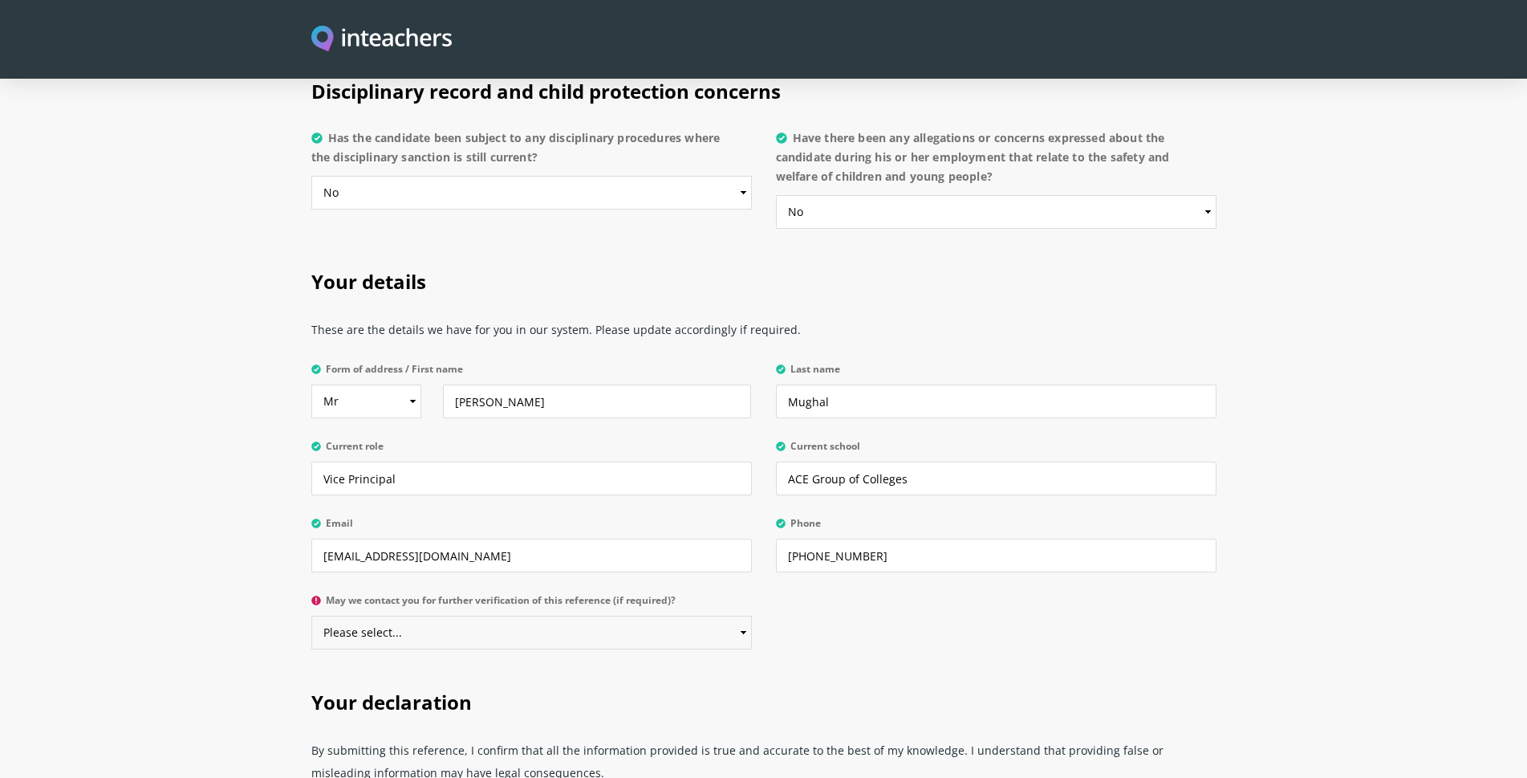
click at [532, 615] on select "Please select... Yes No" at bounding box center [531, 632] width 441 height 34
select select "Yes"
click at [311, 615] on select "Please select... Yes No" at bounding box center [531, 632] width 441 height 34
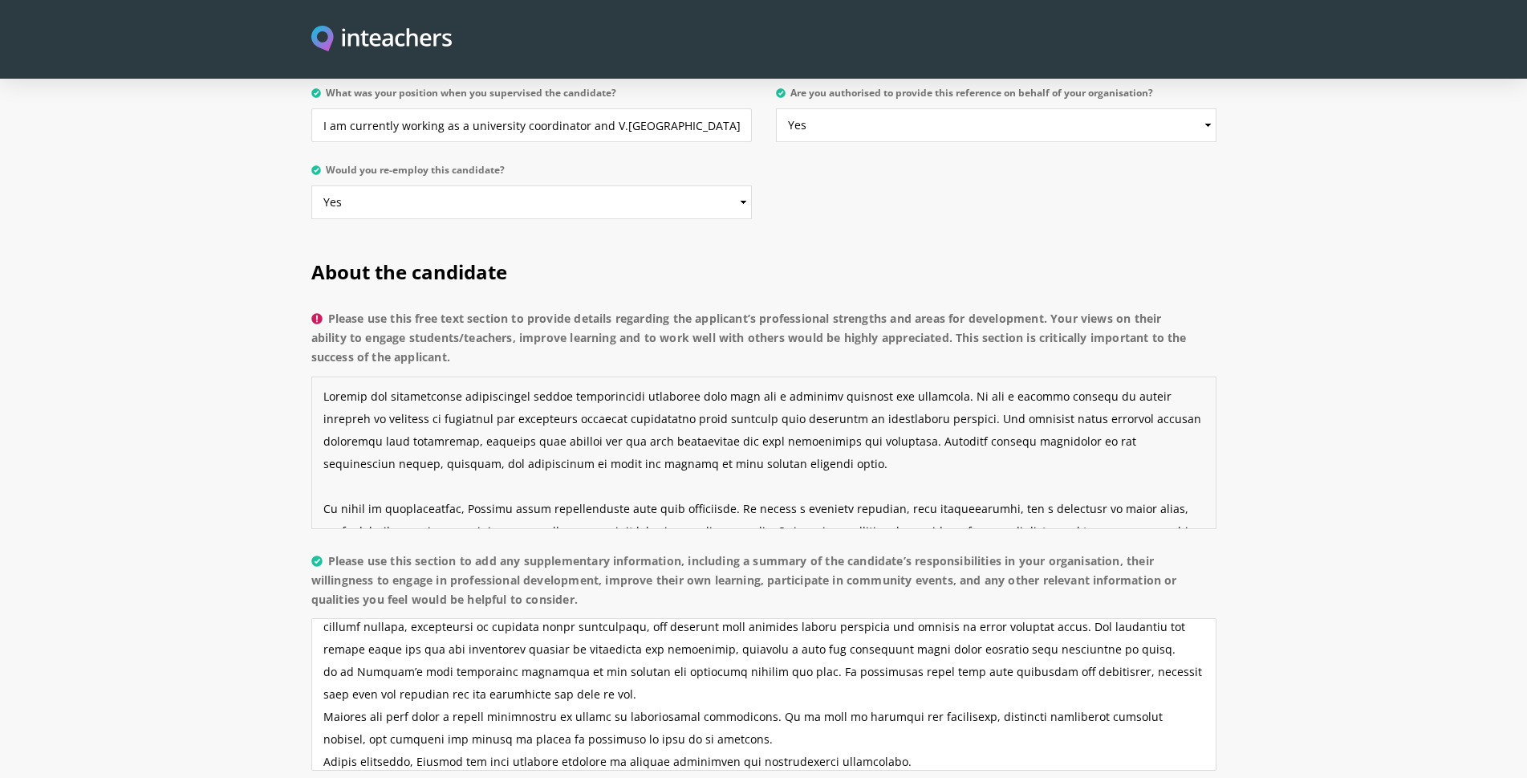
scroll to position [202, 0]
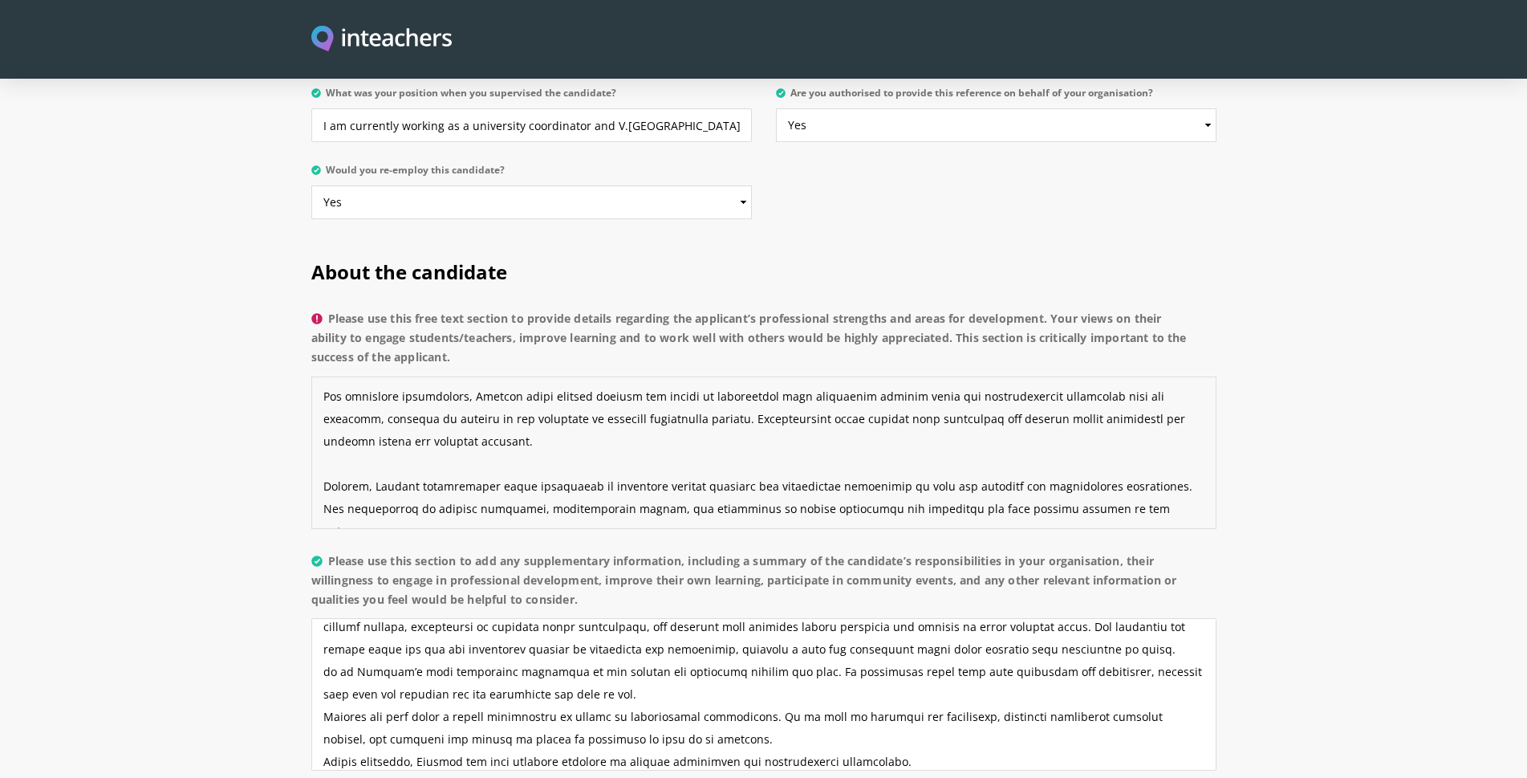
drag, startPoint x: 321, startPoint y: 373, endPoint x: 1200, endPoint y: 562, distance: 899.4
click at [1200, 562] on div "About the candidate Please use this free text section to provide details regard…" at bounding box center [763, 683] width 905 height 897
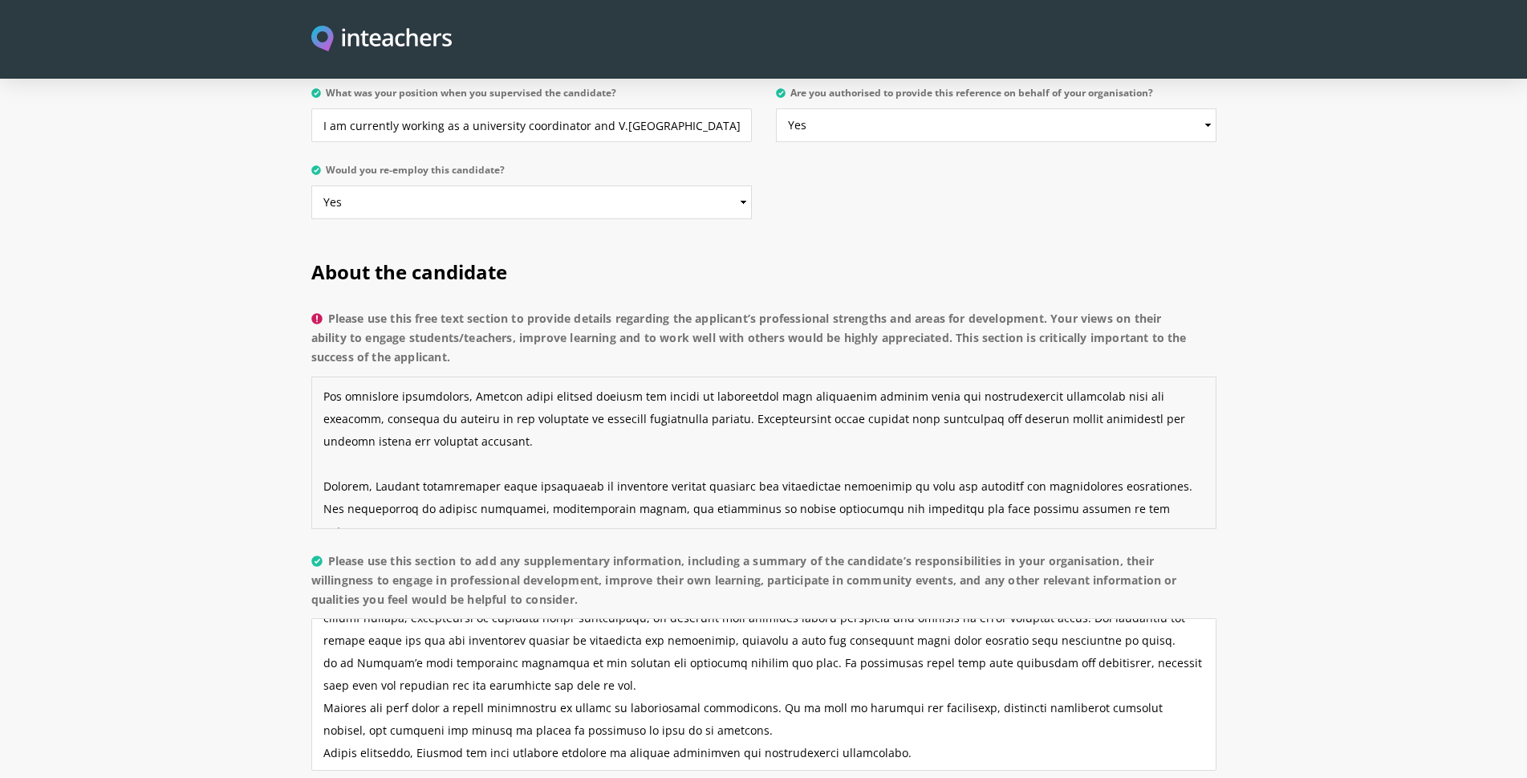
scroll to position [45, 0]
click at [1131, 493] on textarea "Please use this free text section to provide details regarding the applicant’s …" at bounding box center [763, 452] width 905 height 152
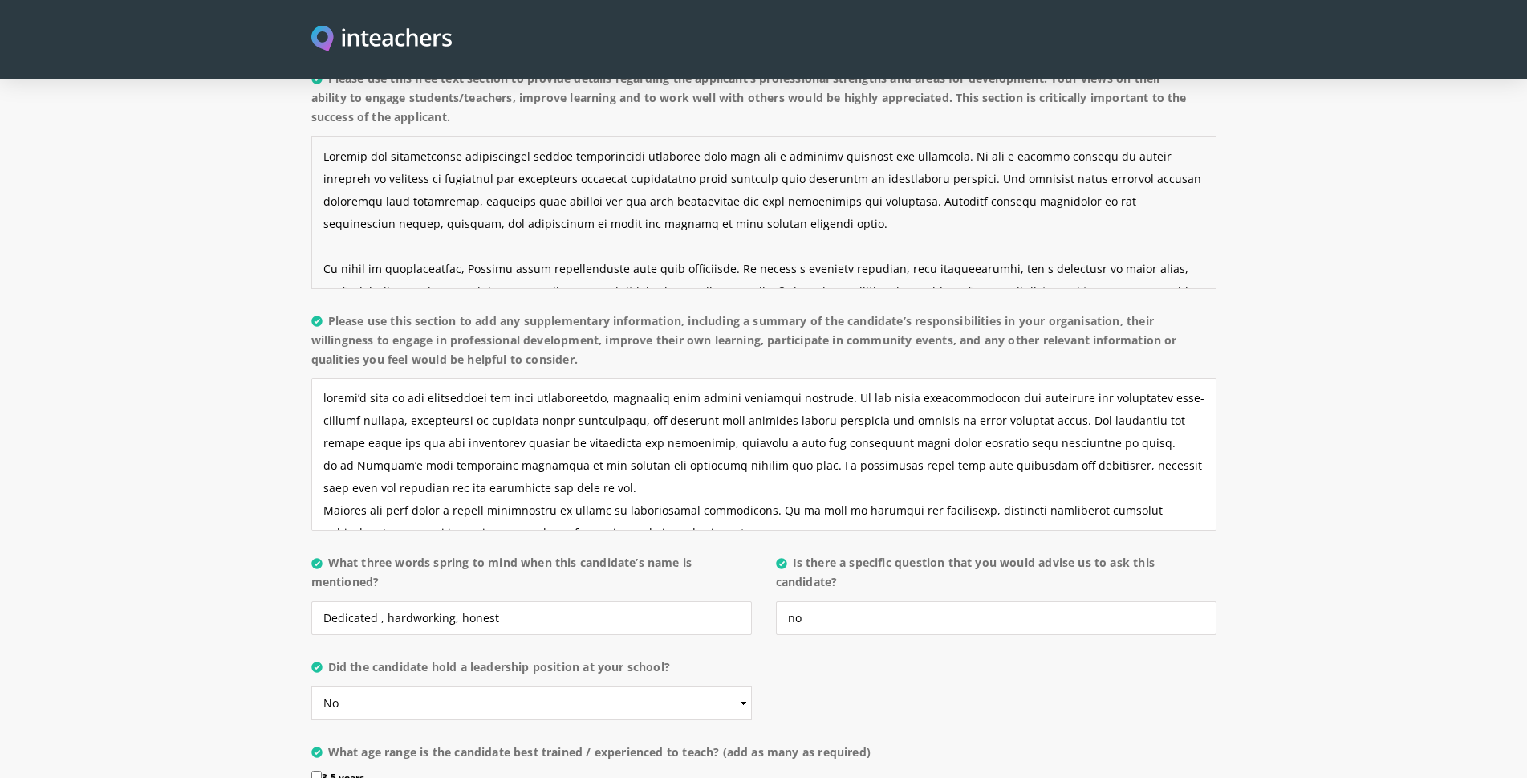
scroll to position [1284, 0]
click at [382, 403] on textarea "Please use this section to add any supplementary information, including a summa…" at bounding box center [763, 453] width 905 height 152
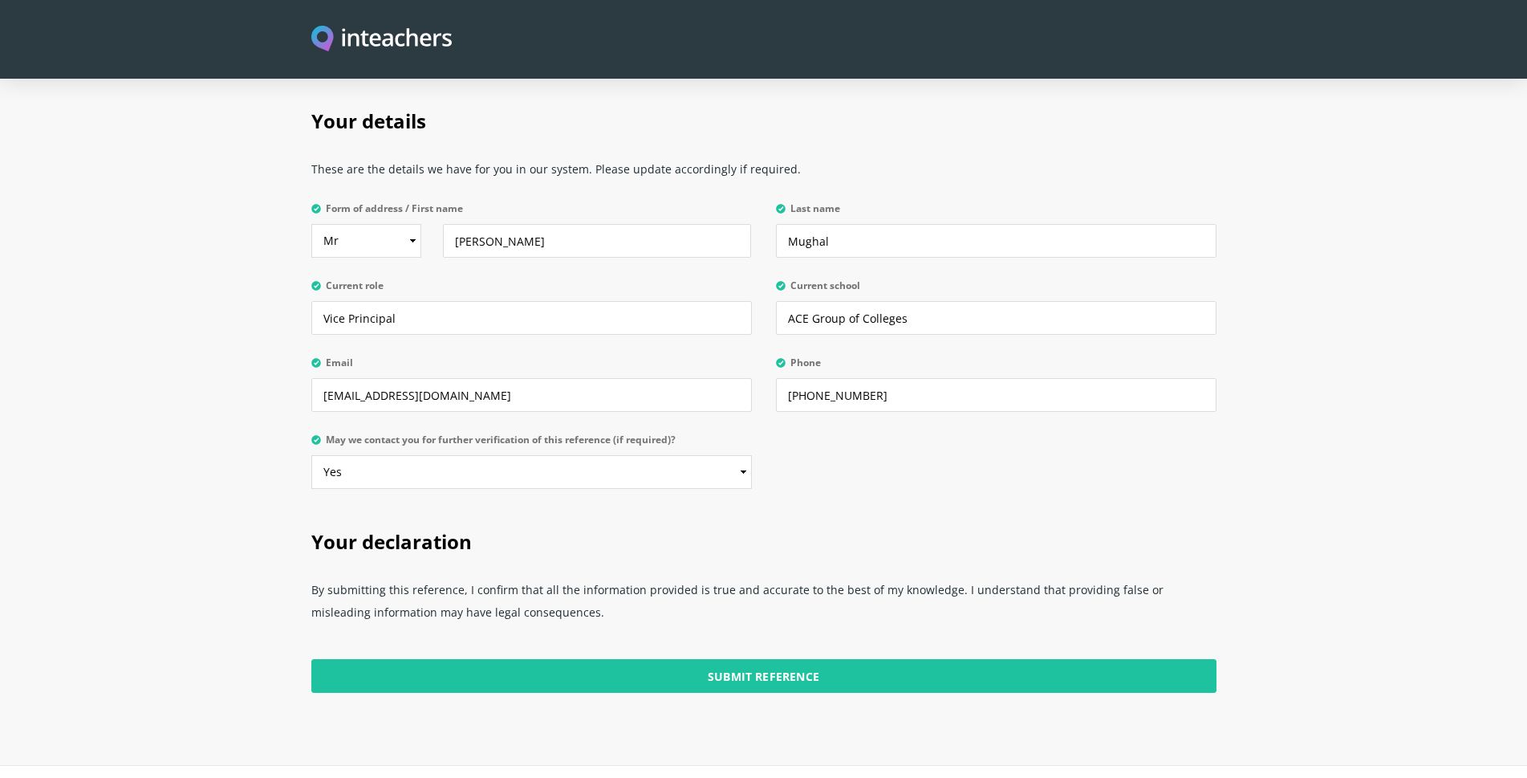
scroll to position [3894, 0]
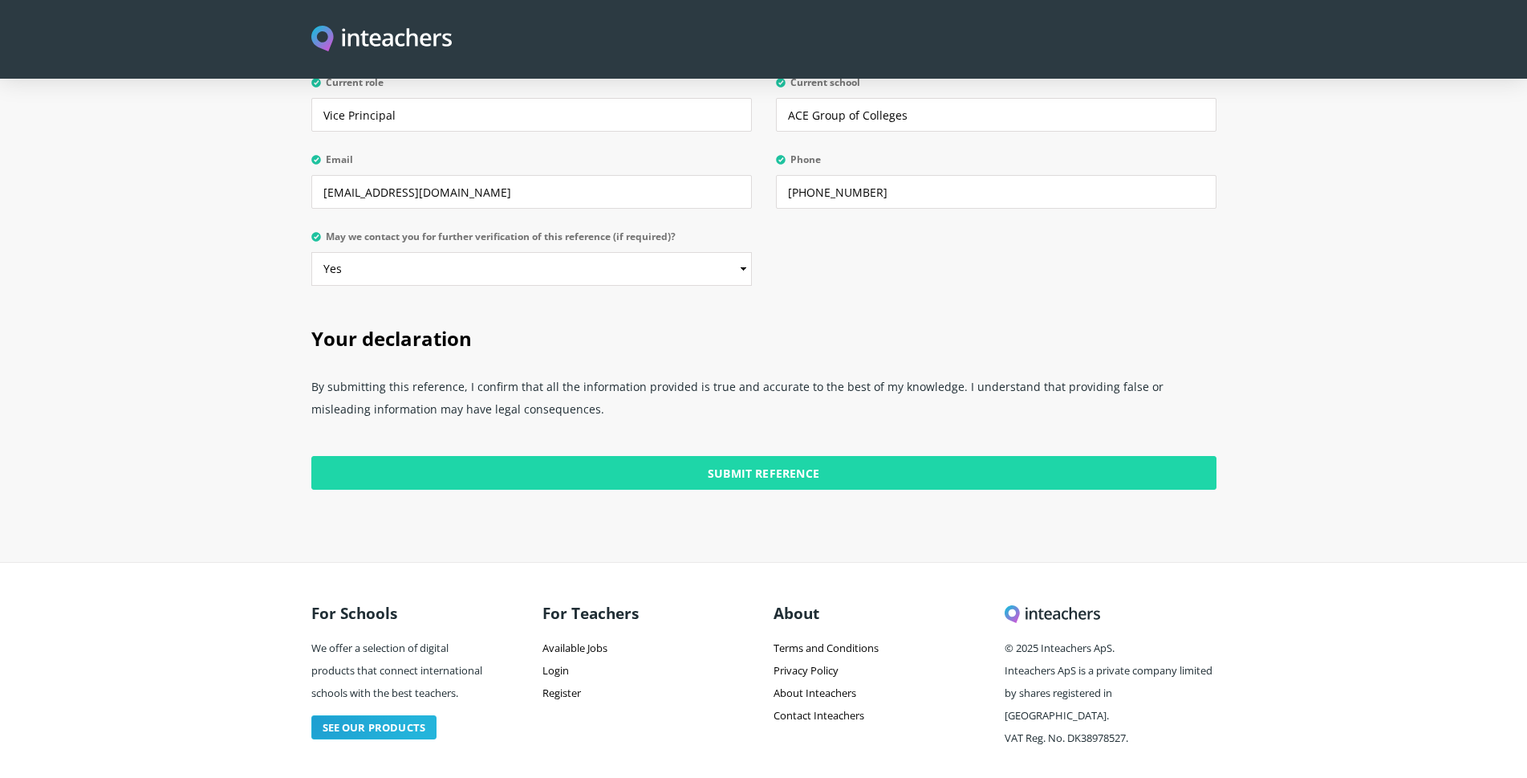
click at [756, 456] on input "Submit Reference" at bounding box center [763, 473] width 905 height 34
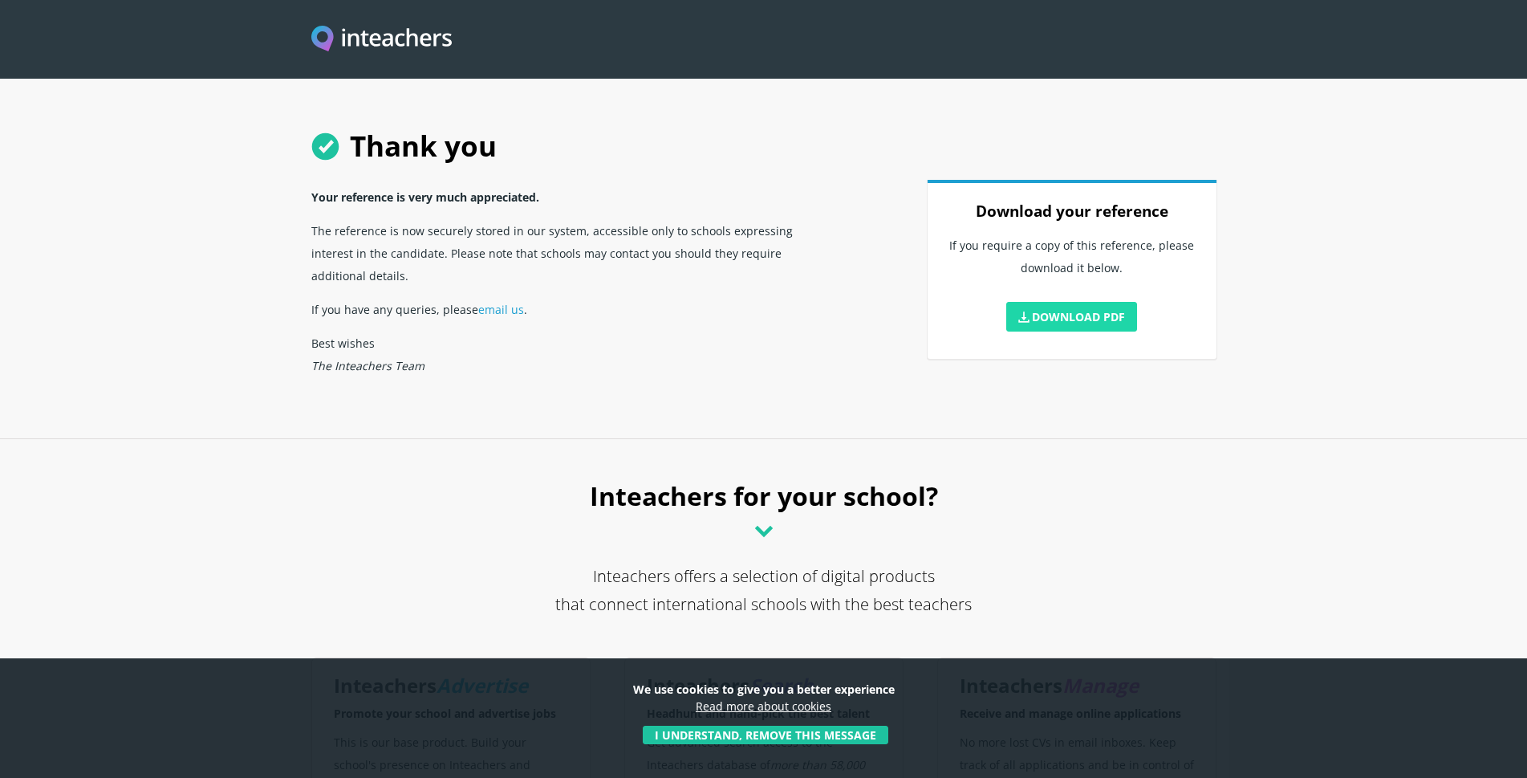
click at [1077, 314] on link "Download PDF" at bounding box center [1072, 317] width 132 height 30
click at [1058, 315] on link "Download PDF" at bounding box center [1072, 317] width 132 height 30
